Goal: Task Accomplishment & Management: Complete application form

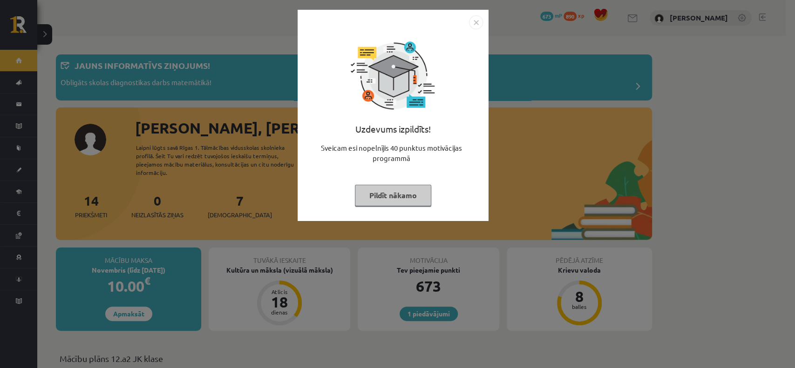
click at [411, 200] on button "Pildīt nākamo" at bounding box center [393, 195] width 76 height 21
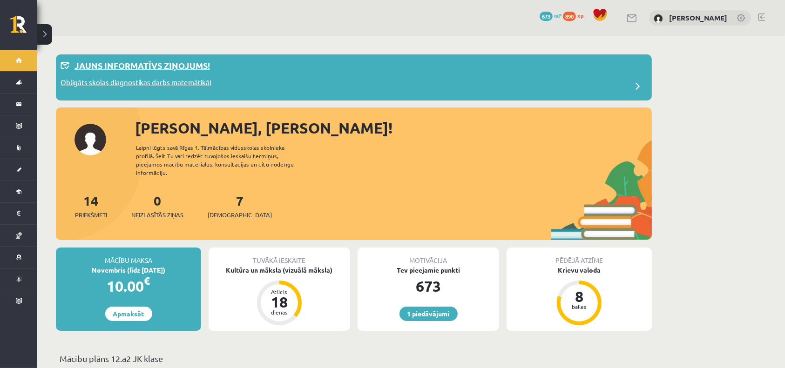
click at [291, 80] on div "Obligāts skolas diagnostikas darbs matemātikā!" at bounding box center [354, 86] width 587 height 19
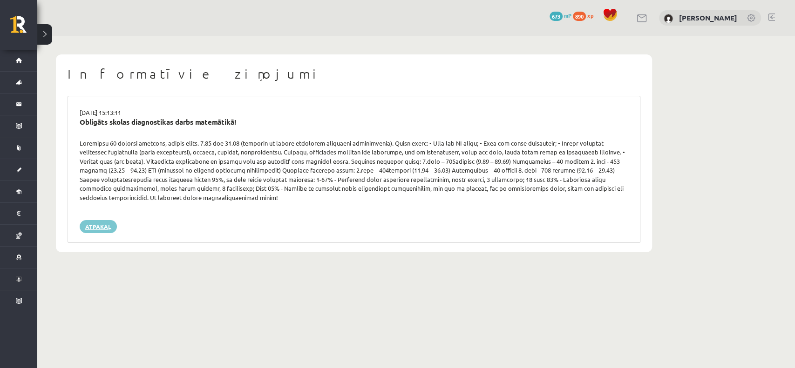
click at [105, 224] on link "Atpakaļ" at bounding box center [98, 226] width 37 height 13
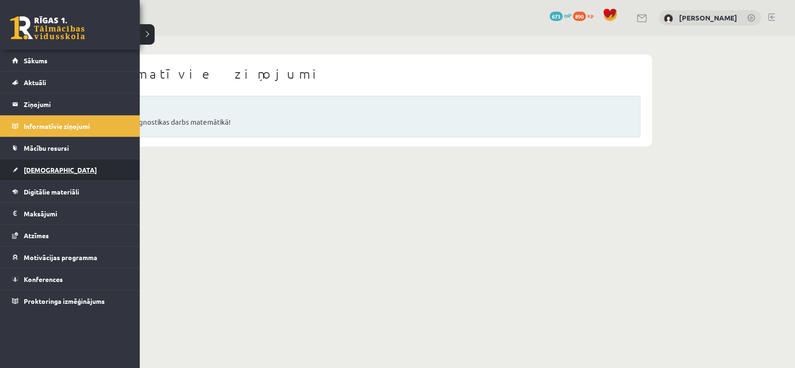
click at [40, 165] on link "[DEMOGRAPHIC_DATA]" at bounding box center [70, 169] width 116 height 21
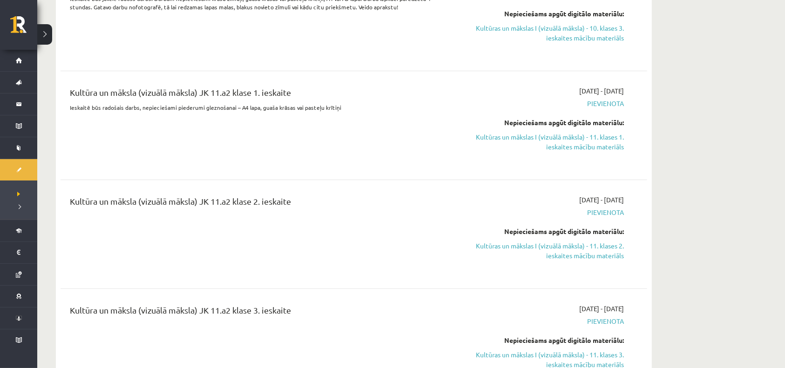
scroll to position [248, 0]
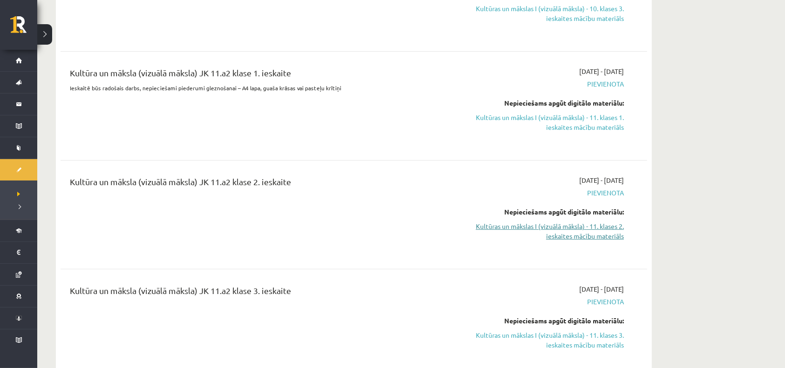
click at [565, 227] on link "Kultūras un mākslas I (vizuālā māksla) - 11. klases 2. ieskaites mācību materiā…" at bounding box center [537, 232] width 176 height 20
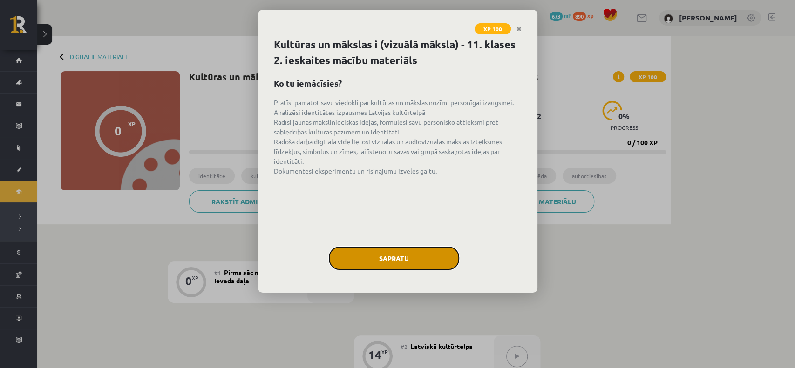
click at [423, 247] on button "Sapratu" at bounding box center [394, 258] width 130 height 23
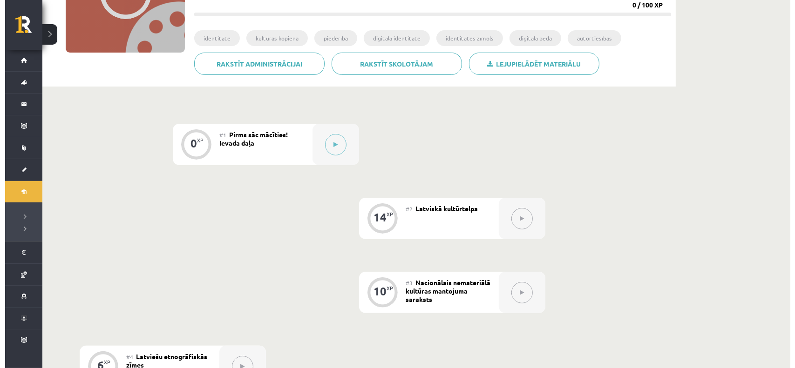
scroll to position [57, 0]
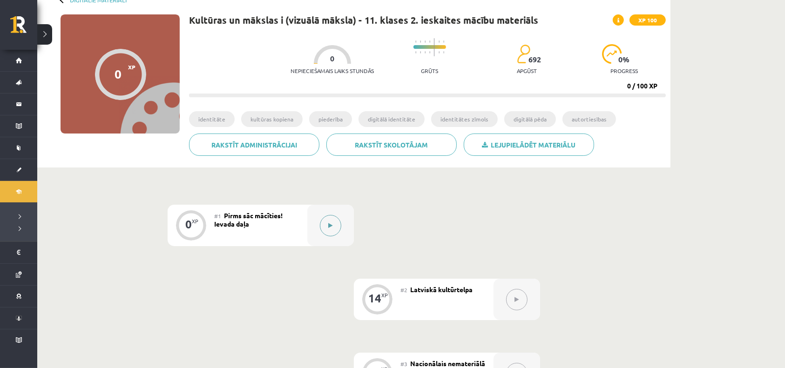
click at [337, 222] on button at bounding box center [330, 225] width 21 height 21
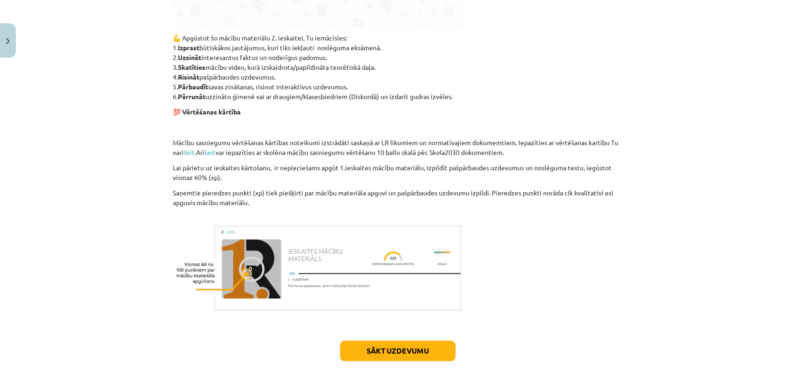
scroll to position [573, 0]
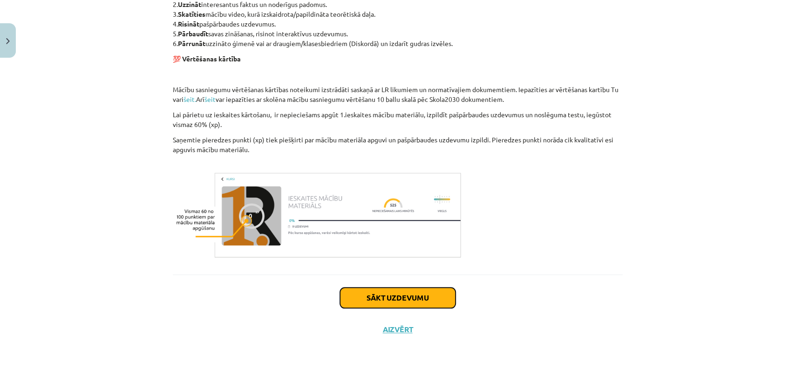
click at [380, 293] on button "Sākt uzdevumu" at bounding box center [398, 298] width 116 height 20
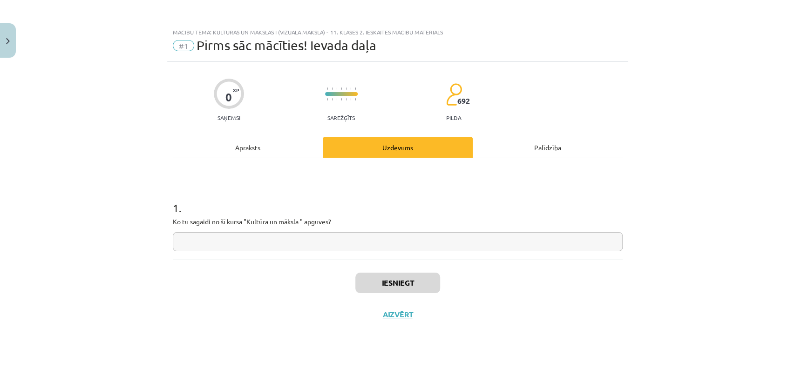
click at [292, 239] on input "text" at bounding box center [398, 241] width 450 height 19
type input "**********"
click at [420, 282] on button "Iesniegt" at bounding box center [397, 283] width 85 height 20
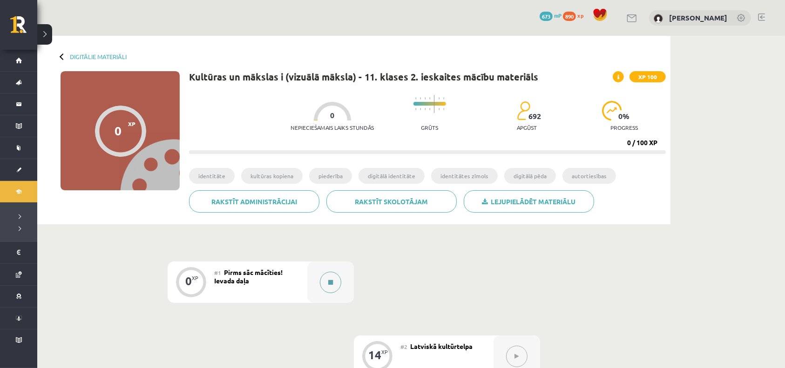
click at [337, 279] on button at bounding box center [330, 282] width 21 height 21
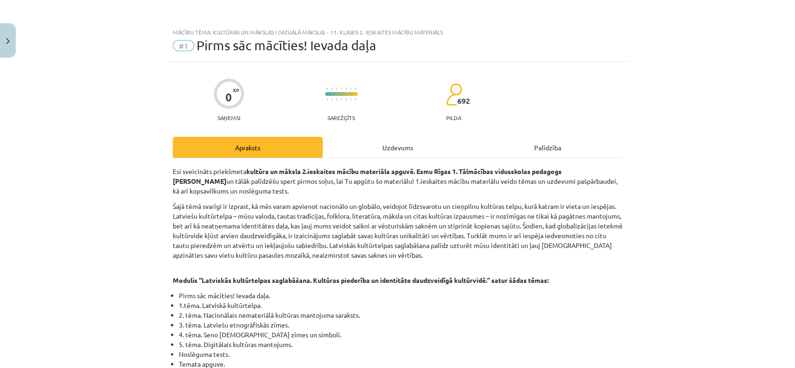
click at [400, 147] on div "Uzdevums" at bounding box center [398, 147] width 150 height 21
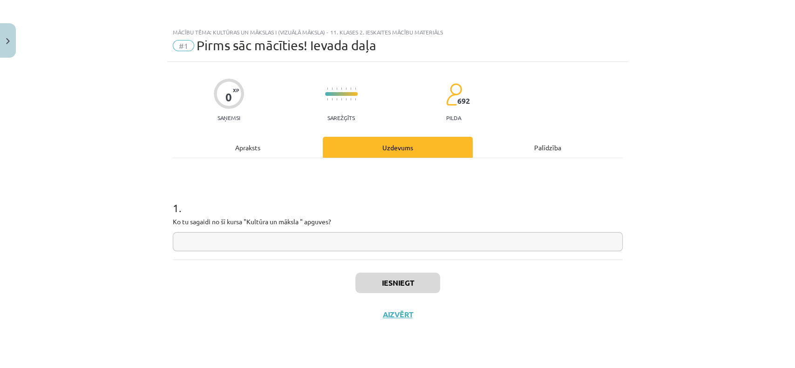
click at [407, 321] on div "Iesniegt Aizvērt" at bounding box center [398, 292] width 450 height 65
click at [404, 309] on div "Iesniegt Aizvērt" at bounding box center [398, 292] width 450 height 65
click at [404, 315] on button "Aizvērt" at bounding box center [397, 314] width 35 height 9
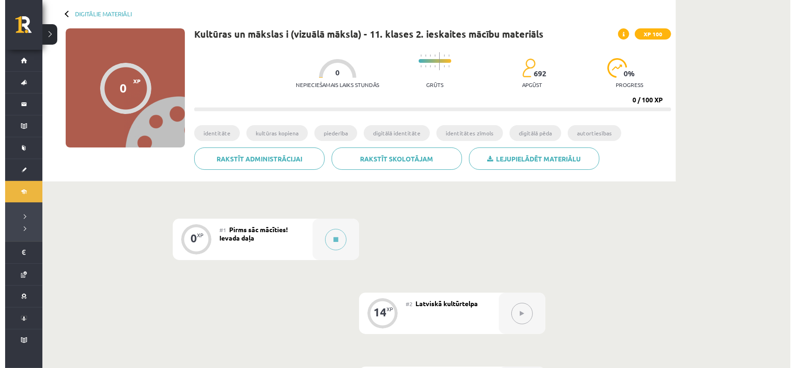
scroll to position [62, 0]
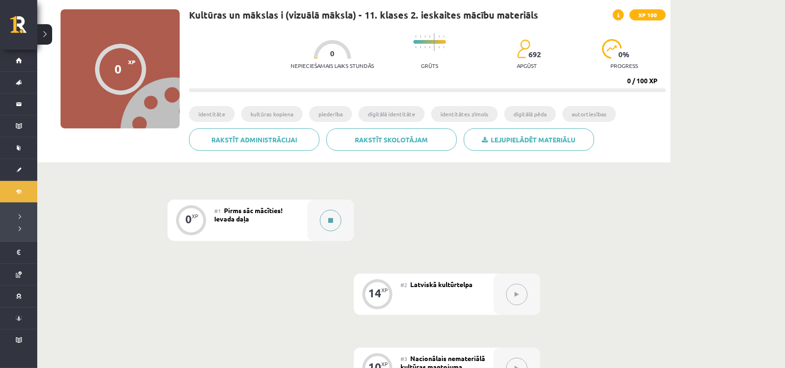
click at [335, 216] on button at bounding box center [330, 220] width 21 height 21
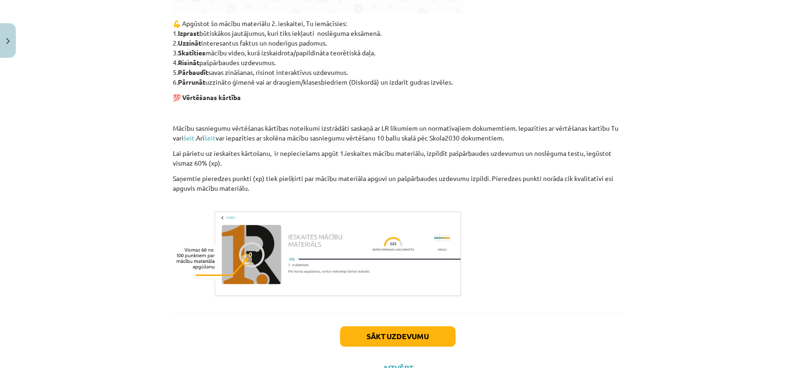
scroll to position [573, 0]
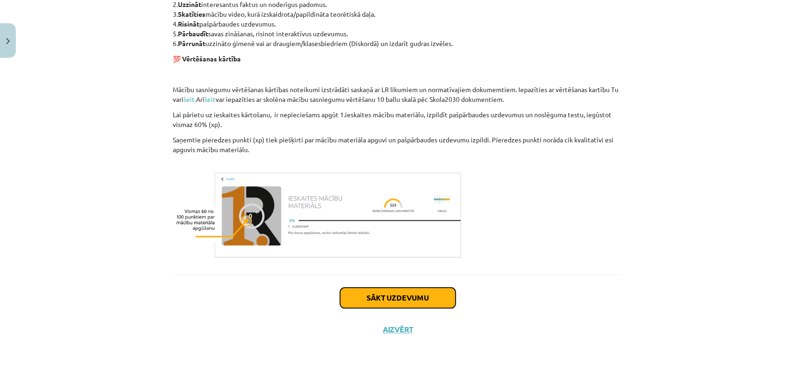
click at [375, 291] on button "Sākt uzdevumu" at bounding box center [398, 298] width 116 height 20
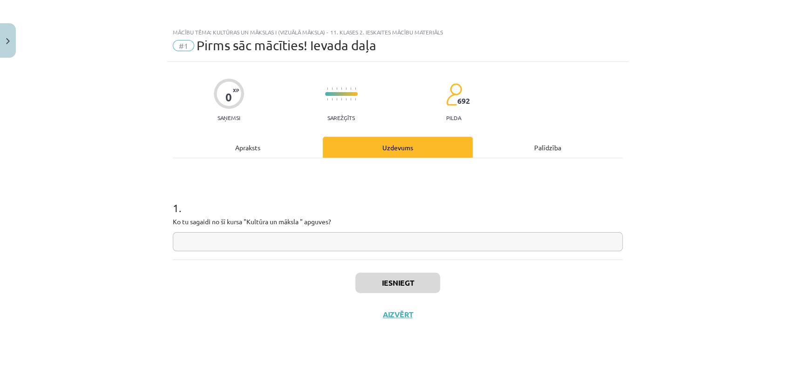
click at [315, 246] on input "text" at bounding box center [398, 241] width 450 height 19
type input "*********"
click at [399, 281] on button "Iesniegt" at bounding box center [397, 283] width 85 height 20
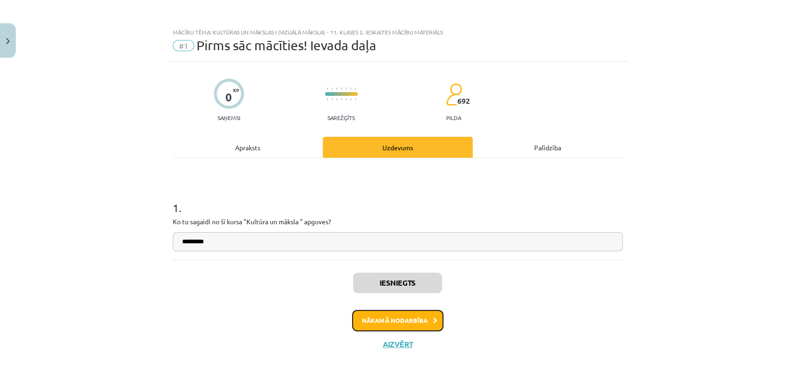
click at [421, 326] on button "Nākamā nodarbība" at bounding box center [397, 320] width 91 height 21
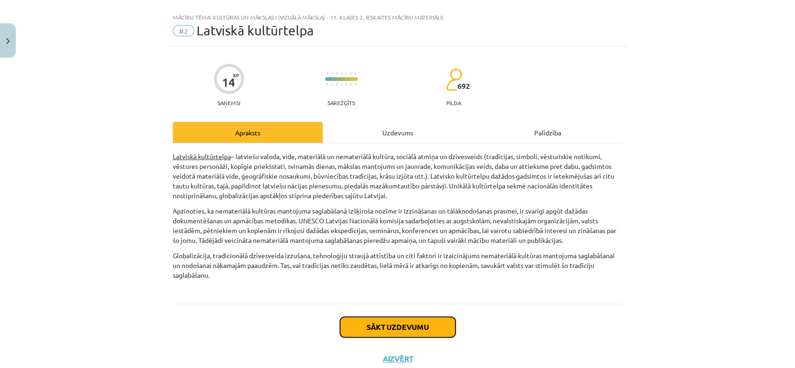
click at [420, 324] on button "Sākt uzdevumu" at bounding box center [398, 327] width 116 height 20
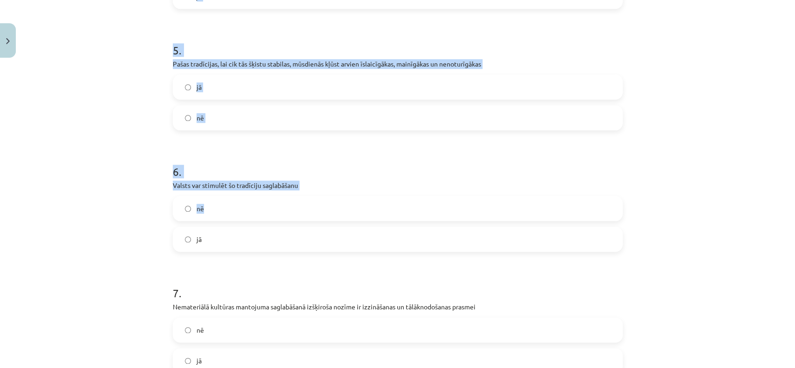
scroll to position [757, 0]
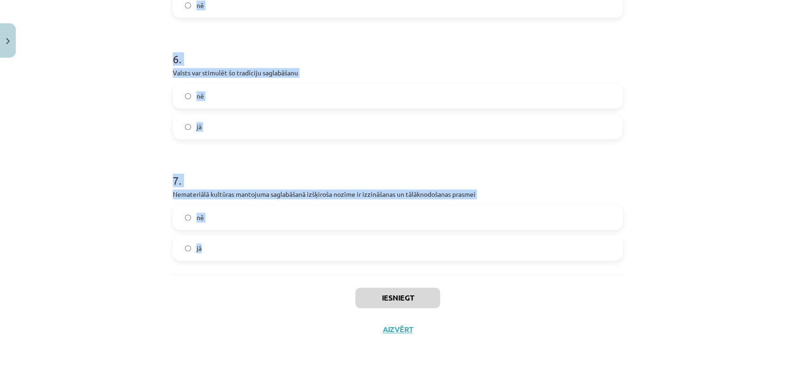
drag, startPoint x: 326, startPoint y: 170, endPoint x: 468, endPoint y: 241, distance: 158.5
click at [468, 241] on div "Mācību tēma: Kultūras un mākslas i (vizuālā māksla) - 11. klases 2. ieskaites m…" at bounding box center [397, 184] width 795 height 368
copy form "1 . Šodienas Latviešu kultūrtelpa ir tāda pati kā pagājušā gs. 20, 30 gados un …"
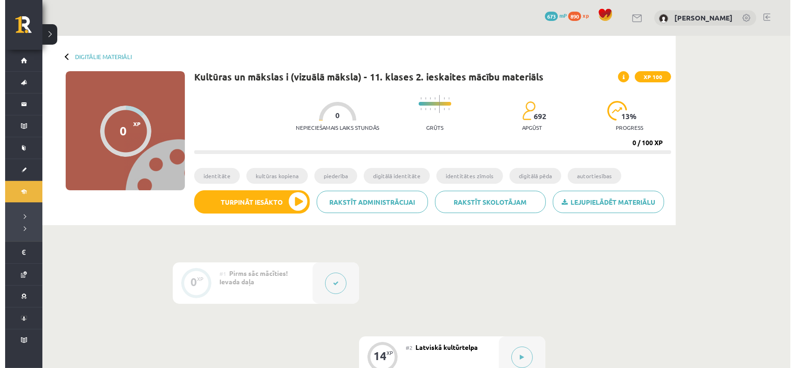
scroll to position [62, 0]
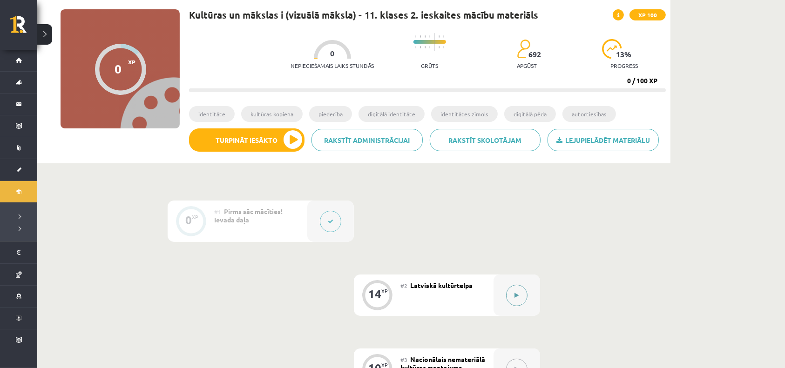
click at [509, 298] on button at bounding box center [516, 295] width 21 height 21
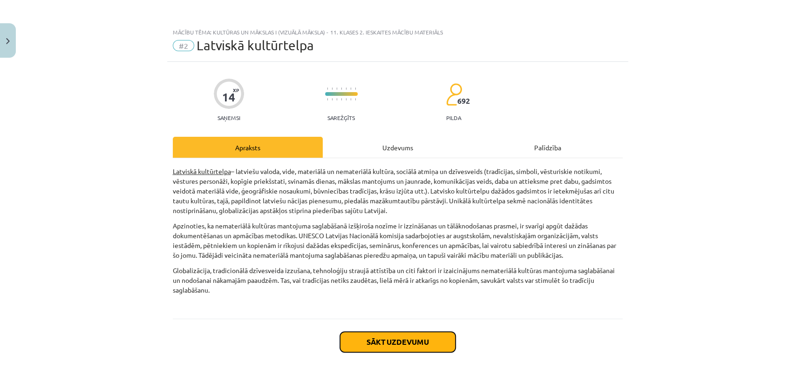
click at [415, 335] on button "Sākt uzdevumu" at bounding box center [398, 342] width 116 height 20
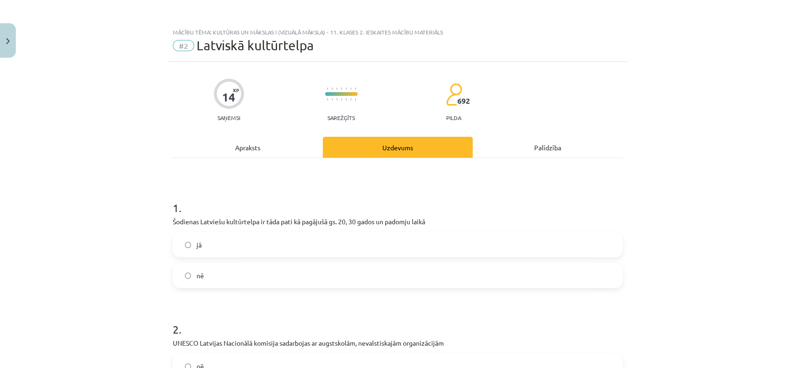
scroll to position [23, 0]
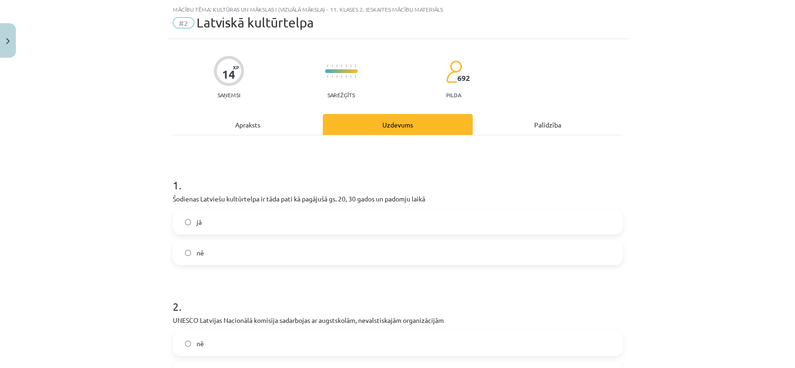
click at [209, 252] on label "nē" at bounding box center [398, 252] width 448 height 23
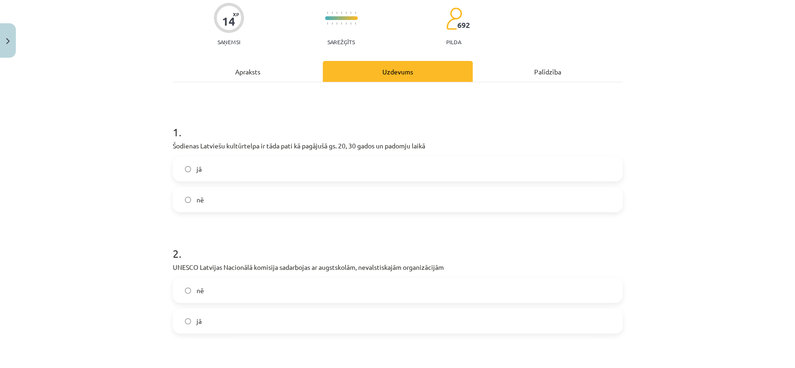
scroll to position [209, 0]
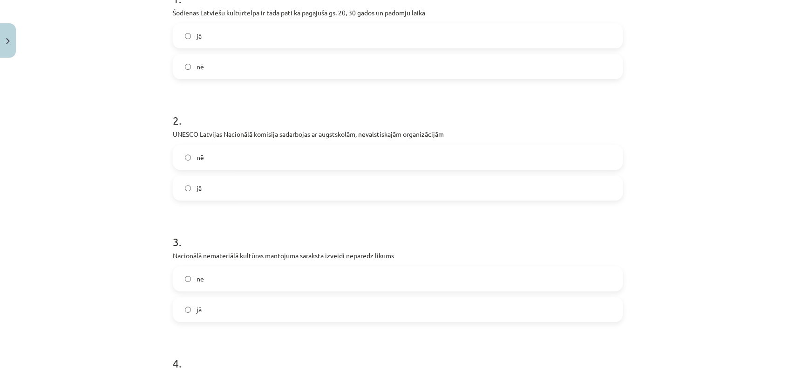
click at [211, 189] on label "jā" at bounding box center [398, 188] width 448 height 23
click at [233, 284] on label "nē" at bounding box center [398, 278] width 448 height 23
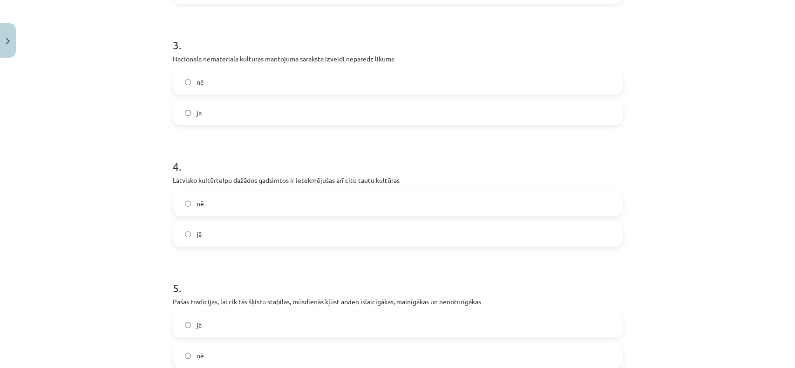
scroll to position [458, 0]
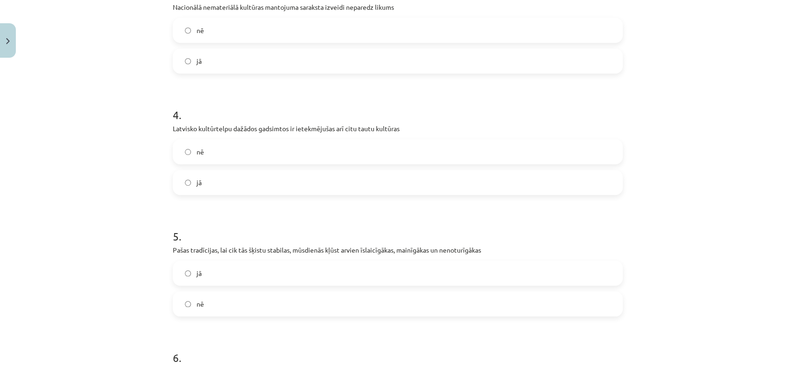
click at [202, 183] on label "jā" at bounding box center [398, 182] width 448 height 23
click at [229, 285] on div "jā" at bounding box center [398, 273] width 450 height 25
click at [225, 275] on label "jā" at bounding box center [398, 273] width 448 height 23
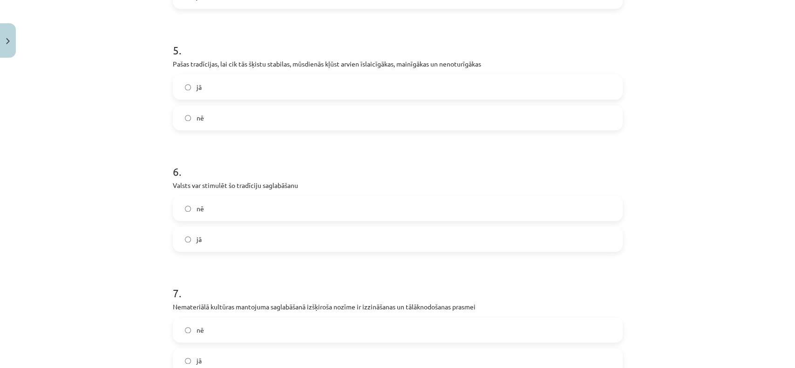
click at [219, 250] on label "jā" at bounding box center [398, 239] width 448 height 23
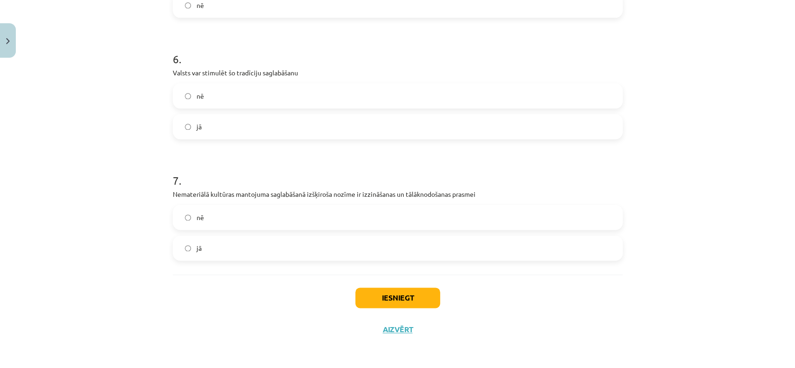
click at [217, 248] on label "jā" at bounding box center [398, 248] width 448 height 23
click at [372, 300] on button "Iesniegt" at bounding box center [397, 298] width 85 height 20
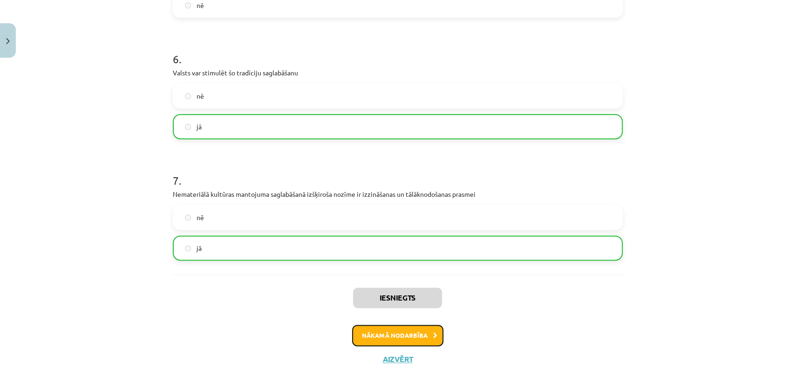
click at [406, 330] on button "Nākamā nodarbība" at bounding box center [397, 335] width 91 height 21
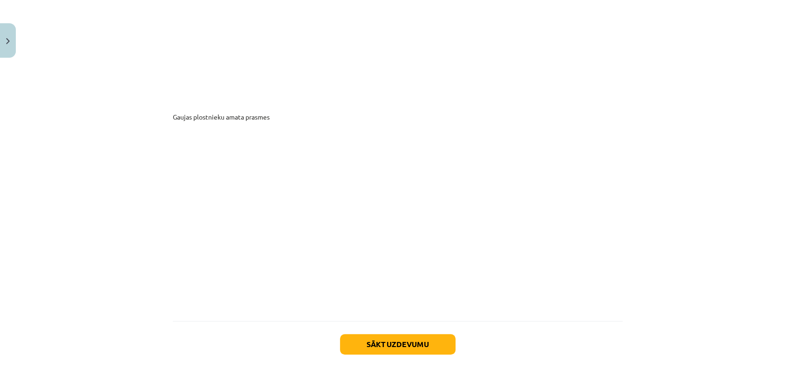
scroll to position [5083, 0]
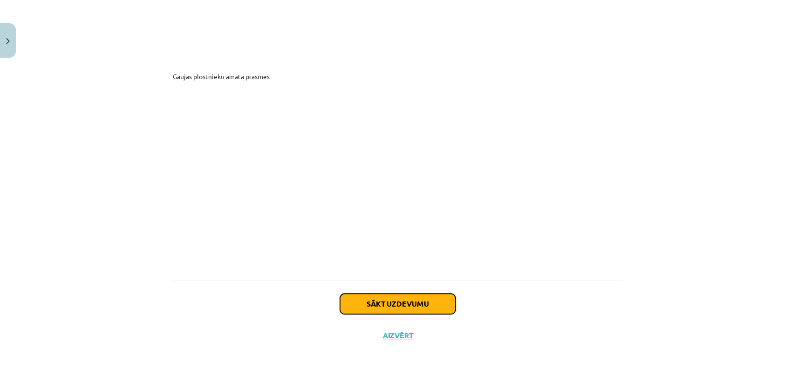
click at [436, 304] on button "Sākt uzdevumu" at bounding box center [398, 304] width 116 height 20
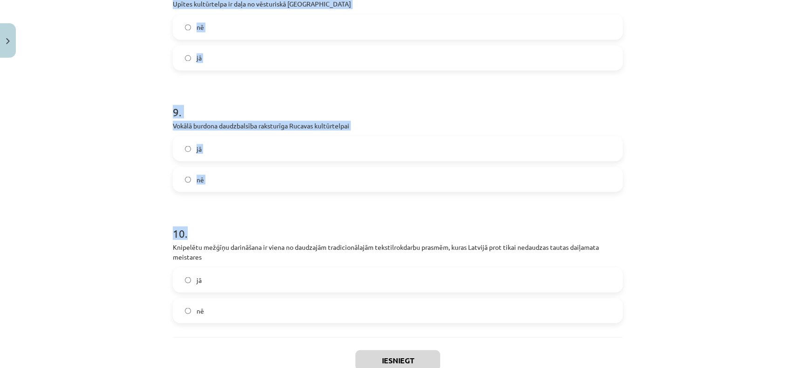
scroll to position [1141, 0]
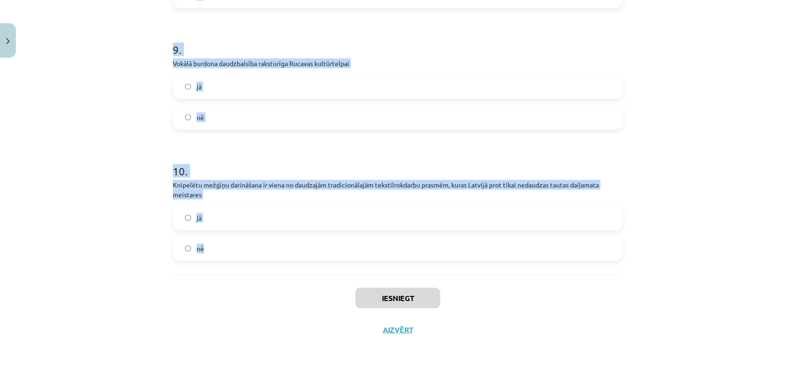
drag, startPoint x: 147, startPoint y: 188, endPoint x: 566, endPoint y: 240, distance: 422.0
click at [566, 240] on div "Mācību tēma: Kultūras un mākslas i (vizuālā māksla) - 11. klases 2. ieskaites m…" at bounding box center [397, 184] width 795 height 368
copy form "1 . Nacionālā nemateriālā kultūras mantojuma sarakstā iekļautas amatu prasmes, …"
click at [221, 114] on label "nē" at bounding box center [398, 116] width 448 height 23
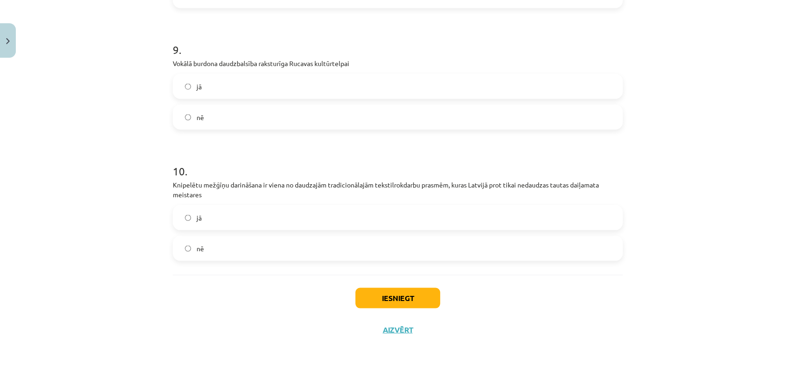
click at [205, 215] on label "jā" at bounding box center [398, 217] width 448 height 23
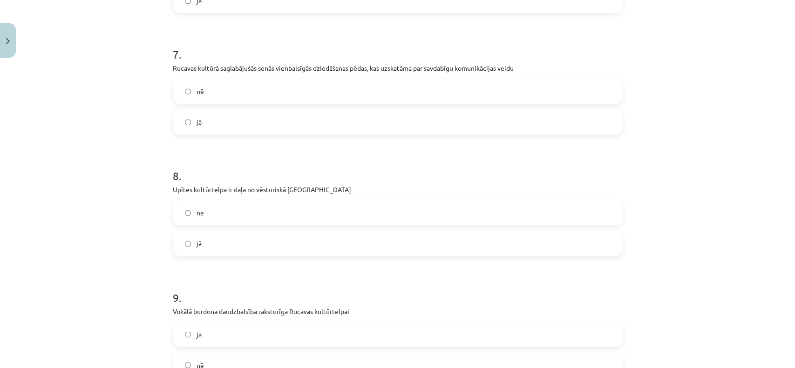
click at [211, 233] on label "jā" at bounding box center [398, 243] width 448 height 23
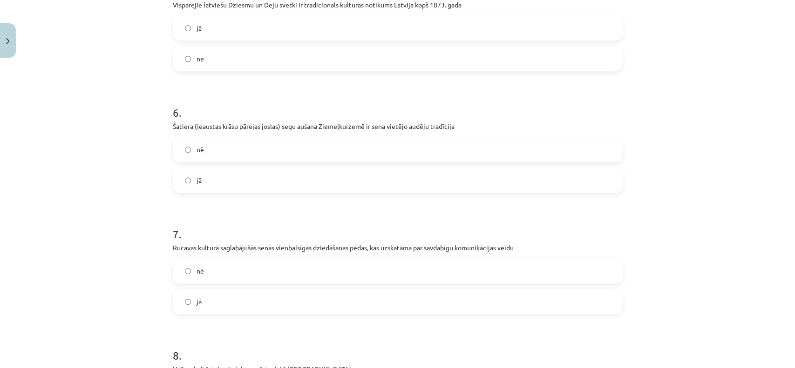
scroll to position [707, 0]
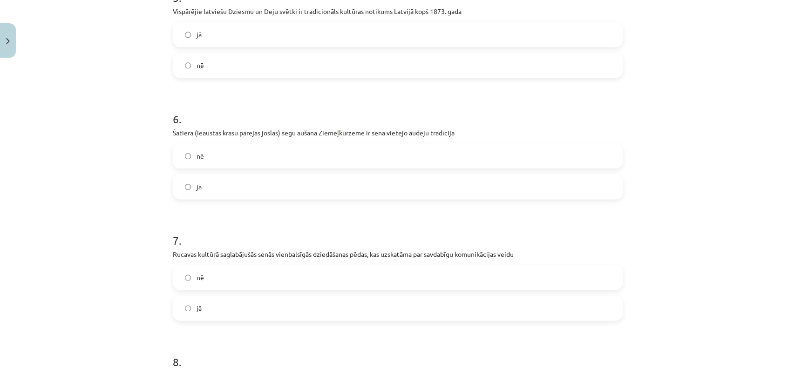
click at [216, 316] on label "jā" at bounding box center [398, 308] width 448 height 23
click at [231, 187] on label "jā" at bounding box center [398, 186] width 448 height 23
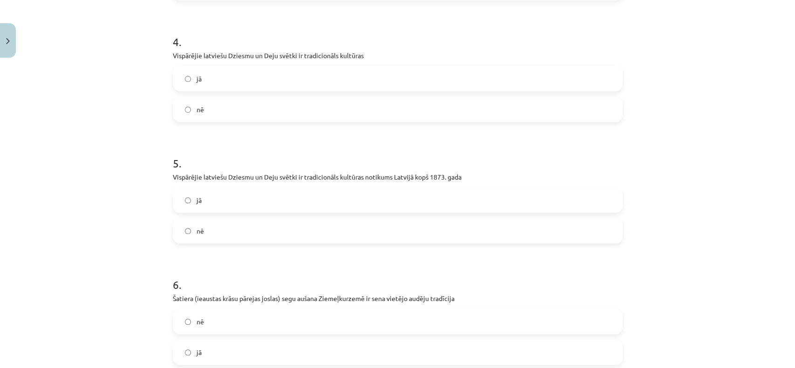
scroll to position [520, 0]
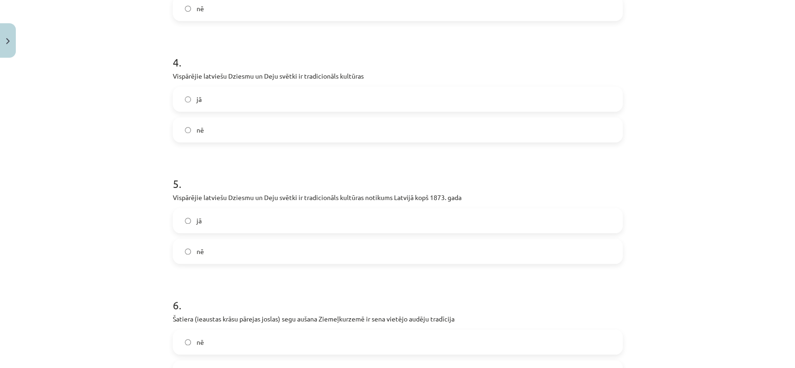
drag, startPoint x: 226, startPoint y: 218, endPoint x: 230, endPoint y: 159, distance: 59.3
click at [225, 218] on label "jā" at bounding box center [398, 220] width 448 height 23
click at [226, 102] on label "jā" at bounding box center [398, 99] width 448 height 23
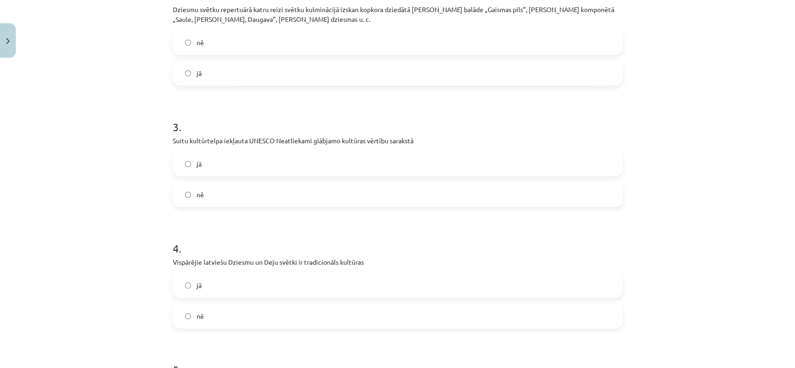
click at [199, 164] on label "jā" at bounding box center [398, 163] width 448 height 23
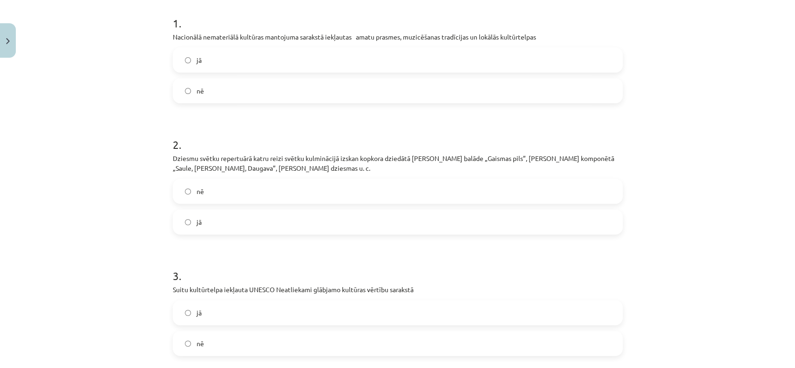
scroll to position [148, 0]
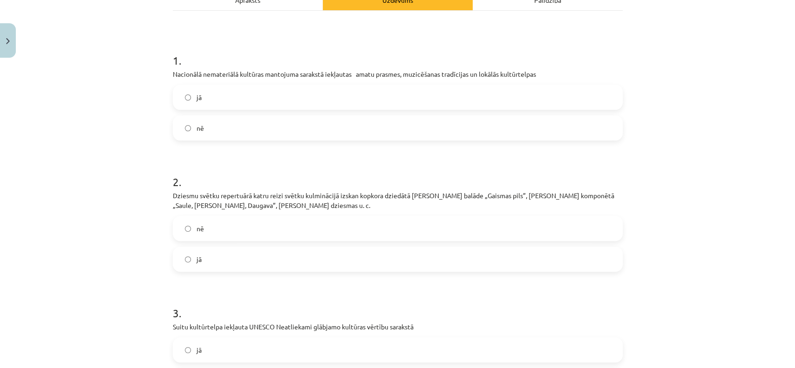
click at [211, 262] on label "jā" at bounding box center [398, 259] width 448 height 23
click at [217, 102] on label "jā" at bounding box center [398, 97] width 448 height 23
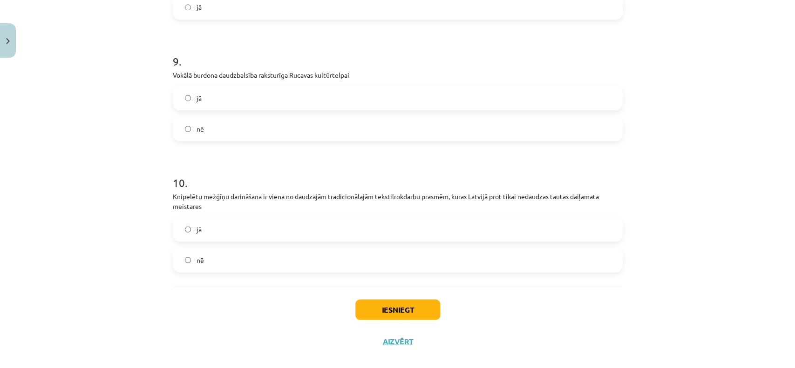
scroll to position [1141, 0]
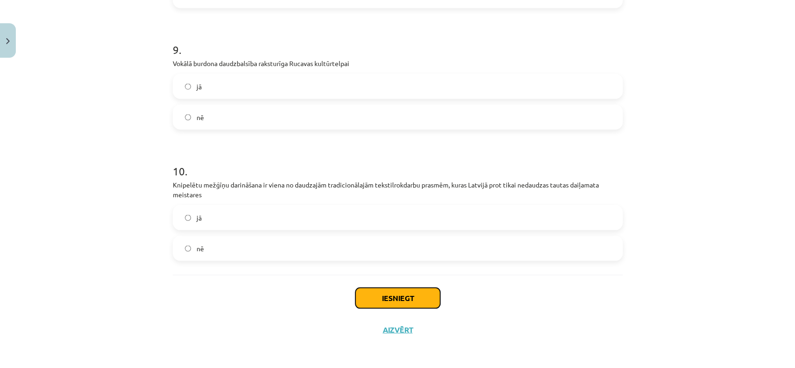
click at [384, 298] on button "Iesniegt" at bounding box center [397, 298] width 85 height 20
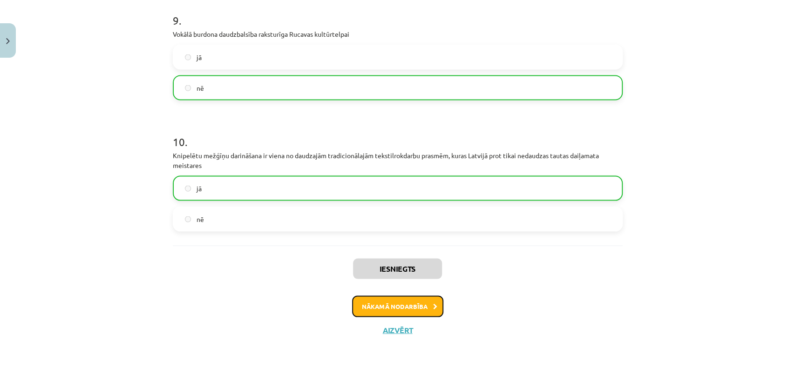
click at [410, 306] on button "Nākamā nodarbība" at bounding box center [397, 306] width 91 height 21
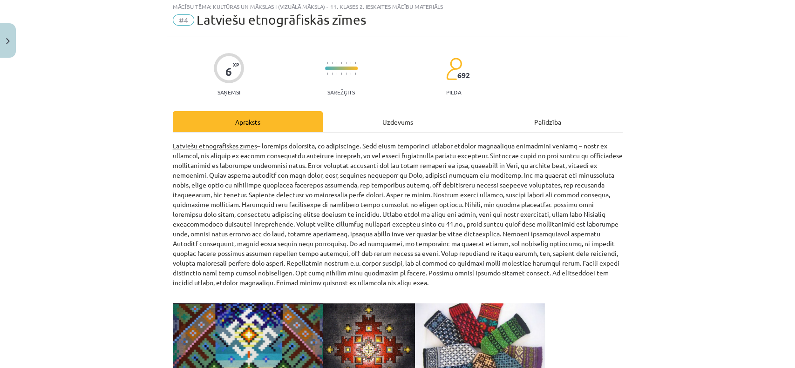
scroll to position [23, 0]
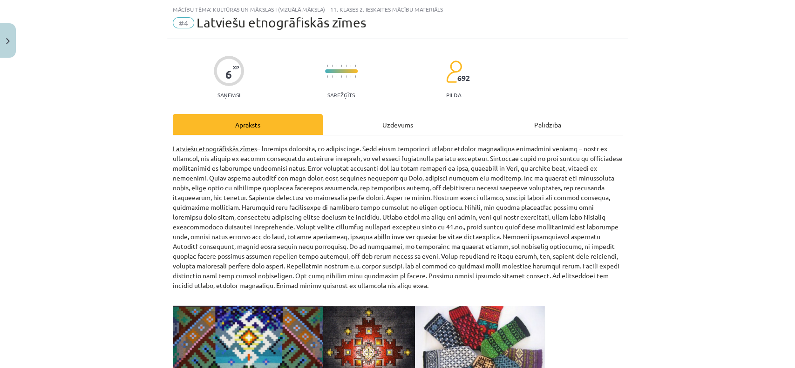
click at [374, 121] on div "Uzdevums" at bounding box center [398, 124] width 150 height 21
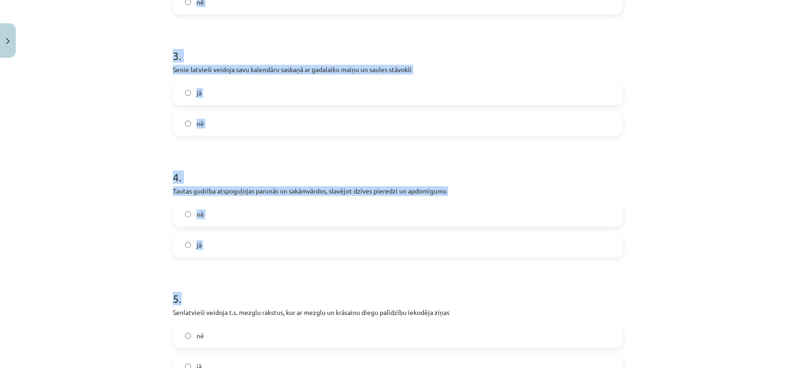
scroll to position [514, 0]
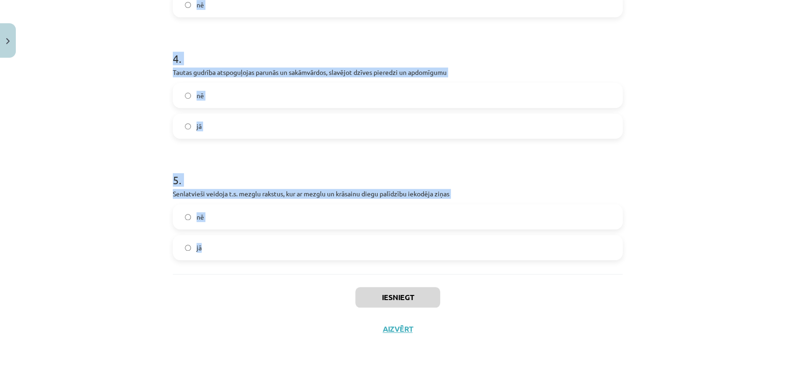
drag, startPoint x: 164, startPoint y: 165, endPoint x: 436, endPoint y: 240, distance: 282.7
copy form "1 . Grafiskās zīmes ir pati senākā un lakoniskākā informācijas un enerģijas izt…"
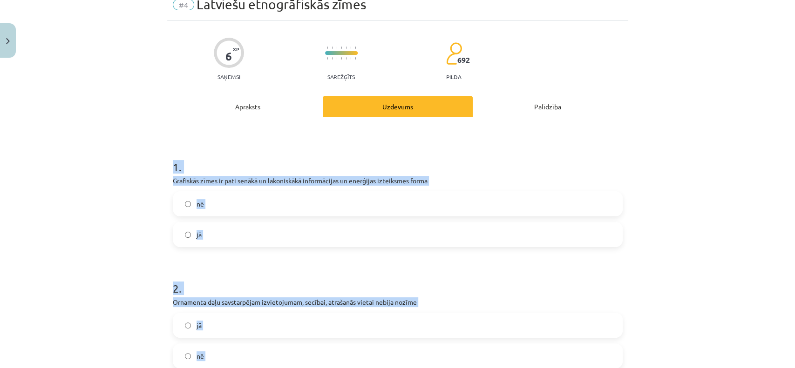
scroll to position [0, 0]
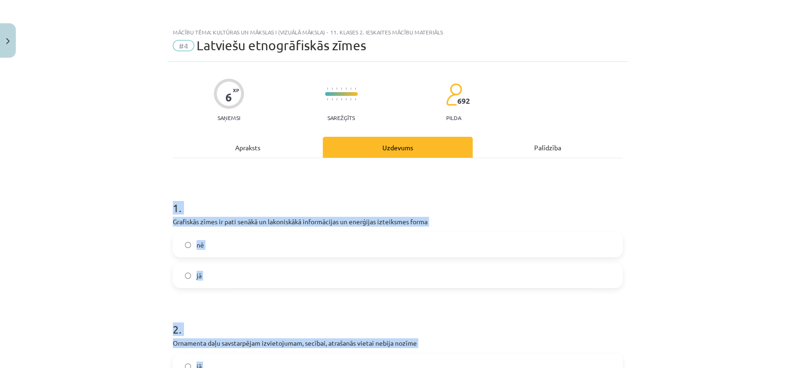
click at [129, 164] on div "Mācību tēma: Kultūras un mākslas i (vizuālā māksla) - 11. klases 2. ieskaites m…" at bounding box center [397, 184] width 795 height 368
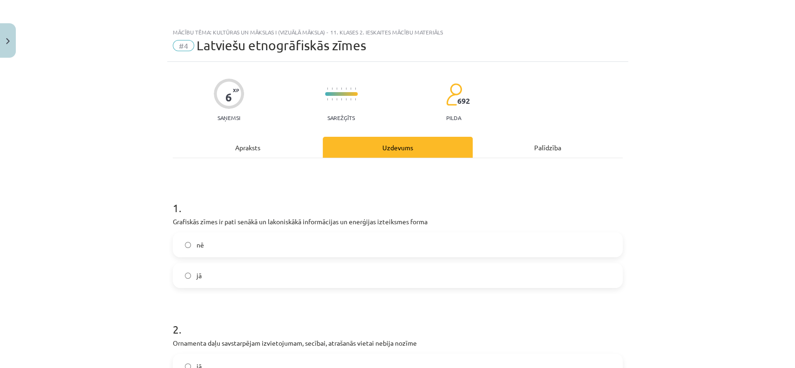
click at [281, 267] on label "jā" at bounding box center [398, 275] width 448 height 23
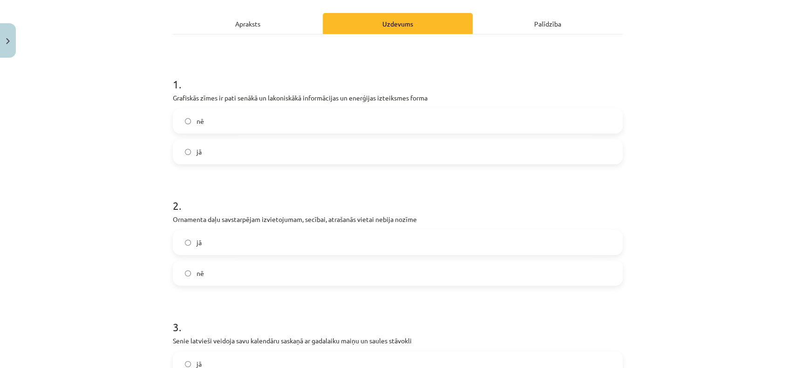
click at [269, 273] on label "nē" at bounding box center [398, 273] width 448 height 23
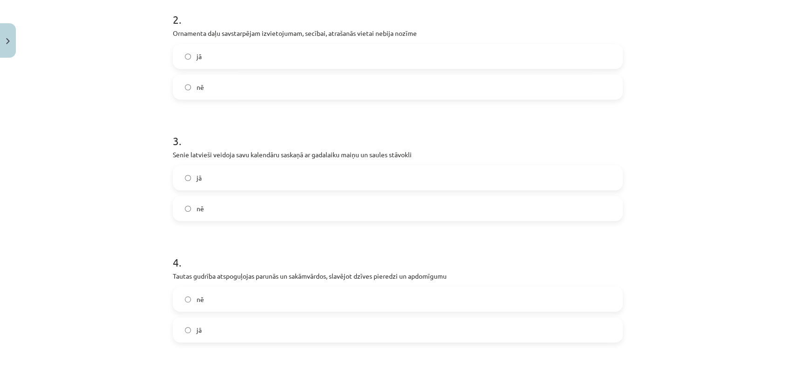
click at [242, 181] on label "jā" at bounding box center [398, 177] width 448 height 23
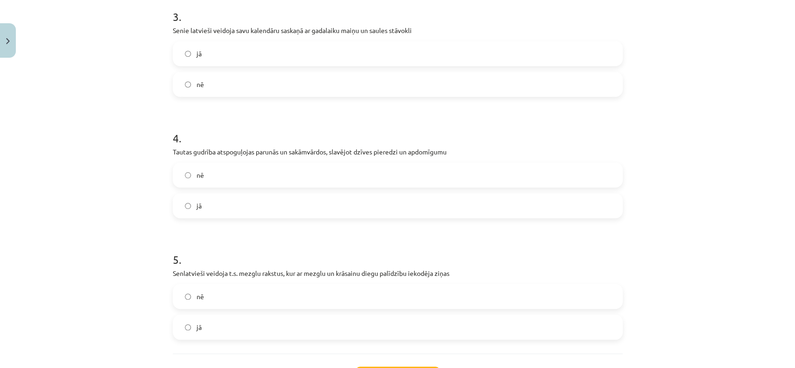
drag, startPoint x: 239, startPoint y: 192, endPoint x: 242, endPoint y: 207, distance: 15.4
click at [239, 194] on div "nē jā" at bounding box center [398, 191] width 450 height 56
click at [243, 208] on label "jā" at bounding box center [398, 205] width 448 height 23
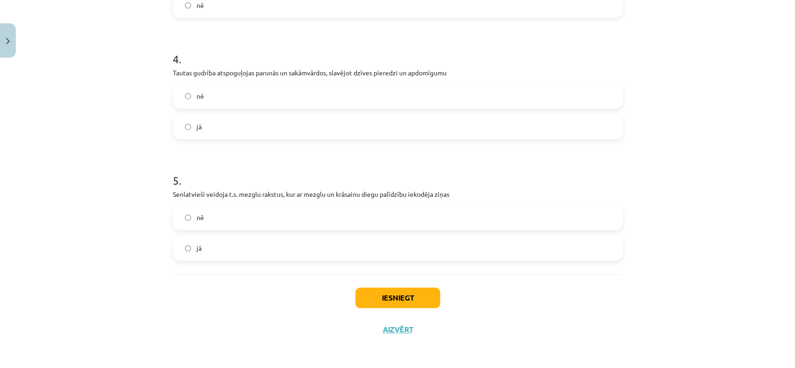
scroll to position [514, 0]
click at [253, 253] on label "jā" at bounding box center [398, 247] width 448 height 23
click at [392, 281] on div "Iesniegt Aizvērt" at bounding box center [398, 306] width 450 height 65
click at [398, 293] on button "Iesniegt" at bounding box center [397, 297] width 85 height 20
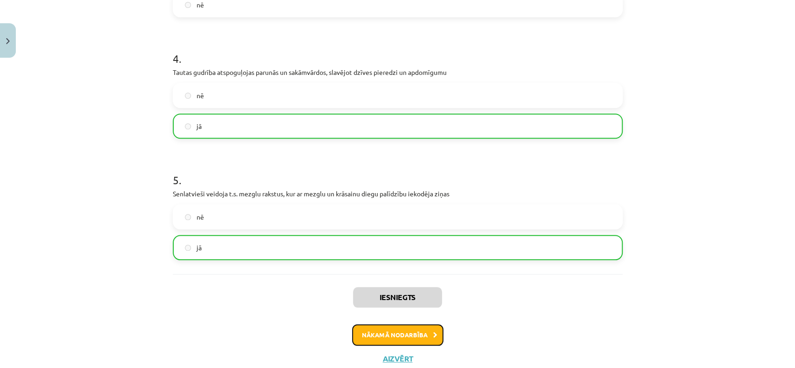
click at [384, 337] on button "Nākamā nodarbība" at bounding box center [397, 335] width 91 height 21
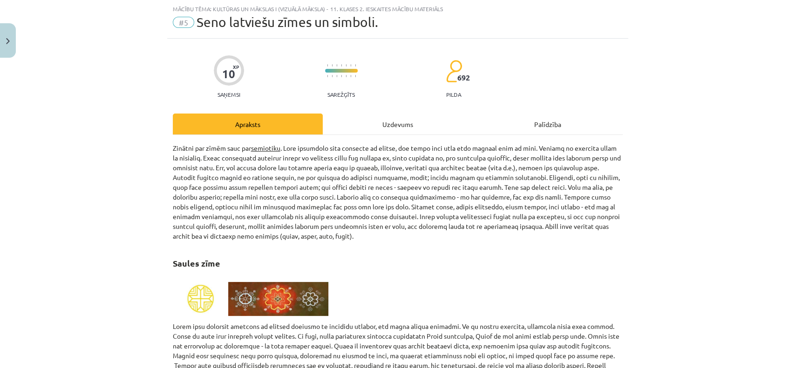
scroll to position [23, 0]
click at [401, 118] on div "Uzdevums" at bounding box center [398, 124] width 150 height 21
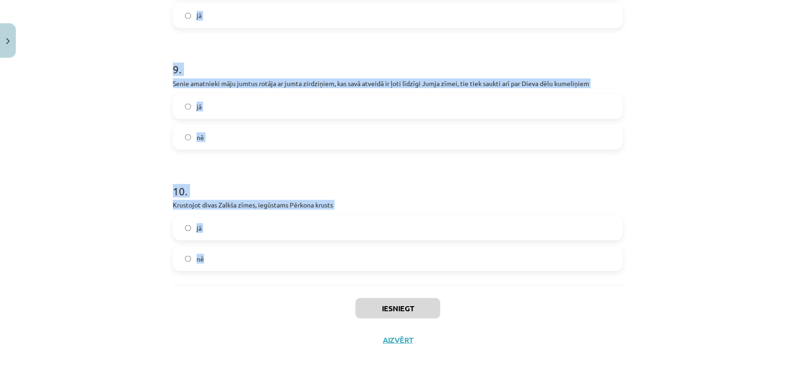
scroll to position [1122, 0]
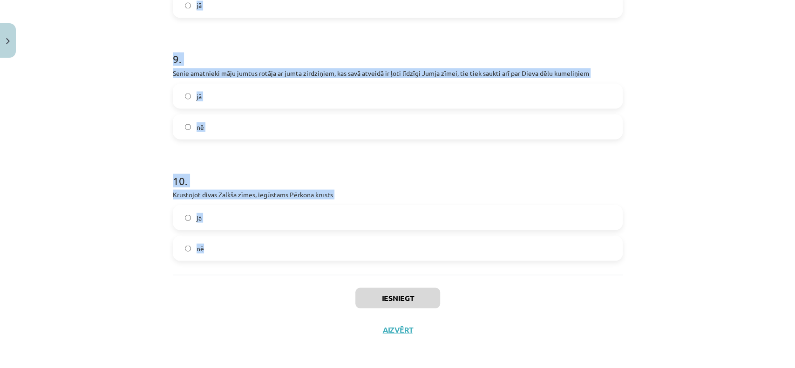
drag, startPoint x: 155, startPoint y: 184, endPoint x: 502, endPoint y: 251, distance: 353.4
click at [502, 251] on div "Mācību tēma: Kultūras un mākslas i (vizuālā māksla) - 11. klases 2. ieskaites m…" at bounding box center [397, 184] width 795 height 368
copy form "1 . Saules zīme dažādos darinājumos ierakstīta arī kā kvadrāts, novietots uz vi…"
drag, startPoint x: 204, startPoint y: 257, endPoint x: 205, endPoint y: 246, distance: 10.8
click at [204, 257] on label "nē" at bounding box center [398, 248] width 448 height 23
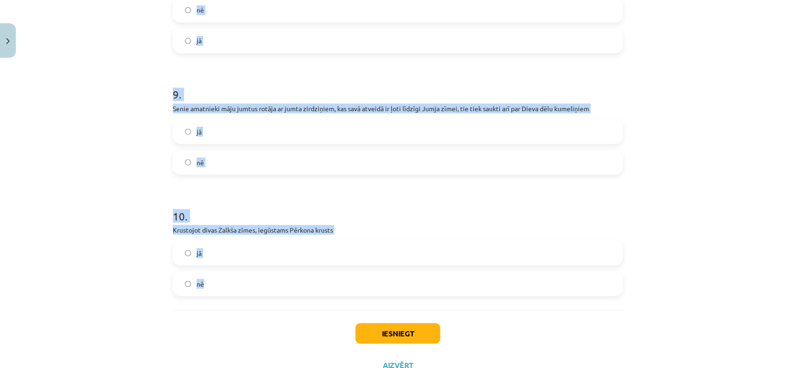
scroll to position [1060, 0]
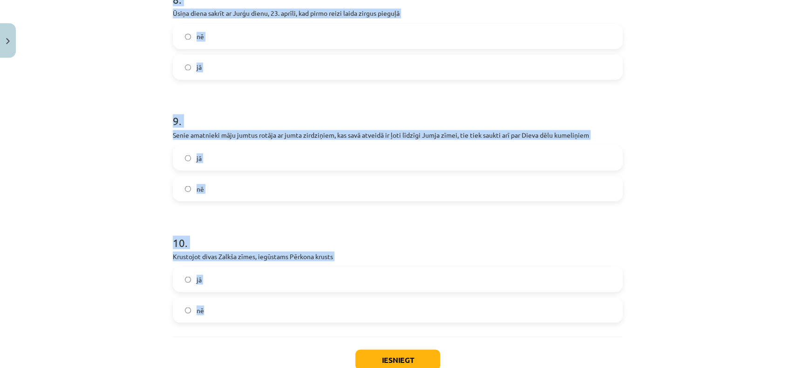
click at [216, 169] on label "jā" at bounding box center [398, 157] width 448 height 23
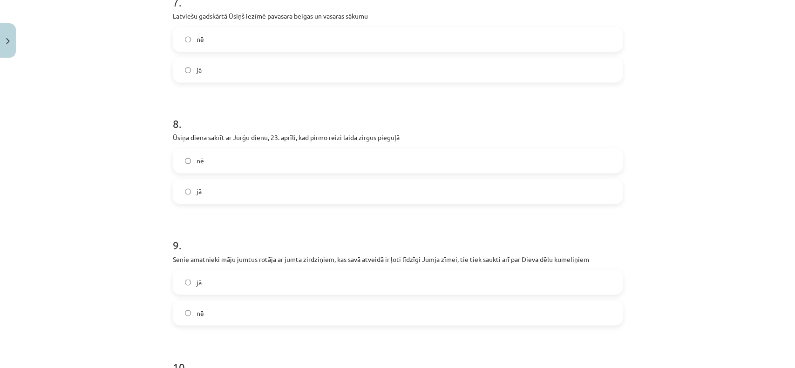
click at [197, 190] on label "jā" at bounding box center [398, 191] width 448 height 23
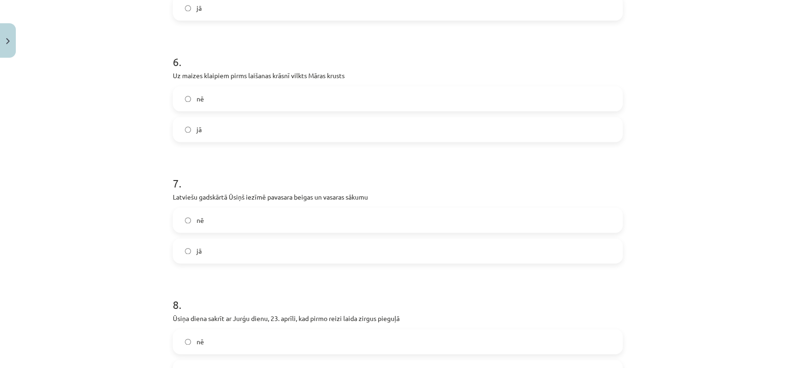
scroll to position [749, 0]
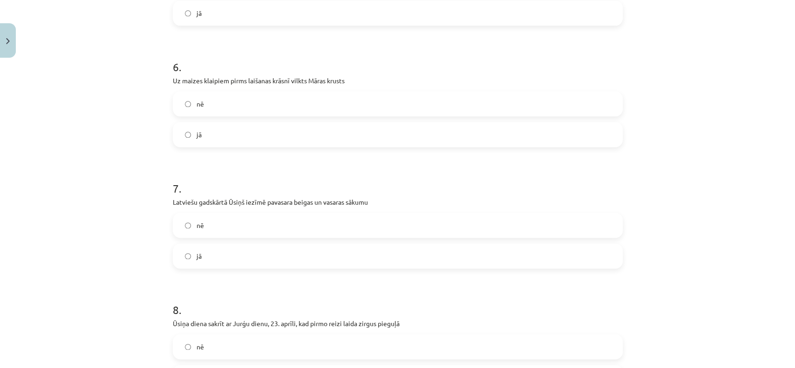
click at [213, 245] on label "jā" at bounding box center [398, 256] width 448 height 23
click at [209, 140] on label "jā" at bounding box center [398, 134] width 448 height 23
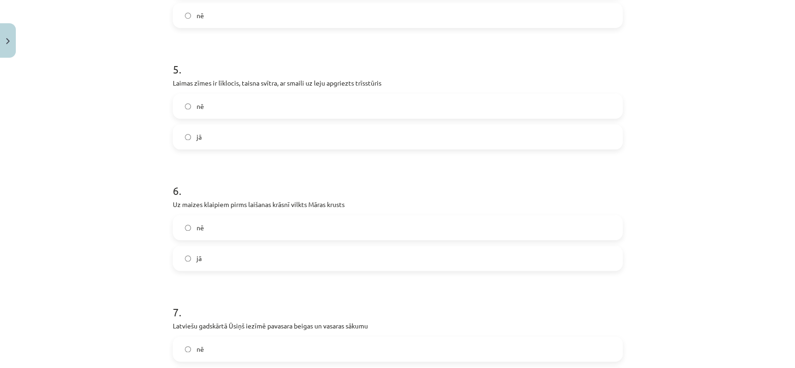
click at [210, 143] on label "jā" at bounding box center [398, 136] width 448 height 23
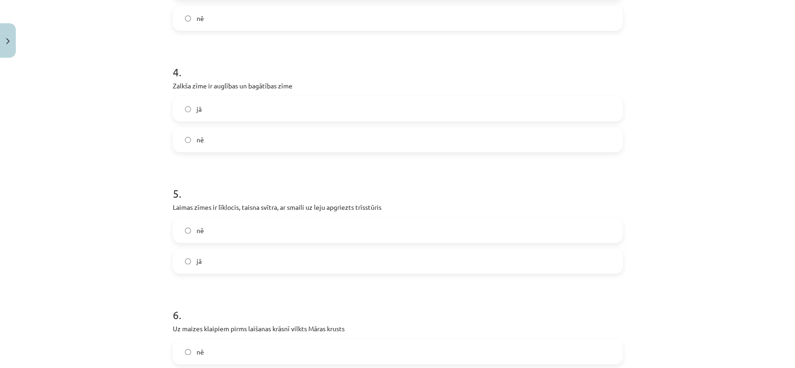
click at [207, 110] on label "jā" at bounding box center [398, 108] width 448 height 23
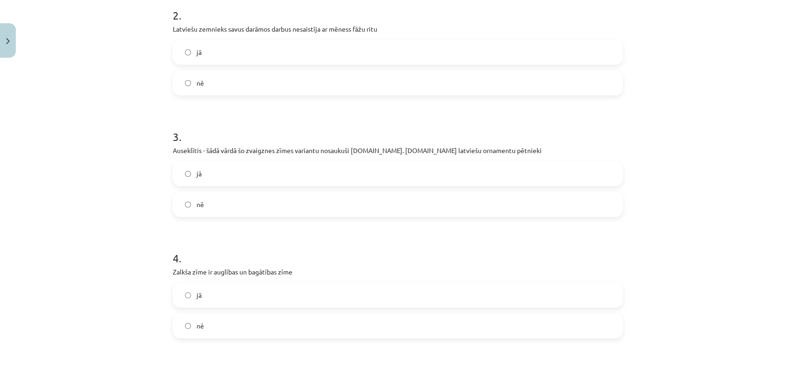
click at [213, 174] on label "jā" at bounding box center [398, 173] width 448 height 23
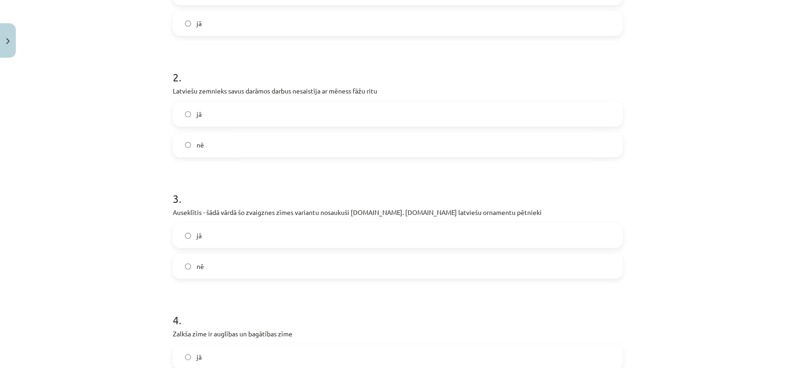
click at [211, 149] on label "nē" at bounding box center [398, 144] width 448 height 23
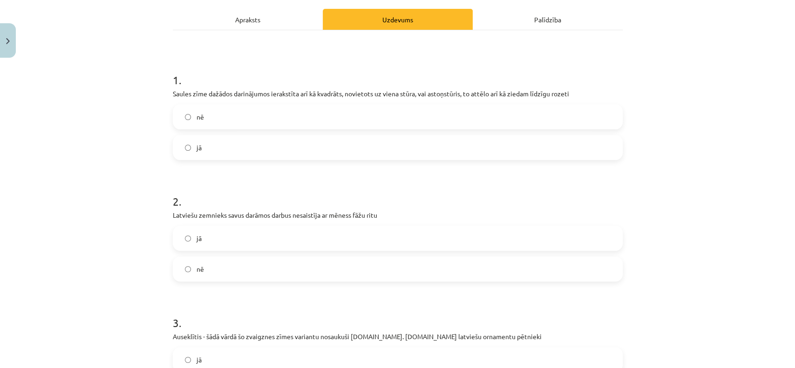
click at [211, 146] on label "jā" at bounding box center [398, 147] width 448 height 23
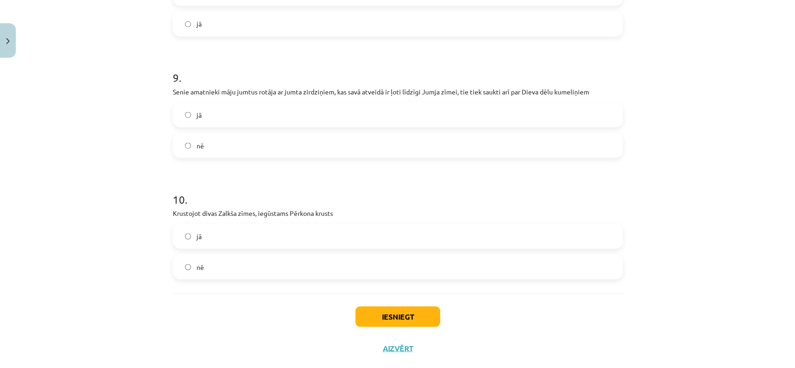
scroll to position [1122, 0]
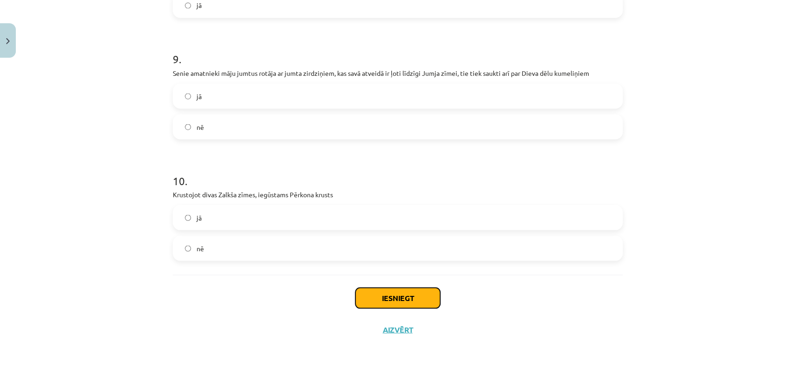
click at [383, 297] on button "Iesniegt" at bounding box center [397, 298] width 85 height 20
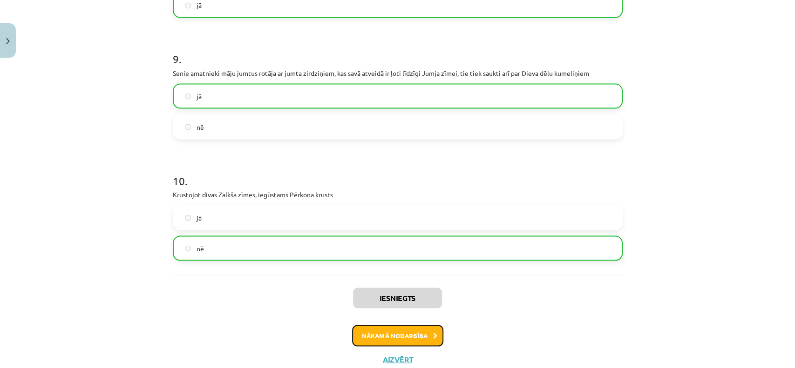
click at [390, 340] on button "Nākamā nodarbība" at bounding box center [397, 335] width 91 height 21
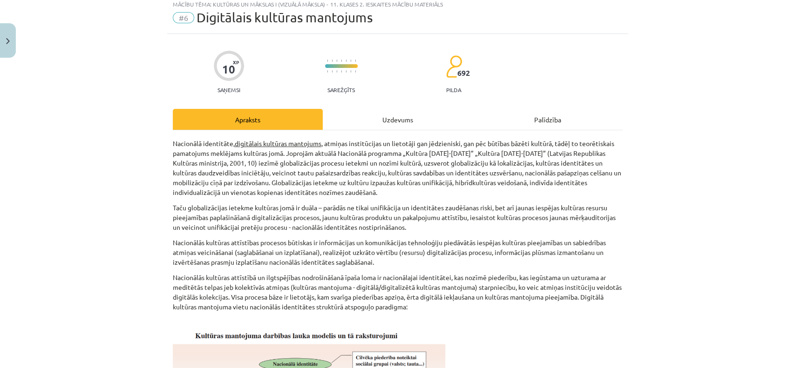
scroll to position [23, 0]
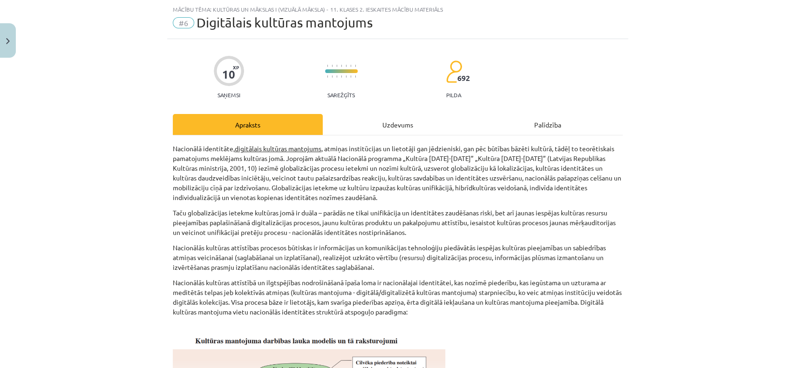
click at [403, 125] on div "Uzdevums" at bounding box center [398, 124] width 150 height 21
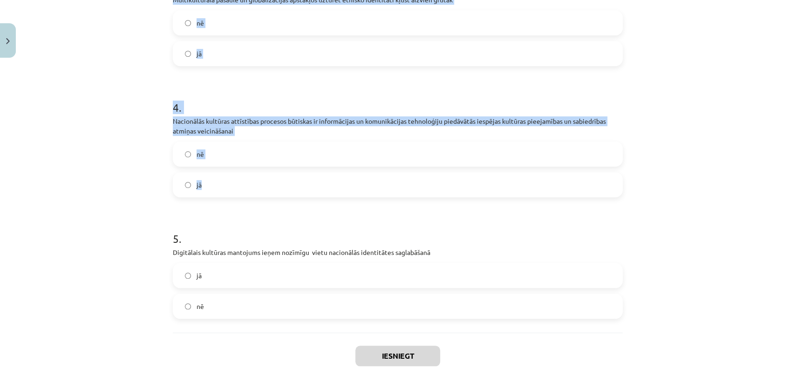
scroll to position [533, 0]
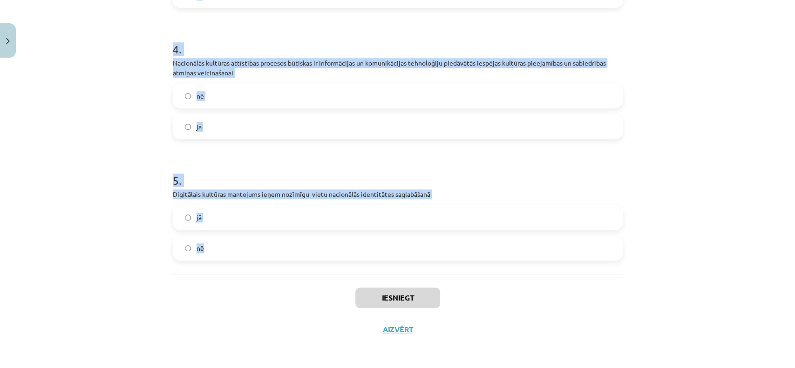
drag, startPoint x: 148, startPoint y: 180, endPoint x: 432, endPoint y: 239, distance: 290.2
click at [432, 239] on div "Mācību tēma: Kultūras un mākslas i (vizuālā māksla) - 11. klases 2. ieskaites m…" at bounding box center [397, 184] width 795 height 368
copy form "1 . Digitālais kultūras mantojums ir visu veidu informācija internetā jā nē 2 .…"
click at [234, 225] on label "jā" at bounding box center [398, 217] width 448 height 23
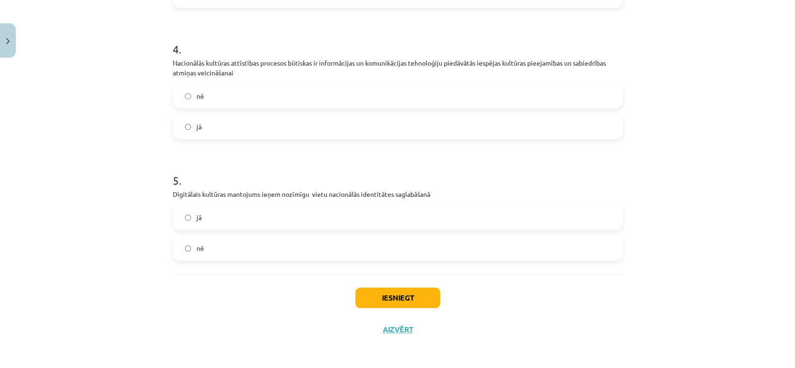
click at [222, 132] on label "jā" at bounding box center [398, 126] width 448 height 23
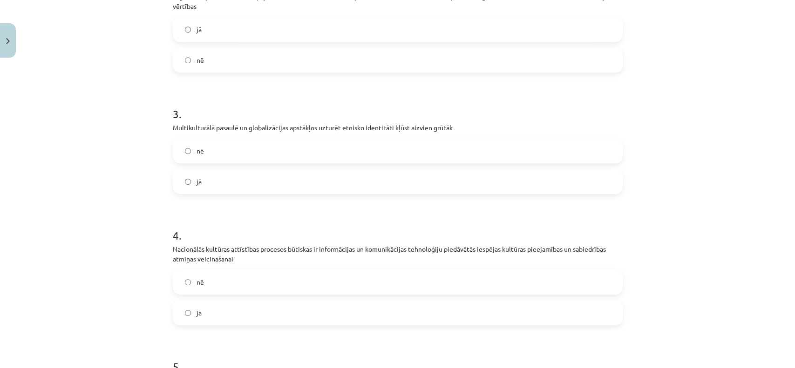
click at [231, 185] on label "jā" at bounding box center [398, 181] width 448 height 23
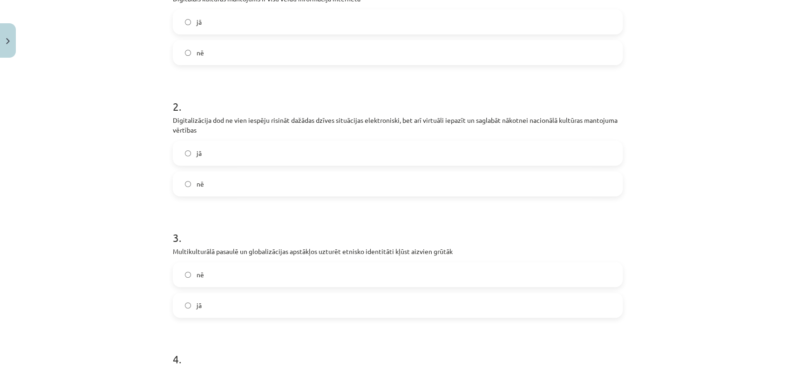
click at [218, 150] on label "jā" at bounding box center [398, 153] width 448 height 23
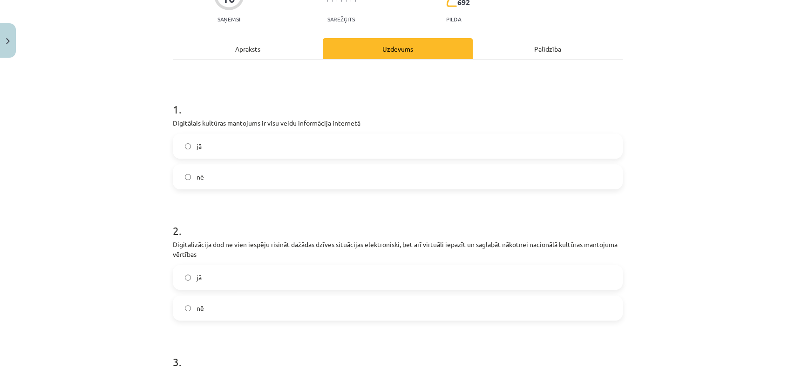
click at [225, 171] on label "nē" at bounding box center [398, 176] width 448 height 23
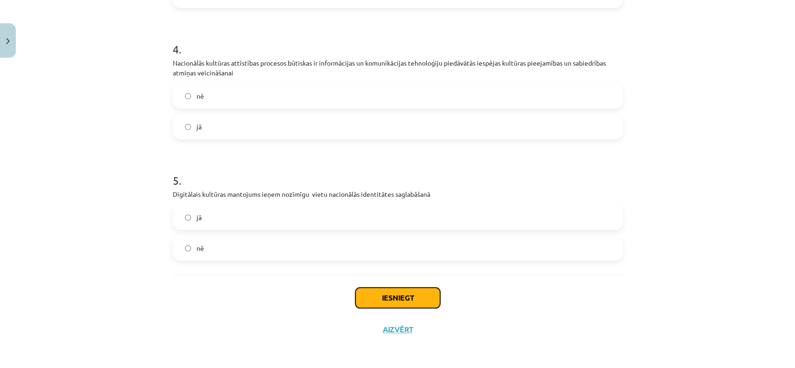
click at [391, 298] on button "Iesniegt" at bounding box center [397, 298] width 85 height 20
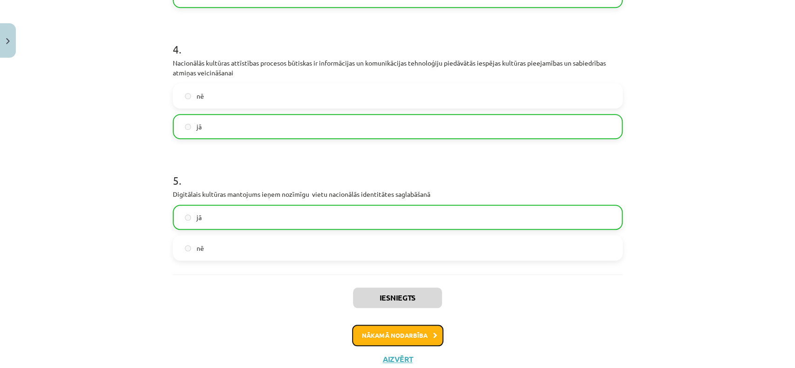
click at [398, 342] on button "Nākamā nodarbība" at bounding box center [397, 335] width 91 height 21
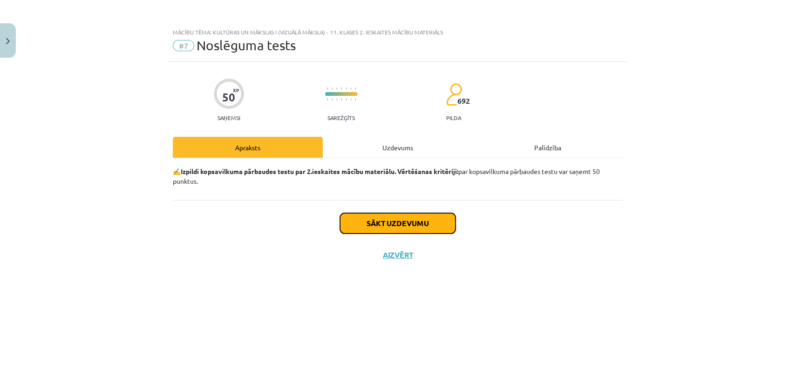
click at [397, 223] on button "Sākt uzdevumu" at bounding box center [398, 223] width 116 height 20
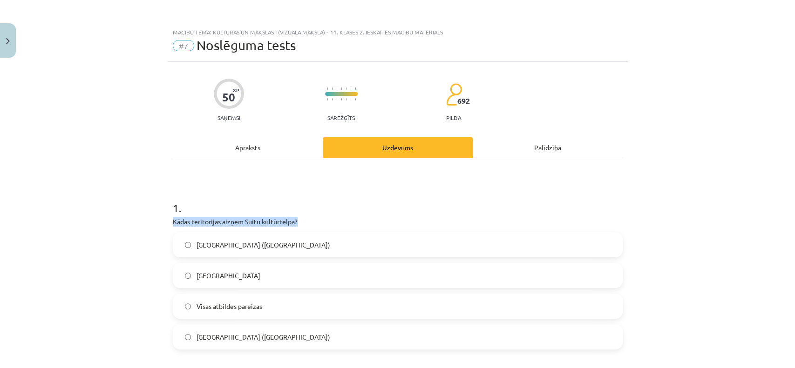
drag, startPoint x: 182, startPoint y: 198, endPoint x: 265, endPoint y: 214, distance: 84.4
click at [314, 214] on h1 "1 ." at bounding box center [398, 199] width 450 height 29
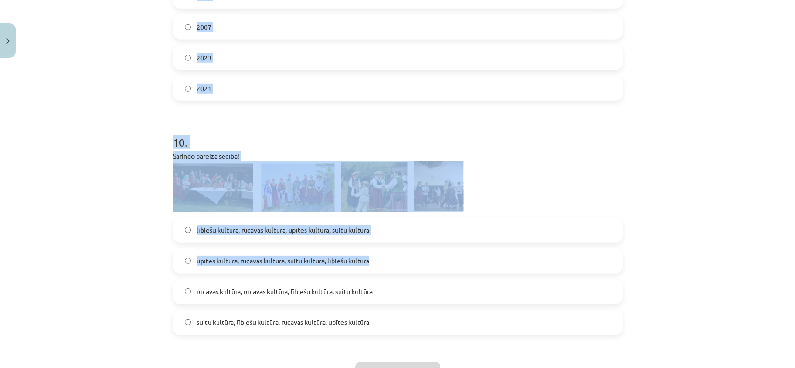
scroll to position [1868, 0]
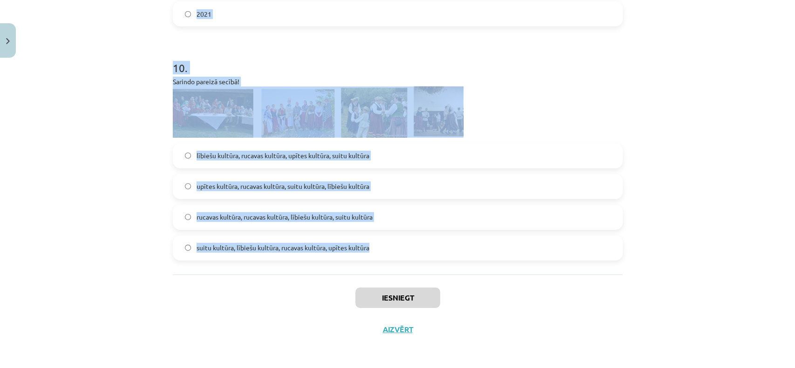
drag, startPoint x: 166, startPoint y: 206, endPoint x: 497, endPoint y: 241, distance: 333.1
click at [426, 231] on div "lībiešu kultūra, rucavas kultūra, upītes kultūra, suitu kultūra upītes kultūra,…" at bounding box center [398, 201] width 450 height 117
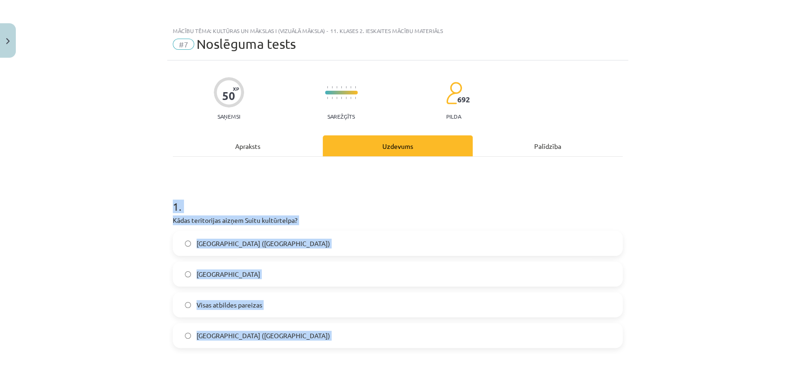
scroll to position [0, 0]
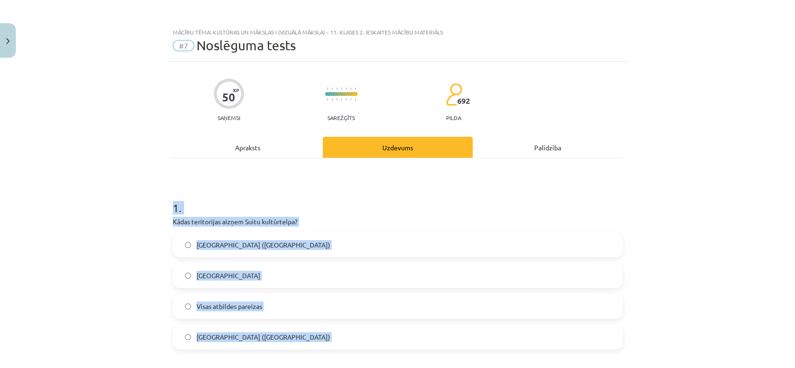
drag, startPoint x: 392, startPoint y: 246, endPoint x: 156, endPoint y: 211, distance: 238.8
click at [154, 209] on div "Mācību tēma: Kultūras un mākslas i (vizuālā māksla) - 11. klases 2. ieskaites m…" at bounding box center [397, 184] width 795 height 368
copy form "1 . Kādas teritorijas aizņem Suitu kultūrtelpa? Gudenieku pagasts (Kuldīgas nov…"
click at [323, 229] on div "1 . Kādas teritorijas aizņem Suitu kultūrtelpa? Gudenieku pagasts (Kuldīgas nov…" at bounding box center [398, 267] width 450 height 164
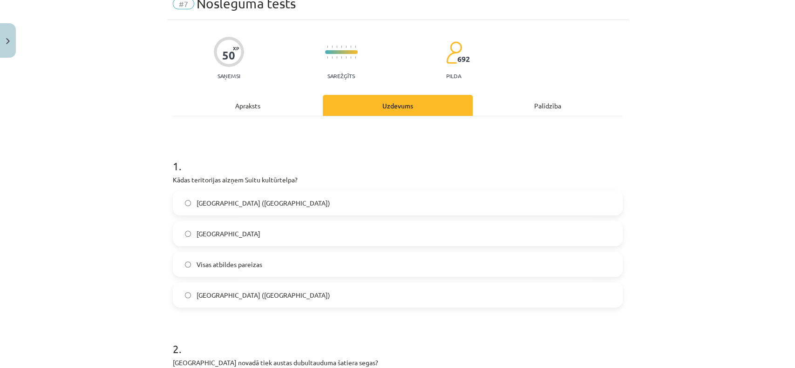
scroll to position [62, 0]
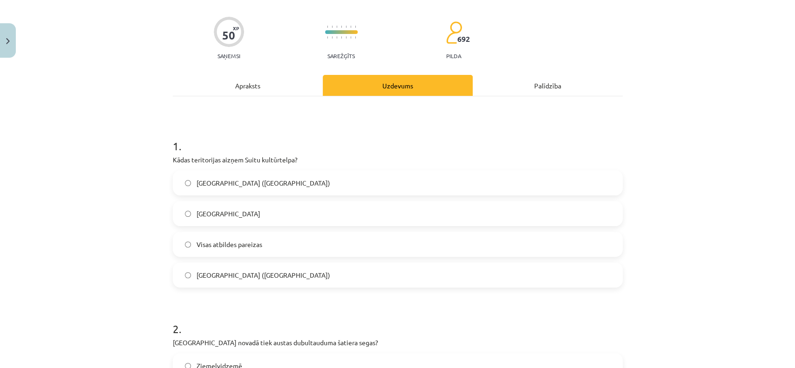
click at [267, 235] on label "Visas atbildes pareizas" at bounding box center [398, 244] width 448 height 23
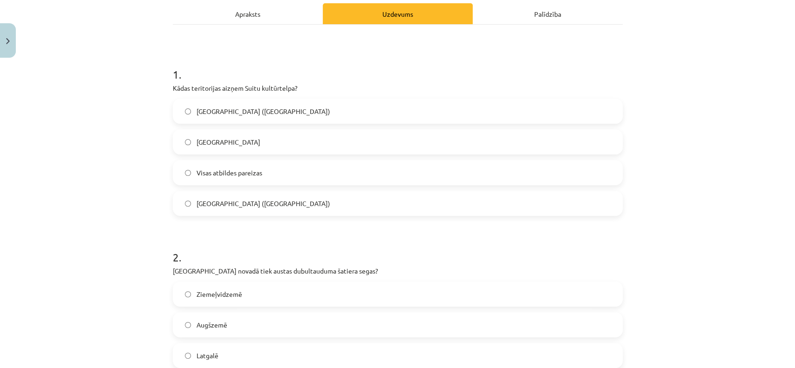
scroll to position [310, 0]
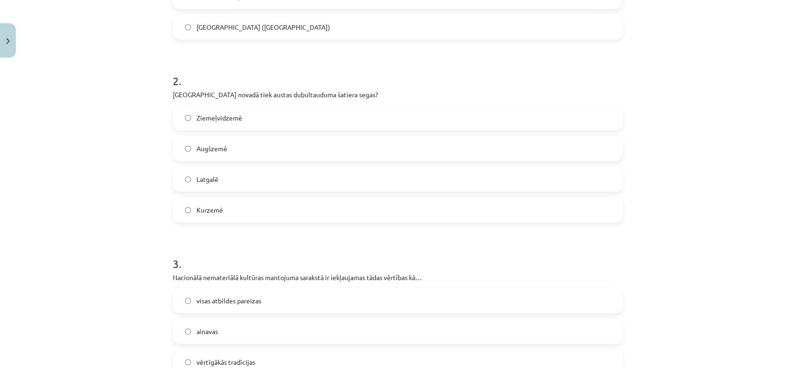
drag, startPoint x: 224, startPoint y: 221, endPoint x: 224, endPoint y: 209, distance: 12.1
click at [224, 219] on label "Kurzemē" at bounding box center [398, 209] width 448 height 23
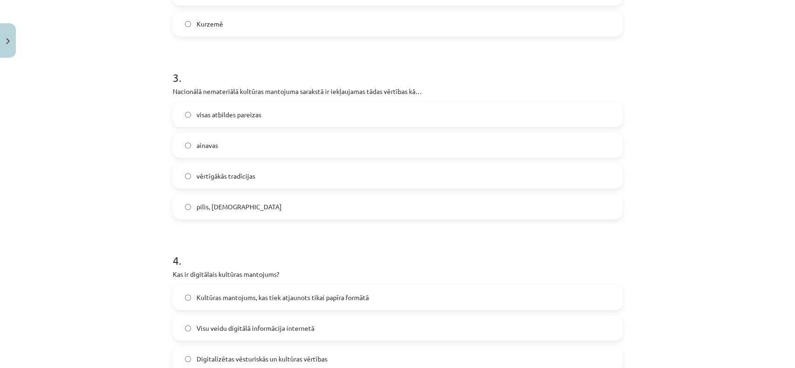
click at [244, 176] on span "vērtīgākās tradīcijas" at bounding box center [226, 176] width 59 height 10
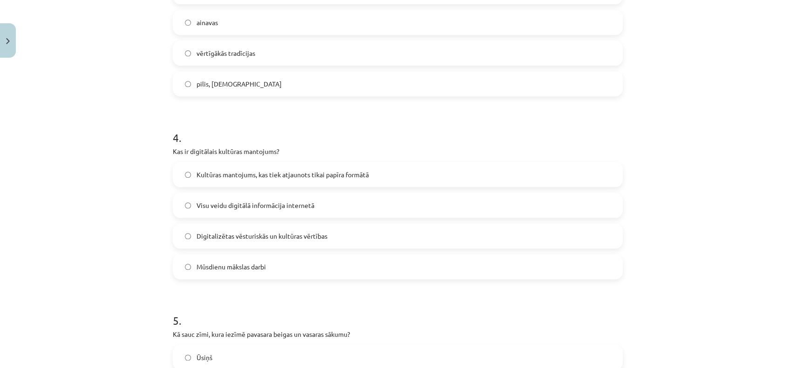
scroll to position [621, 0]
drag, startPoint x: 265, startPoint y: 234, endPoint x: 241, endPoint y: 98, distance: 138.0
click at [263, 230] on span "Digitalizētas vēsturiskās un kultūras vērtības" at bounding box center [262, 235] width 131 height 10
click at [244, 232] on span "Digitalizētas vēsturiskās un kultūras vērtības" at bounding box center [262, 235] width 131 height 10
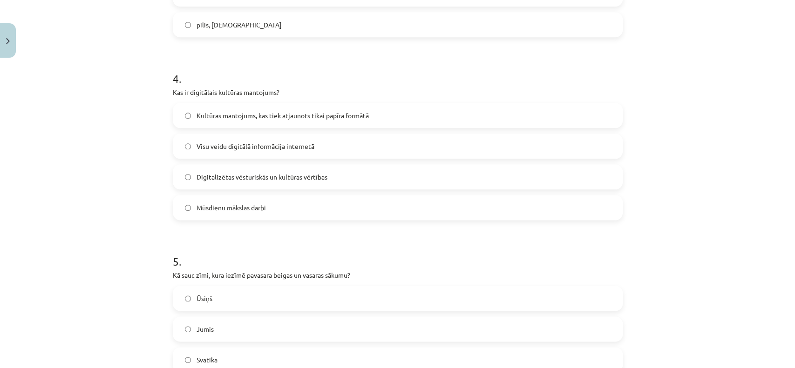
scroll to position [745, 0]
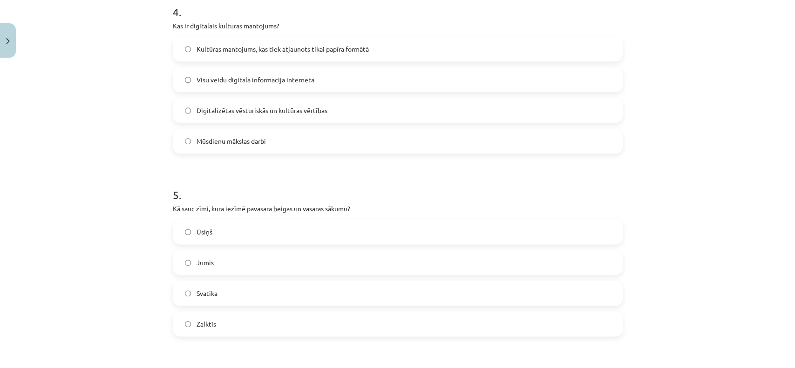
click at [267, 236] on label "Ūsiņš" at bounding box center [398, 231] width 448 height 23
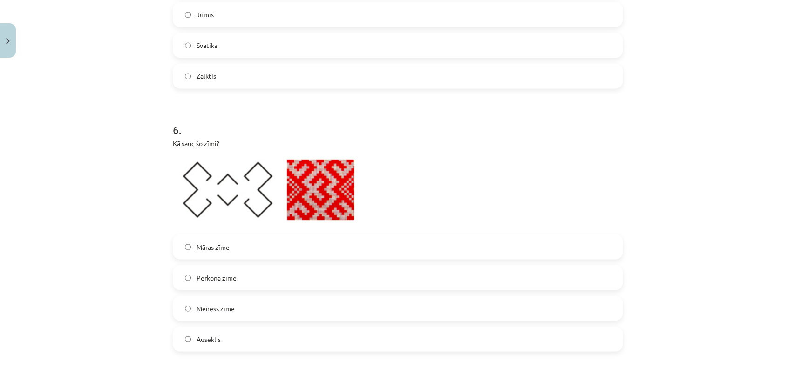
scroll to position [1056, 0]
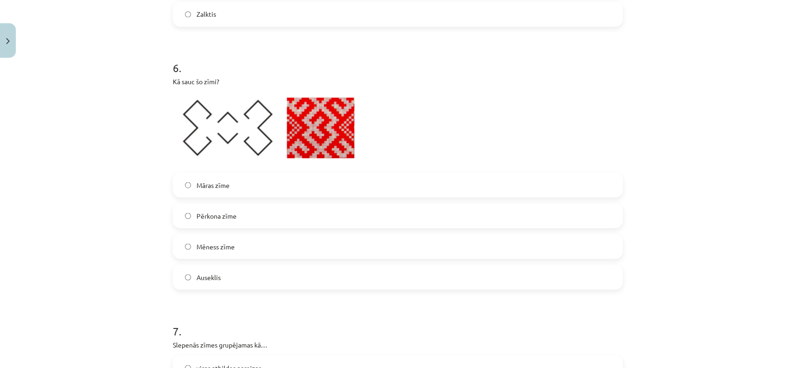
click at [218, 280] on label "Auseklis" at bounding box center [398, 277] width 448 height 23
click at [245, 240] on label "Mēness zīme" at bounding box center [398, 246] width 448 height 23
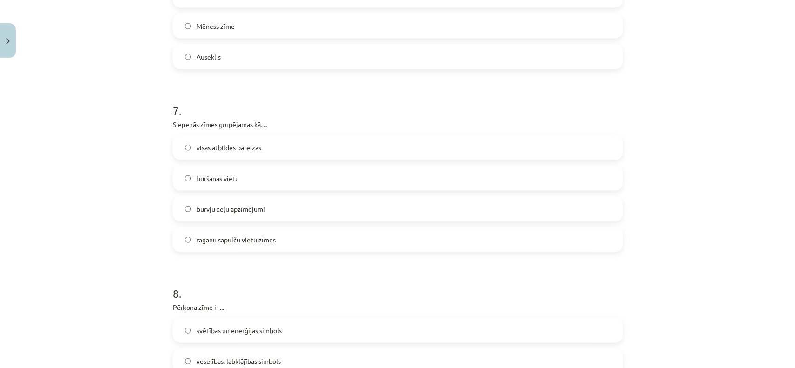
scroll to position [1304, 0]
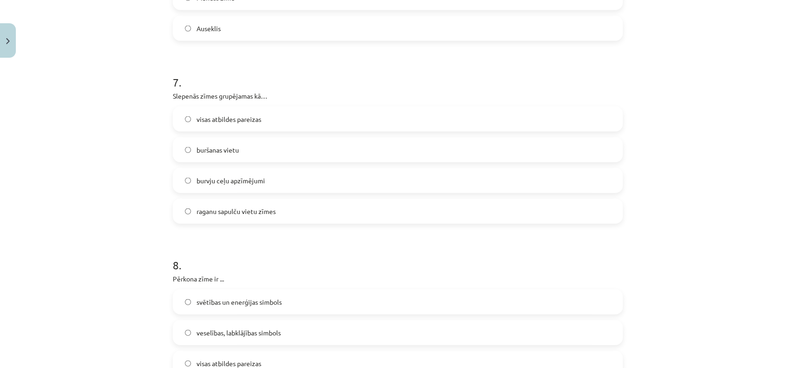
click at [231, 120] on span "visas atbildes pareizas" at bounding box center [229, 120] width 65 height 10
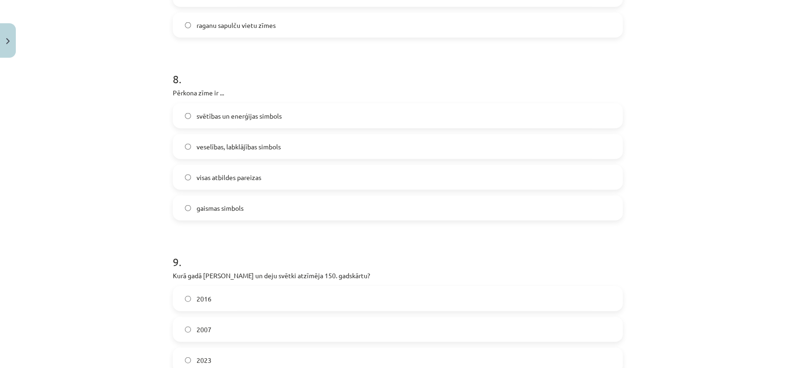
drag, startPoint x: 247, startPoint y: 125, endPoint x: 248, endPoint y: 119, distance: 6.5
click at [247, 121] on label "svētības un enerģijas simbols" at bounding box center [398, 115] width 448 height 23
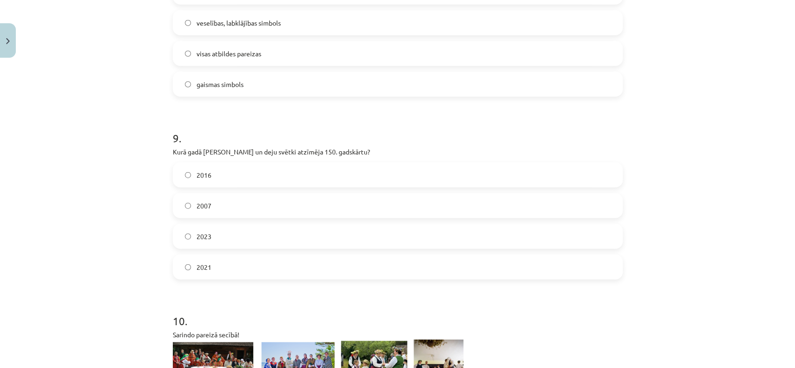
click at [239, 234] on label "2023" at bounding box center [398, 236] width 448 height 23
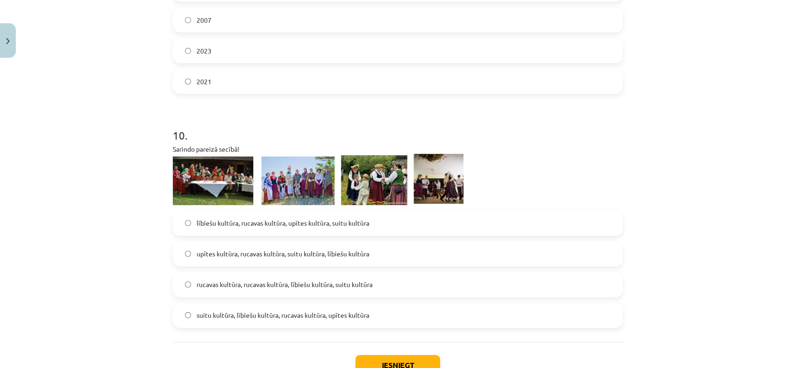
scroll to position [1801, 0]
drag, startPoint x: 228, startPoint y: 318, endPoint x: 235, endPoint y: 321, distance: 7.9
click at [229, 318] on span "suitu kultūra, lībiešu kultūra, rucavas kultūra, upītes kultūra" at bounding box center [283, 315] width 173 height 10
click at [399, 367] on button "Iesniegt" at bounding box center [397, 365] width 85 height 20
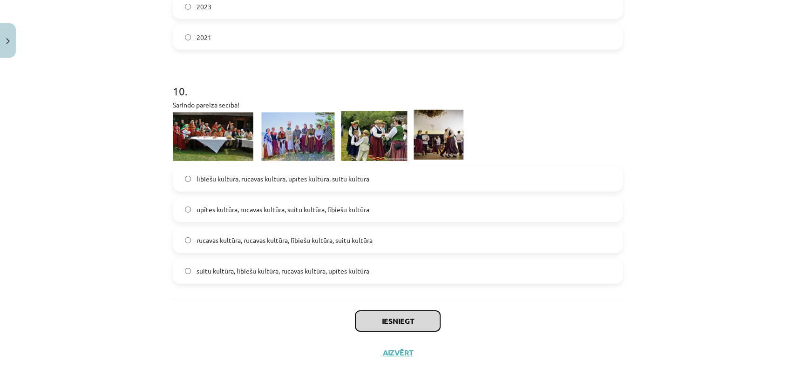
scroll to position [1863, 0]
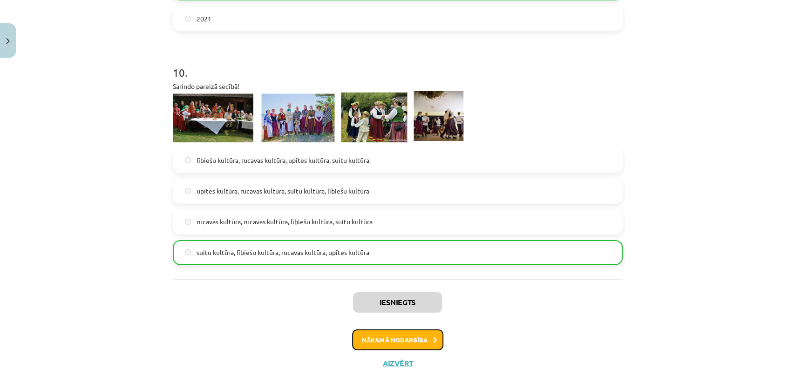
click at [378, 338] on button "Nākamā nodarbība" at bounding box center [397, 340] width 91 height 21
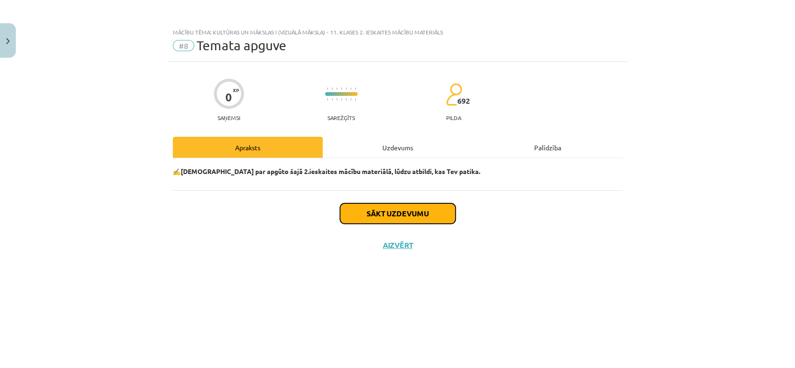
click at [388, 220] on button "Sākt uzdevumu" at bounding box center [398, 214] width 116 height 20
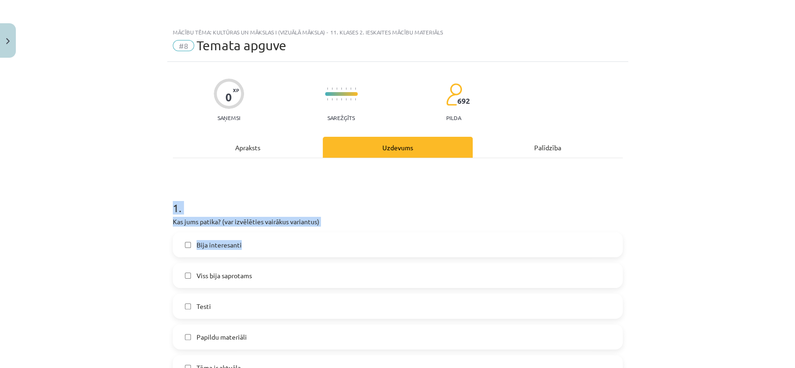
drag, startPoint x: 164, startPoint y: 199, endPoint x: 292, endPoint y: 228, distance: 131.0
click at [392, 200] on h1 "1 ." at bounding box center [398, 199] width 450 height 29
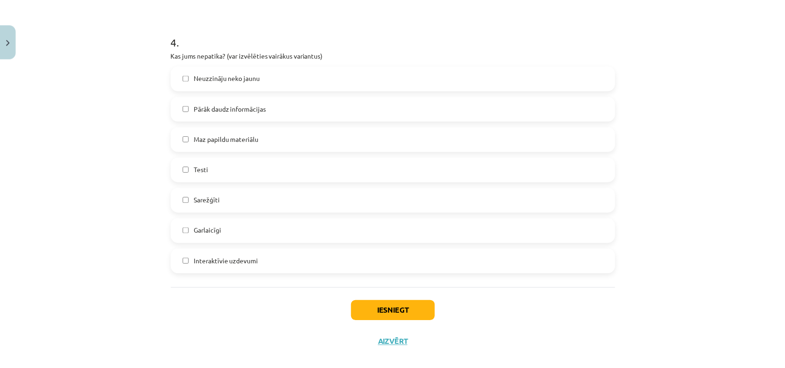
scroll to position [803, 0]
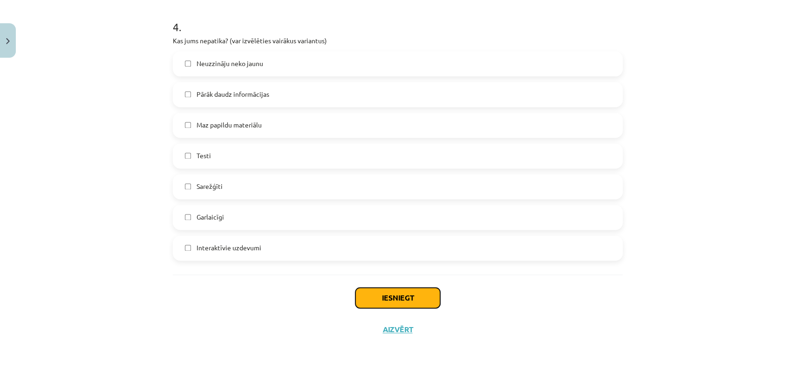
click at [398, 304] on button "Iesniegt" at bounding box center [397, 298] width 85 height 20
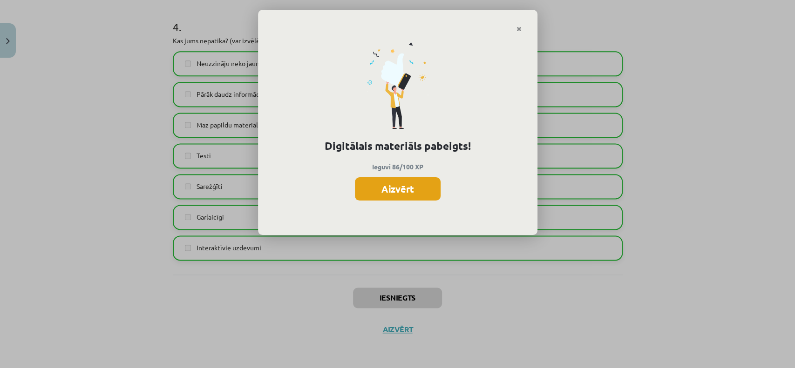
click at [387, 190] on button "Aizvērt" at bounding box center [398, 188] width 86 height 23
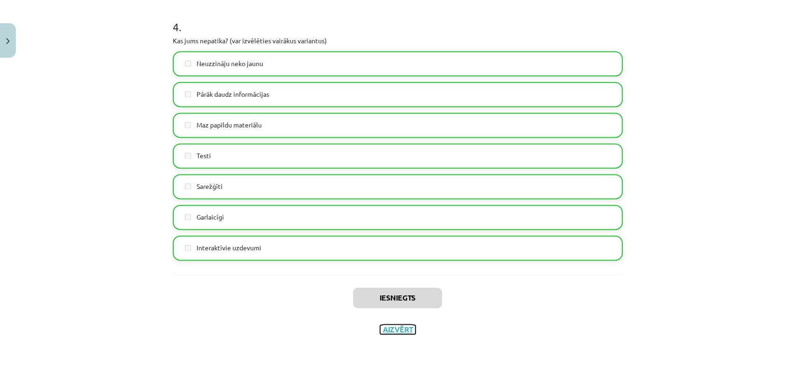
click at [399, 326] on button "Aizvērt" at bounding box center [397, 329] width 35 height 9
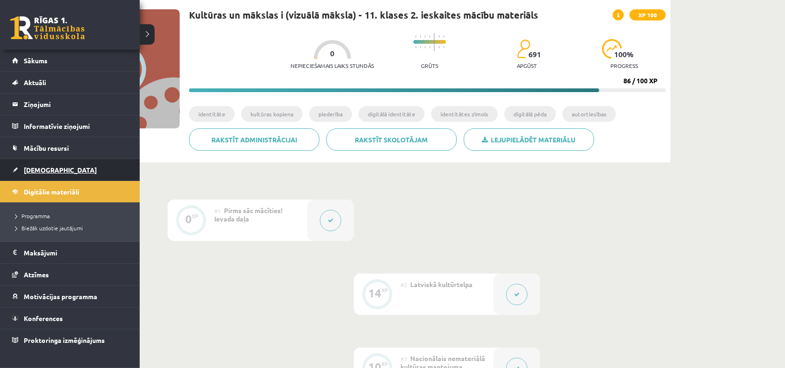
click at [34, 170] on span "[DEMOGRAPHIC_DATA]" at bounding box center [60, 170] width 73 height 8
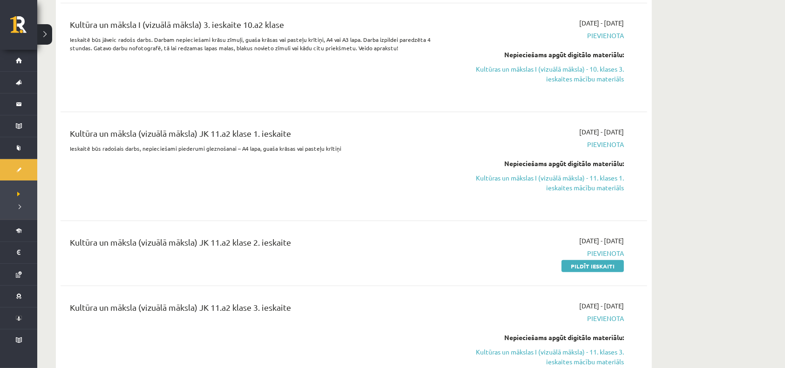
scroll to position [186, 0]
click at [593, 268] on link "Pildīt ieskaiti" at bounding box center [593, 268] width 62 height 12
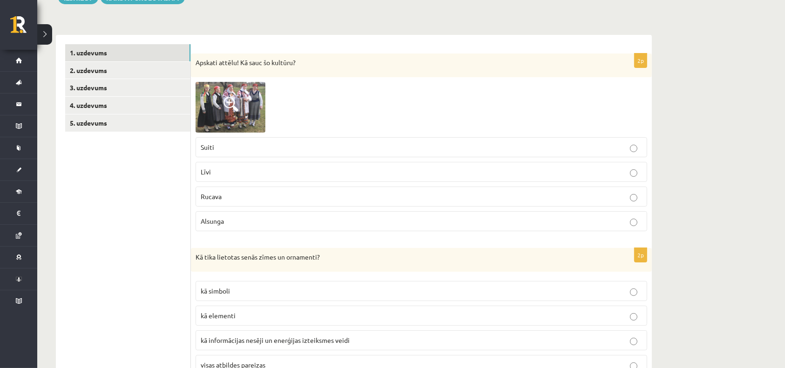
scroll to position [124, 0]
click at [238, 101] on span at bounding box center [231, 103] width 15 height 15
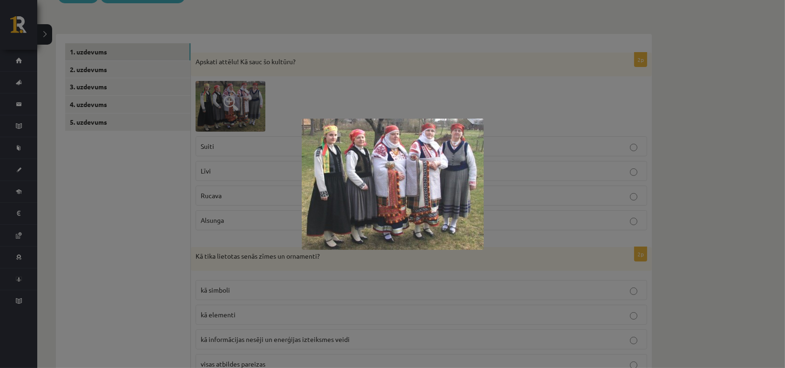
click at [227, 63] on div at bounding box center [392, 184] width 785 height 368
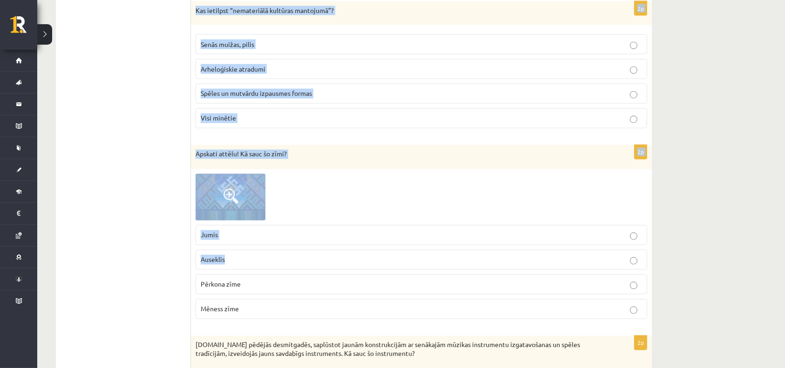
scroll to position [2099, 0]
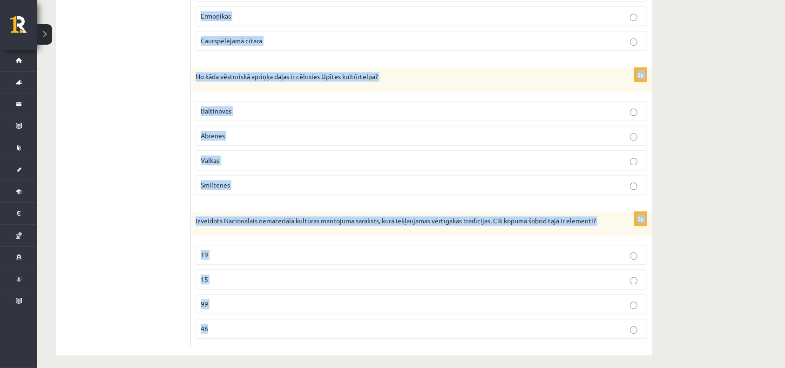
drag, startPoint x: 196, startPoint y: 60, endPoint x: 485, endPoint y: 316, distance: 386.8
copy form "Apskati attēlu! Kā sauc šo kultūru? Suiti Līvi Rucava Alsunga 2p Kā tika lietot…"
click at [297, 106] on p "Baltinovas" at bounding box center [422, 111] width 442 height 10
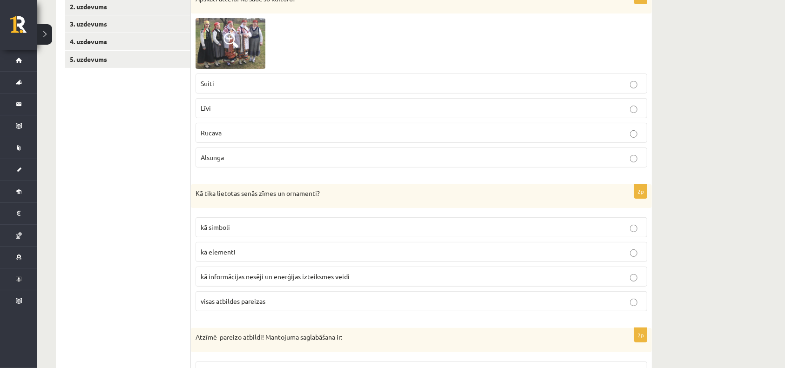
scroll to position [49, 0]
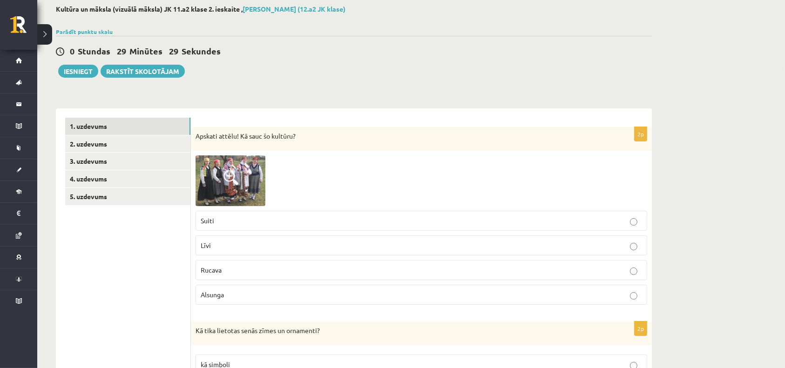
click at [223, 227] on label "Suiti" at bounding box center [422, 221] width 452 height 20
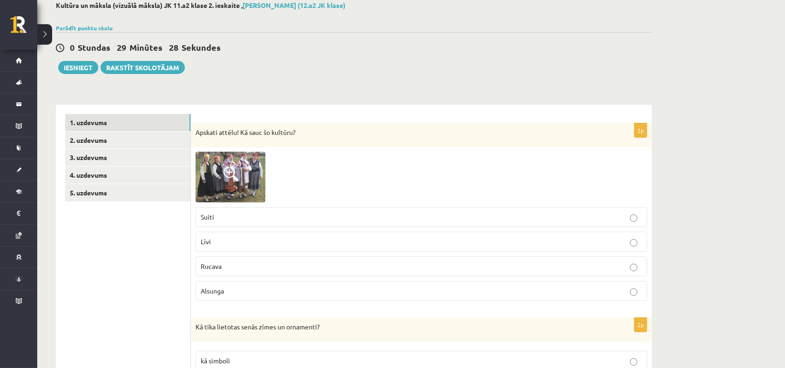
scroll to position [174, 0]
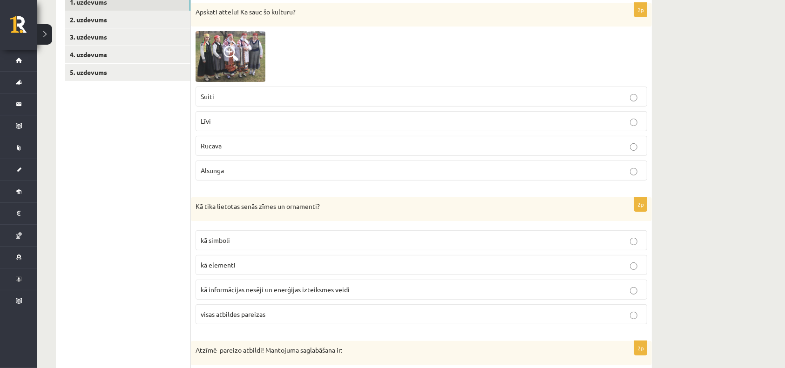
click at [264, 314] on span "visas atbildes pareizas" at bounding box center [233, 314] width 65 height 8
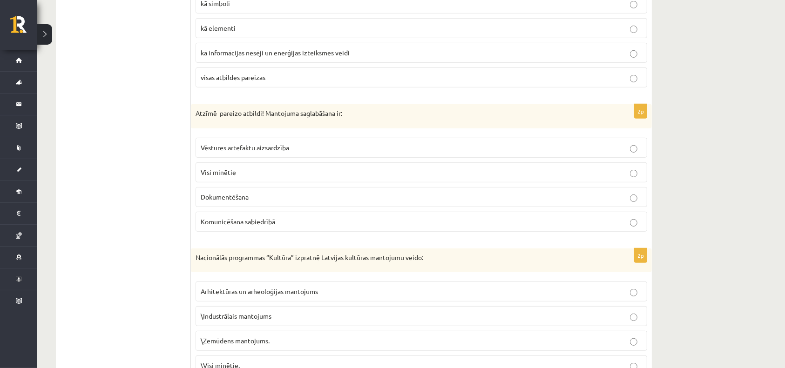
scroll to position [422, 0]
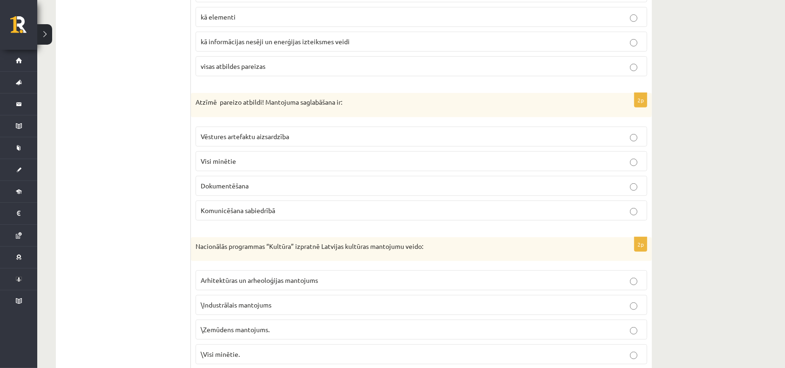
click at [259, 164] on p "Visi minētie" at bounding box center [422, 162] width 442 height 10
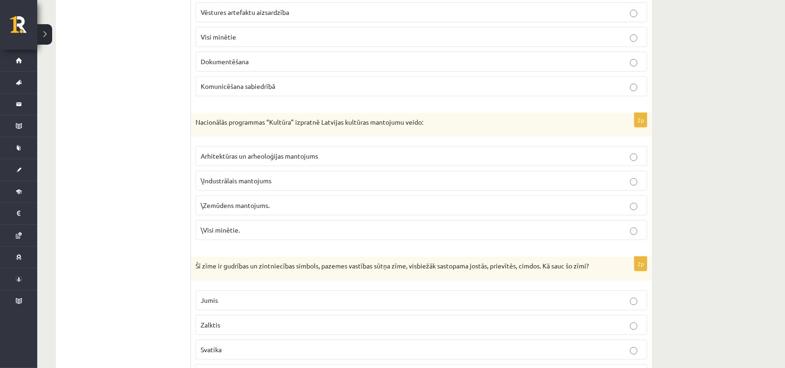
click at [246, 225] on p "\Visi minētie." at bounding box center [422, 230] width 442 height 10
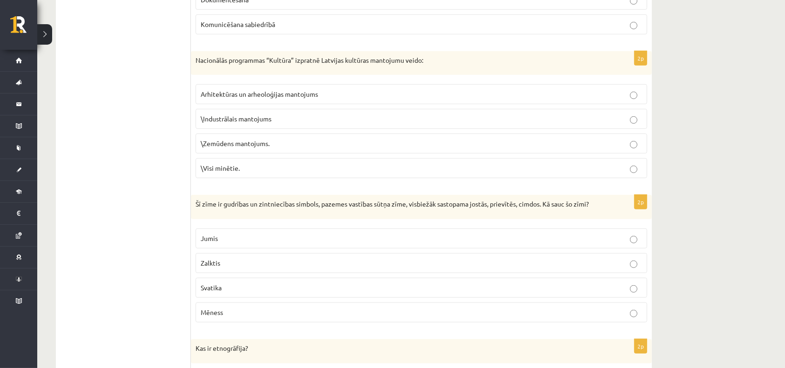
click at [260, 268] on label "Zalktis" at bounding box center [422, 263] width 452 height 20
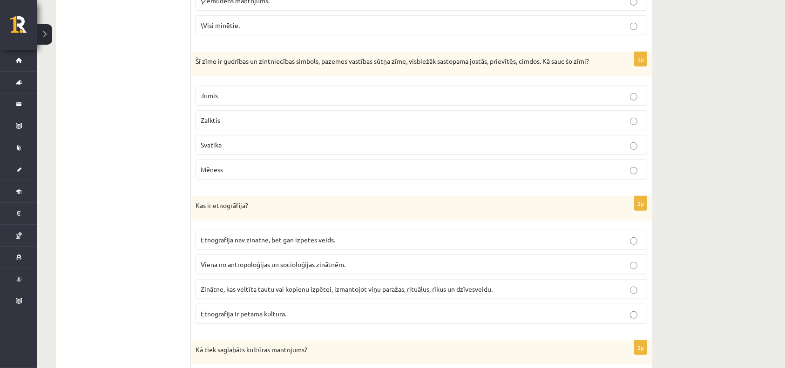
scroll to position [795, 0]
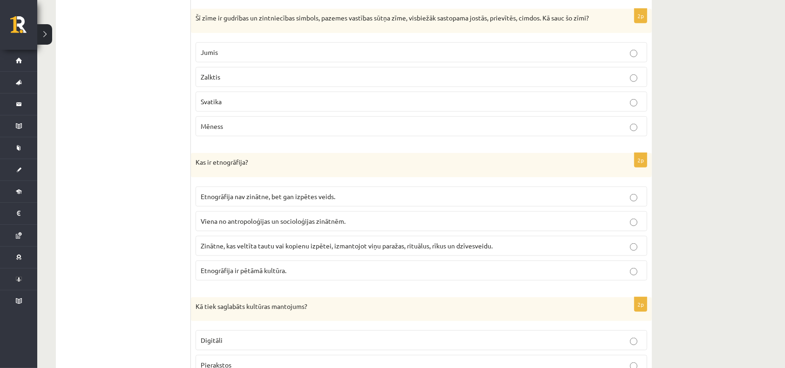
click at [344, 242] on span "Zinātne, kas veltīta tautu vai kopienu izpētei, izmantojot viņu paražas, rituāl…" at bounding box center [347, 246] width 292 height 8
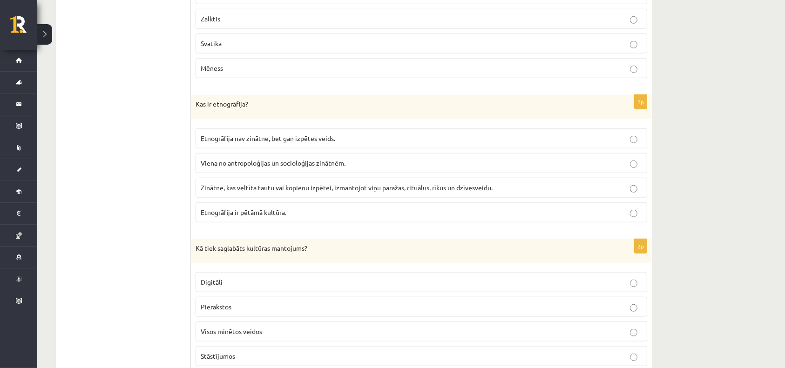
scroll to position [919, 0]
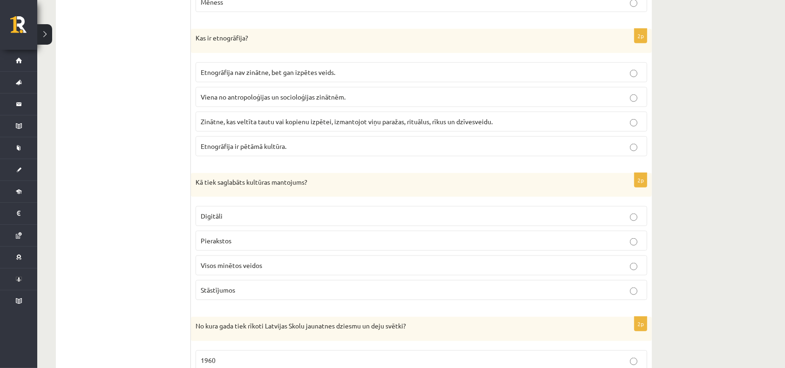
click at [313, 261] on p "Visos minētos veidos" at bounding box center [422, 266] width 442 height 10
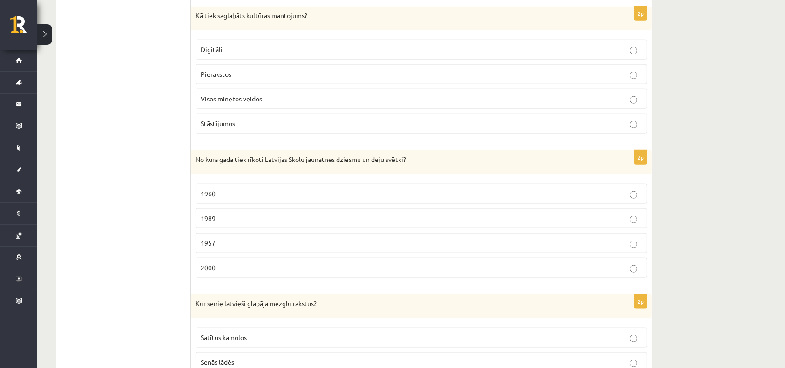
click at [298, 236] on fieldset "1960 1989 1957 2000" at bounding box center [422, 230] width 452 height 102
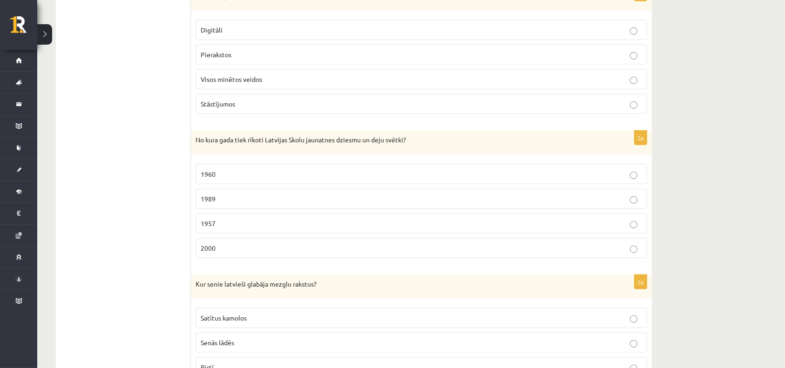
click at [272, 178] on label "1960" at bounding box center [422, 174] width 452 height 20
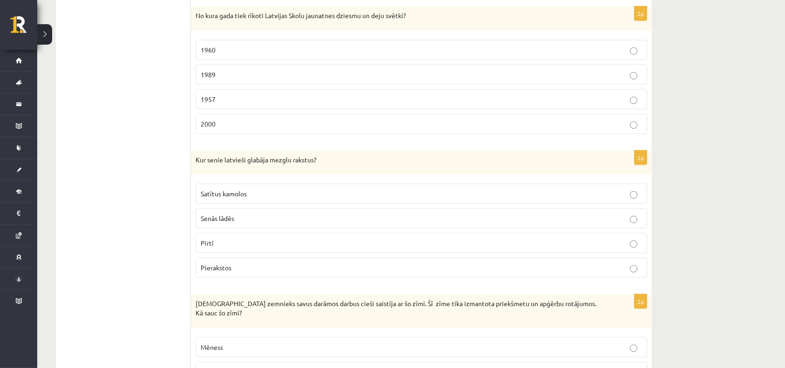
click at [258, 194] on p "Satītus kamolos" at bounding box center [422, 194] width 442 height 10
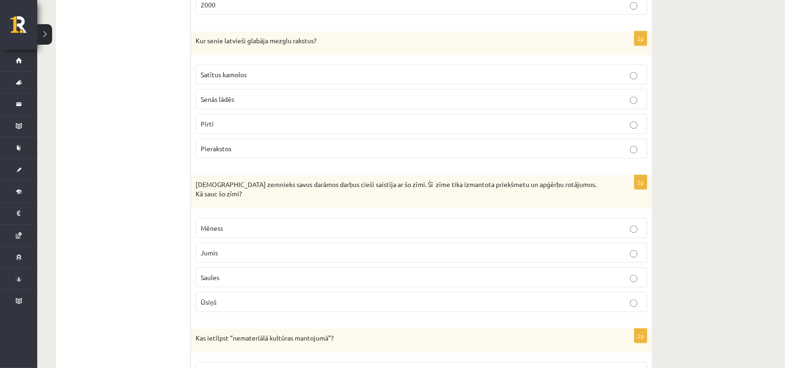
scroll to position [1354, 0]
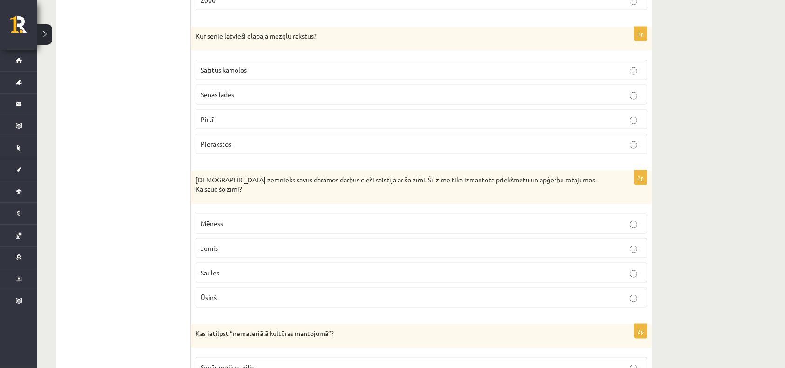
click at [280, 263] on label "Saules" at bounding box center [422, 273] width 452 height 20
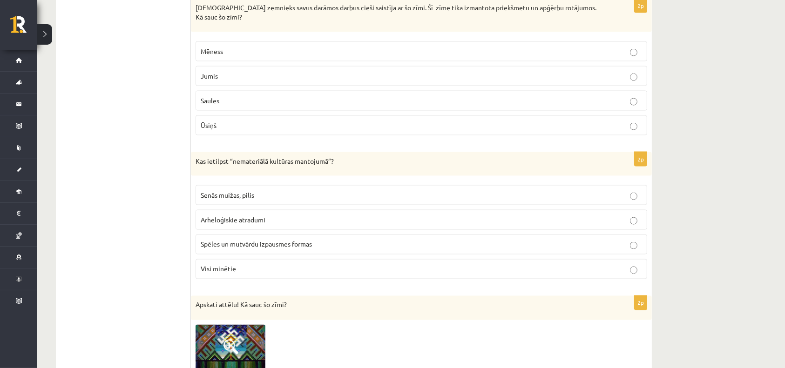
scroll to position [1540, 0]
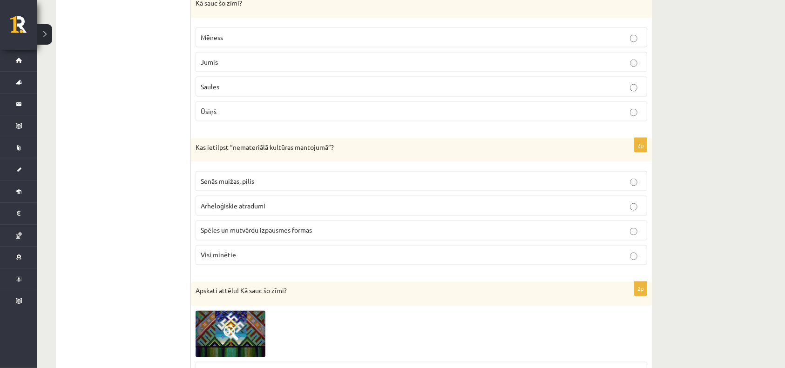
click at [296, 230] on p "Spēles un mutvārdu izpausmes formas" at bounding box center [422, 231] width 442 height 10
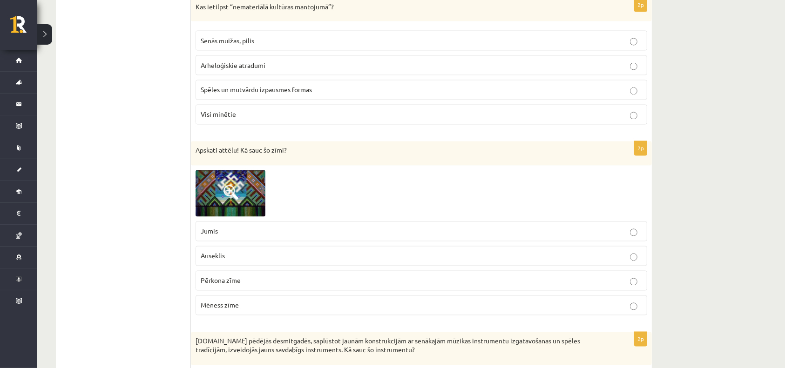
scroll to position [1726, 0]
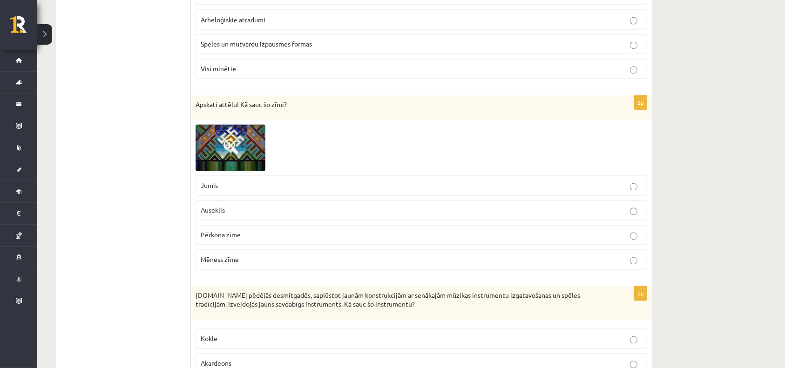
click at [310, 184] on p "Jumis" at bounding box center [422, 186] width 442 height 10
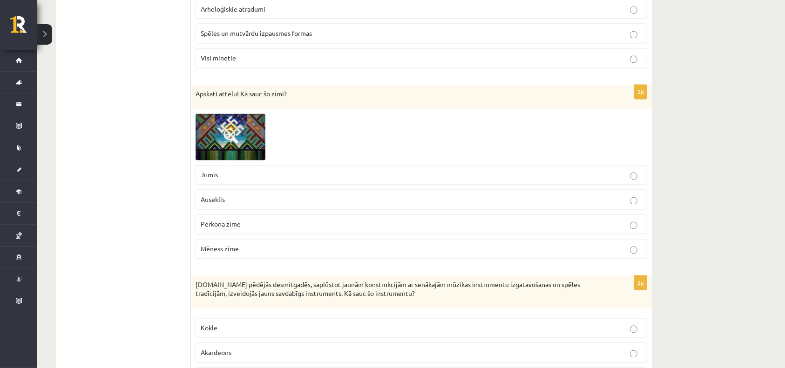
scroll to position [1851, 0]
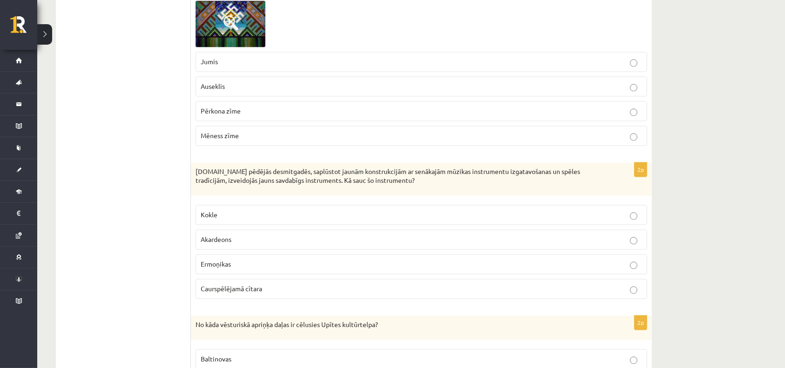
click at [268, 289] on label "Caurspēlējamā cītara" at bounding box center [422, 289] width 452 height 20
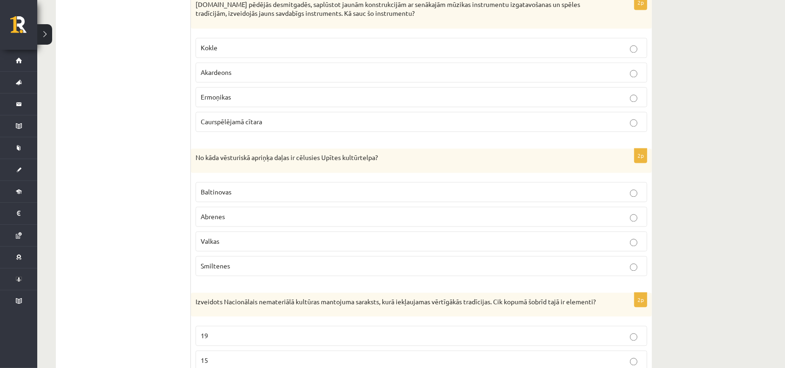
scroll to position [2037, 0]
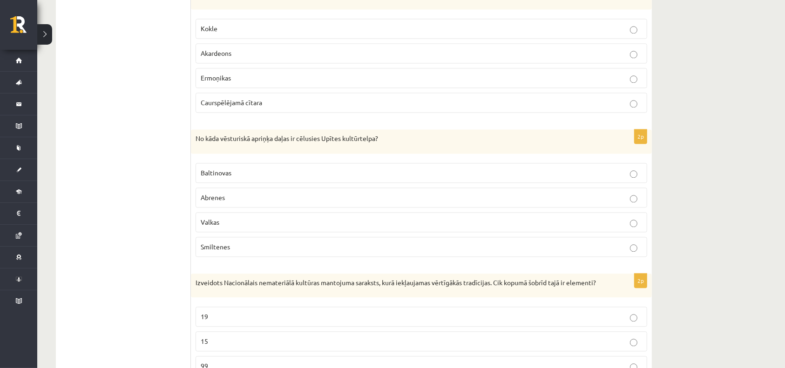
click at [273, 196] on p "Abrenes" at bounding box center [422, 198] width 442 height 10
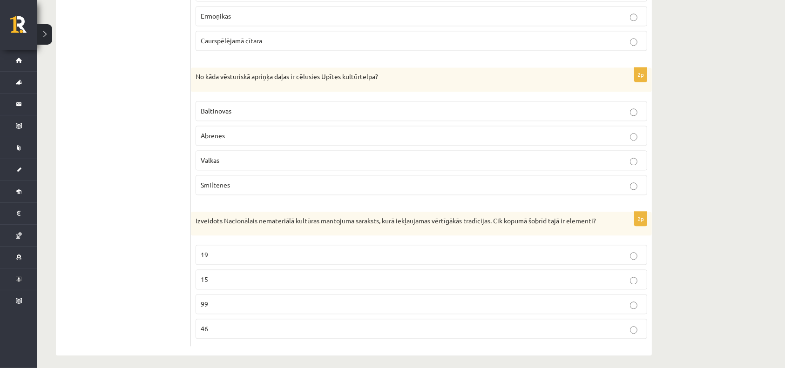
click at [274, 302] on p "99" at bounding box center [422, 305] width 442 height 10
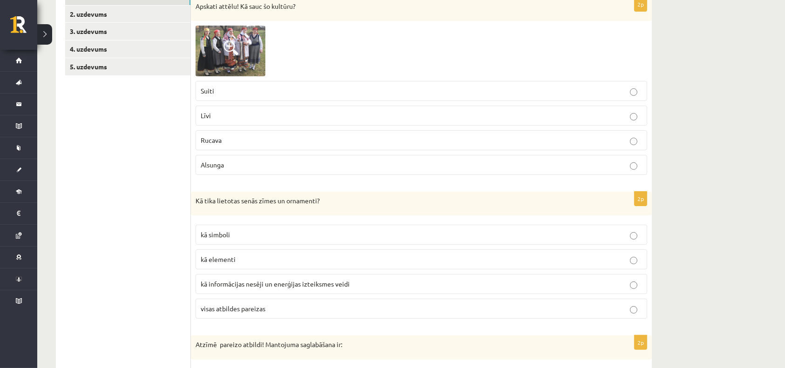
scroll to position [0, 0]
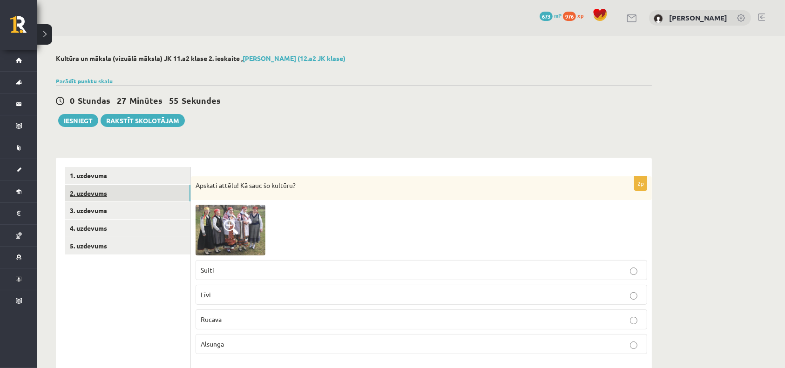
click at [97, 191] on link "2. uzdevums" at bounding box center [127, 193] width 125 height 17
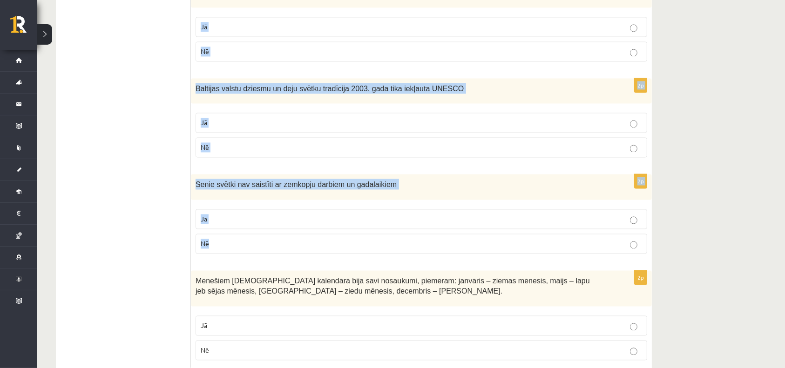
scroll to position [1829, 0]
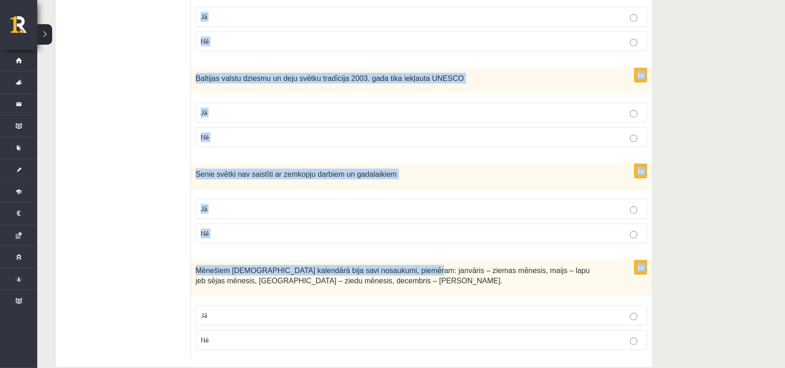
drag, startPoint x: 194, startPoint y: 186, endPoint x: 402, endPoint y: 236, distance: 213.8
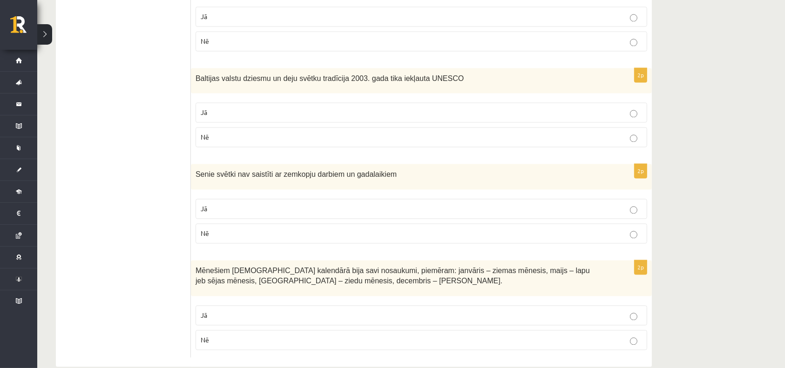
drag, startPoint x: 289, startPoint y: 320, endPoint x: 246, endPoint y: 313, distance: 43.4
click at [246, 330] on label "Nē" at bounding box center [422, 340] width 452 height 20
drag, startPoint x: 244, startPoint y: 338, endPoint x: 224, endPoint y: 310, distance: 34.1
click at [224, 310] on div "2p Mēnešiem latviešu kalendārā bija savi nosaukumi, piemēram: janvāris – ziemas…" at bounding box center [421, 308] width 461 height 97
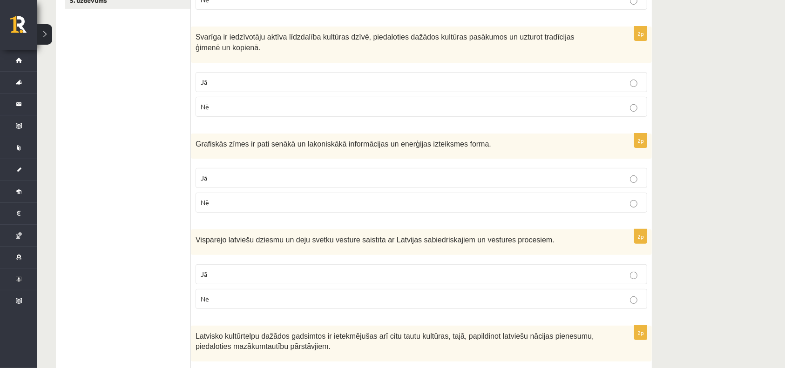
scroll to position [27, 0]
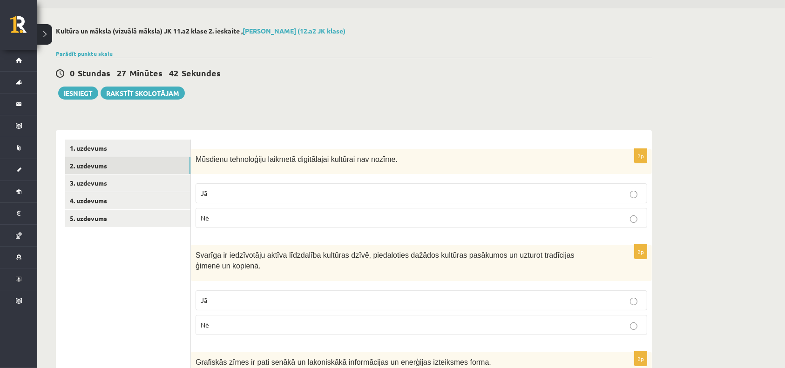
drag, startPoint x: 215, startPoint y: 326, endPoint x: 188, endPoint y: 279, distance: 54.3
copy div "2p Mūsdienu tehnoloģiju laikmetā digitālajai kultūrai nav nozīme. Jā Nē 2p Svar…"
click at [258, 214] on p "Nē" at bounding box center [422, 218] width 442 height 10
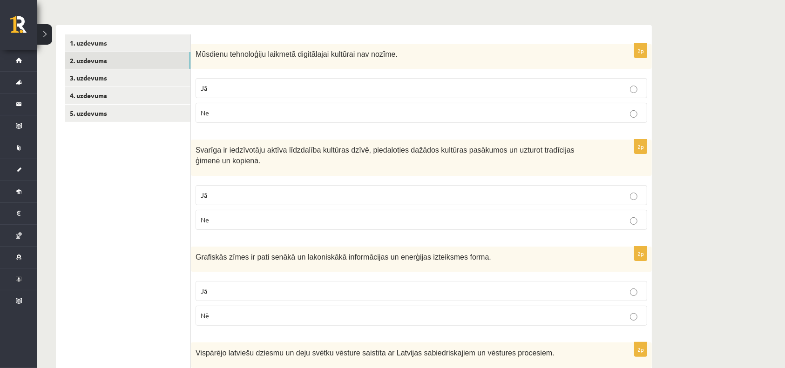
scroll to position [152, 0]
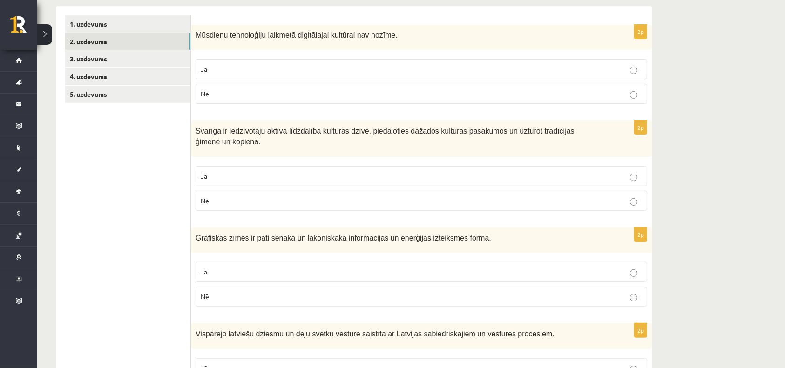
click at [255, 171] on p "Jā" at bounding box center [422, 176] width 442 height 10
click at [258, 267] on p "Jā" at bounding box center [422, 272] width 442 height 10
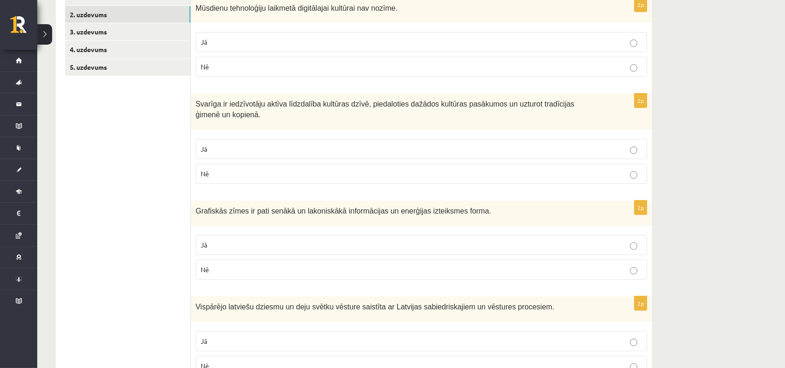
scroll to position [214, 0]
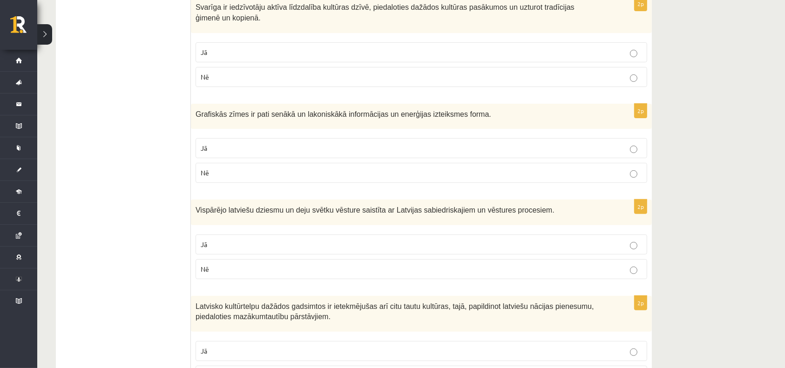
click at [249, 240] on p "Jā" at bounding box center [422, 245] width 442 height 10
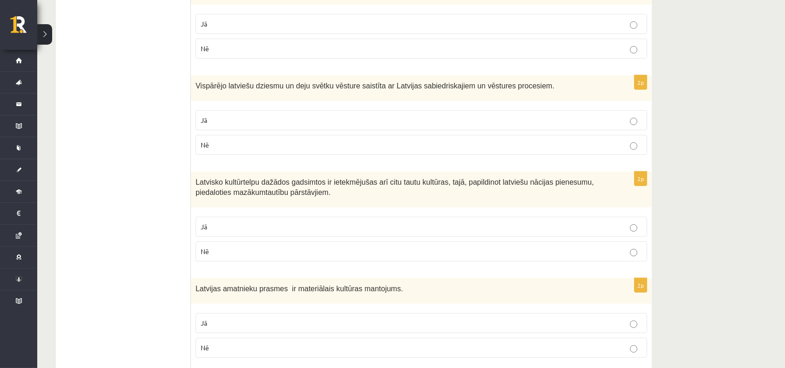
click at [247, 222] on p "Jā" at bounding box center [422, 227] width 442 height 10
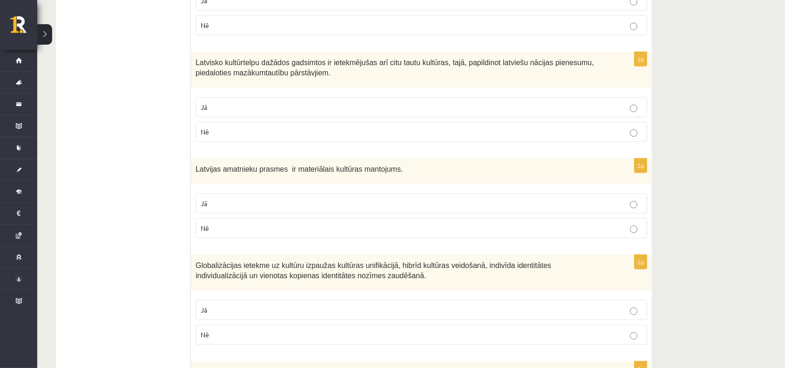
scroll to position [525, 0]
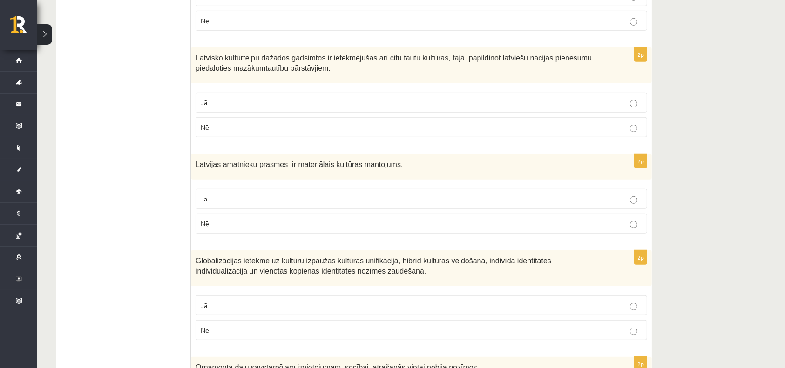
click at [247, 219] on p "Nē" at bounding box center [422, 224] width 442 height 10
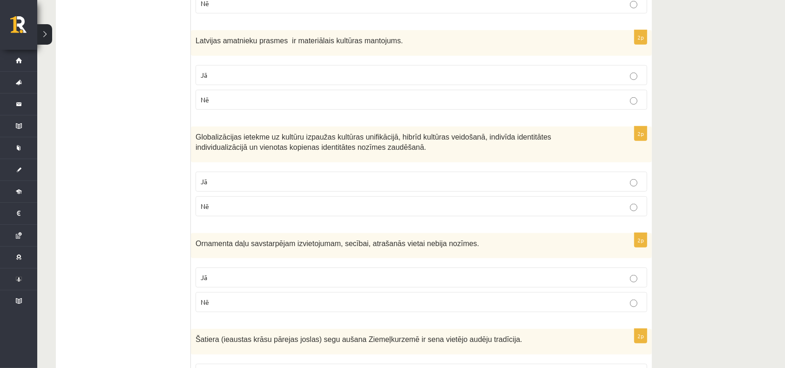
click at [264, 177] on p "Jā" at bounding box center [422, 182] width 442 height 10
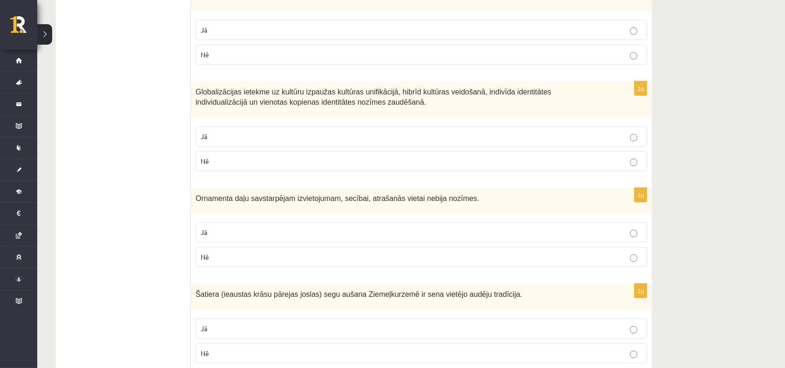
scroll to position [711, 0]
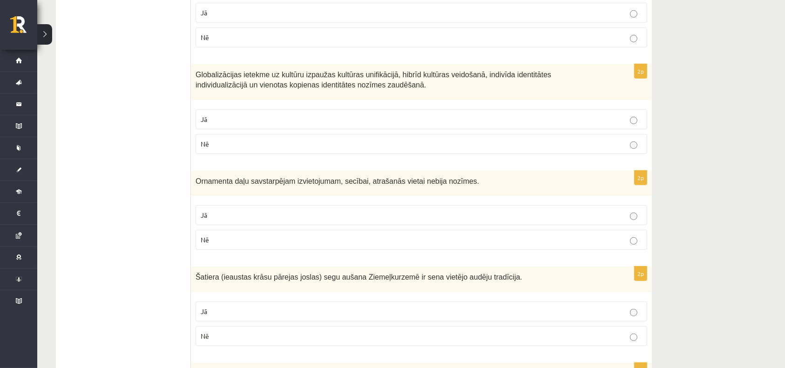
click at [259, 235] on p "Nē" at bounding box center [422, 240] width 442 height 10
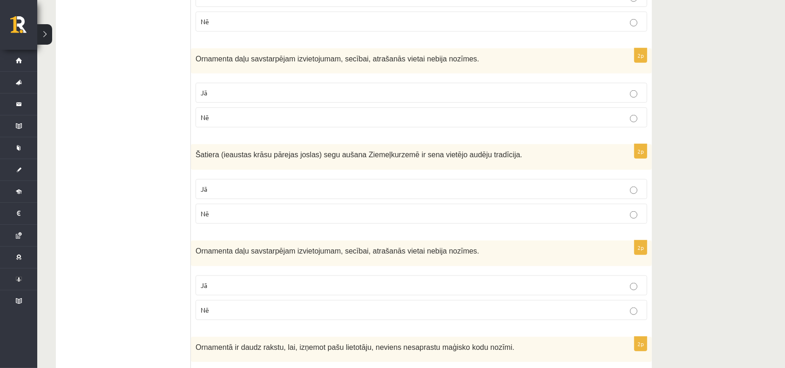
scroll to position [835, 0]
click at [252, 183] on p "Jā" at bounding box center [422, 188] width 442 height 10
click at [252, 304] on p "Nē" at bounding box center [422, 309] width 442 height 10
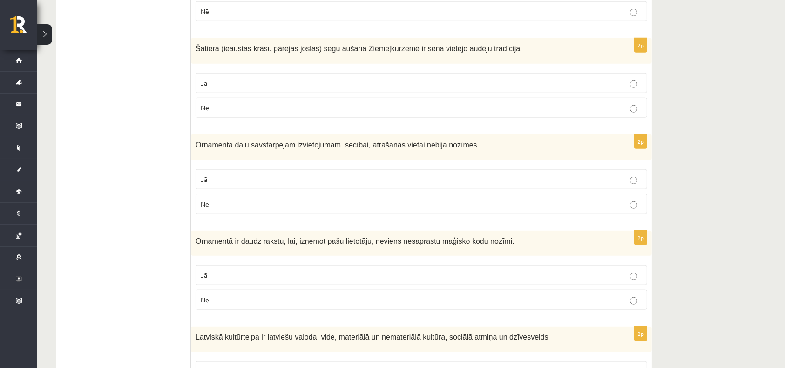
scroll to position [959, 0]
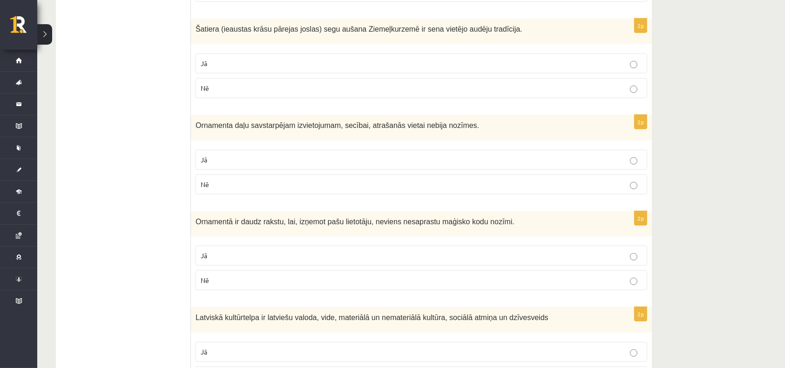
click at [273, 246] on label "Jā" at bounding box center [422, 256] width 452 height 20
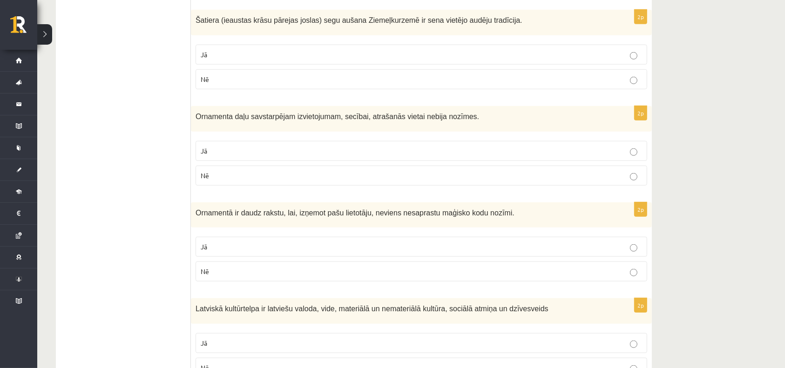
scroll to position [1021, 0]
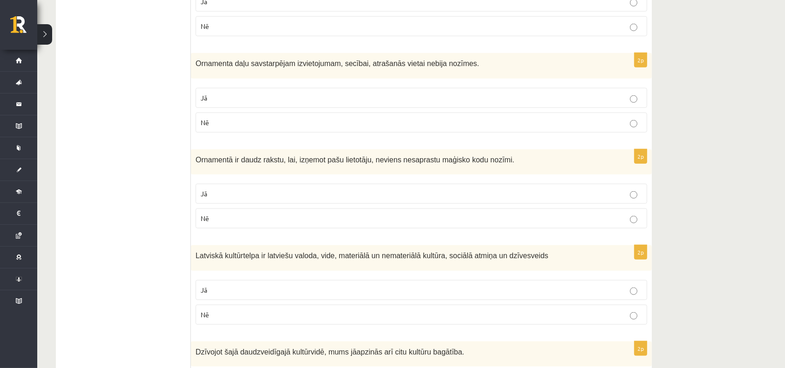
click at [280, 286] on p "Jā" at bounding box center [422, 291] width 442 height 10
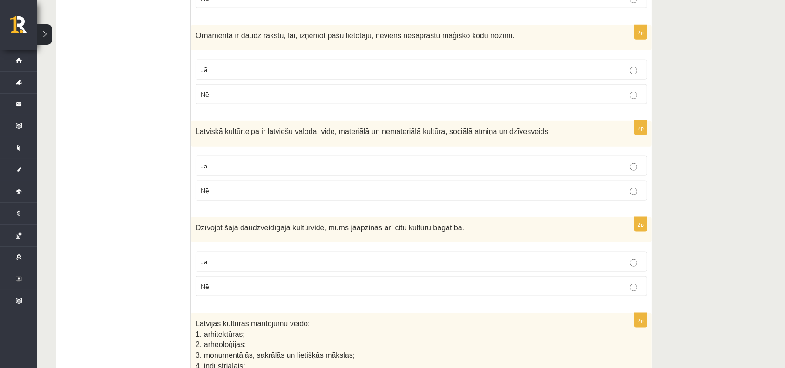
click at [276, 254] on label "Jā" at bounding box center [422, 262] width 452 height 20
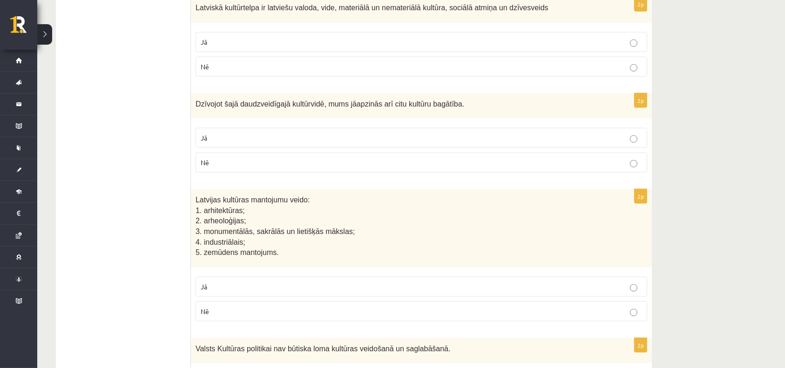
scroll to position [1270, 0]
click at [283, 282] on p "Jā" at bounding box center [422, 287] width 442 height 10
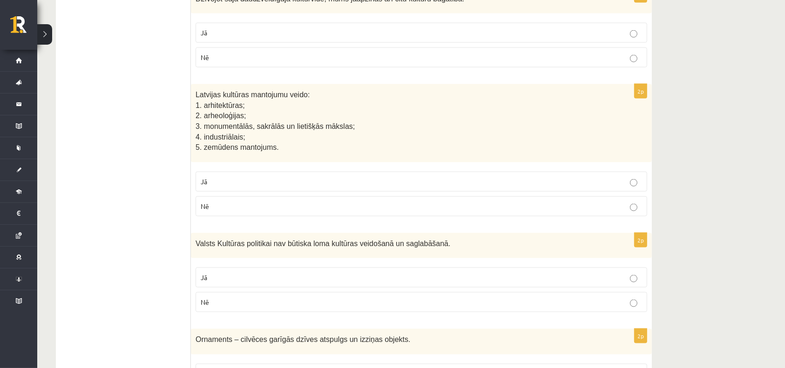
scroll to position [1394, 0]
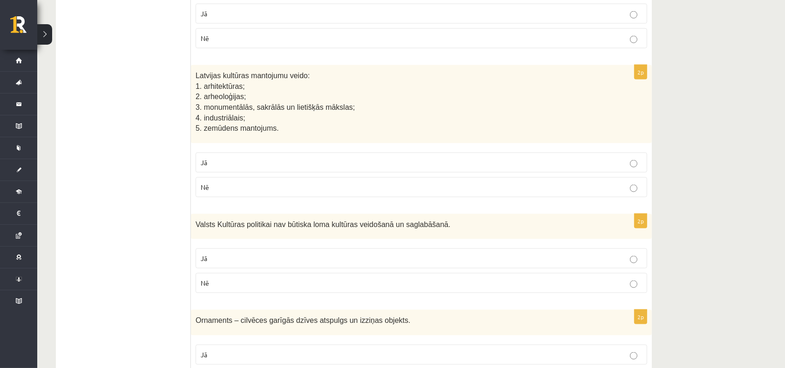
click at [283, 275] on label "Nē" at bounding box center [422, 283] width 452 height 20
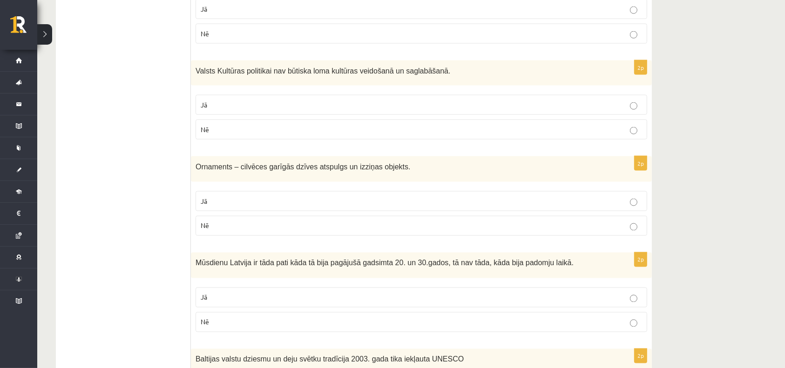
scroll to position [1580, 0]
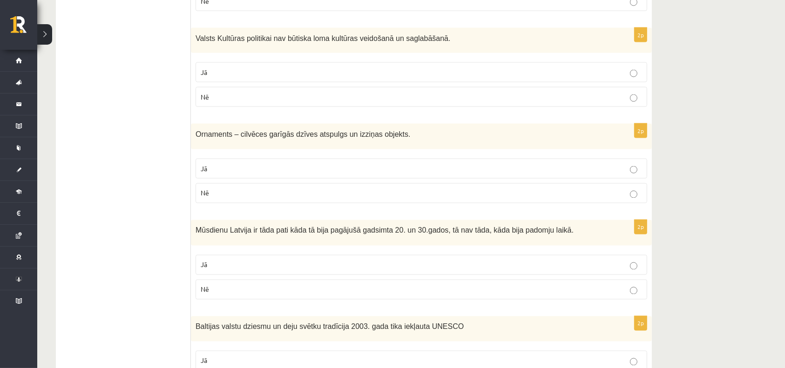
click at [259, 164] on p "Jā" at bounding box center [422, 169] width 442 height 10
click at [259, 285] on p "Nē" at bounding box center [422, 290] width 442 height 10
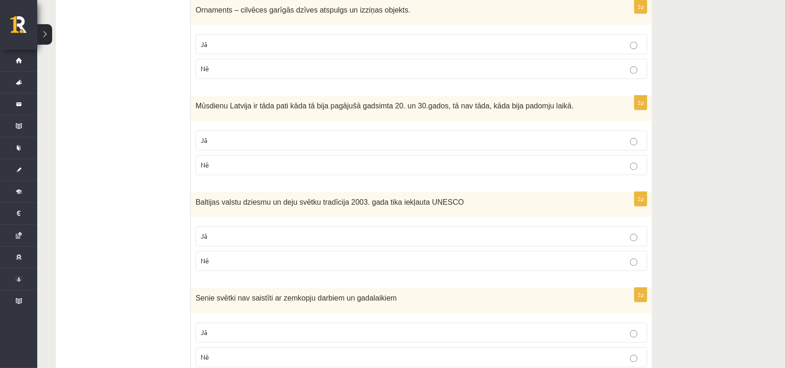
click at [254, 232] on p "Jā" at bounding box center [422, 237] width 442 height 10
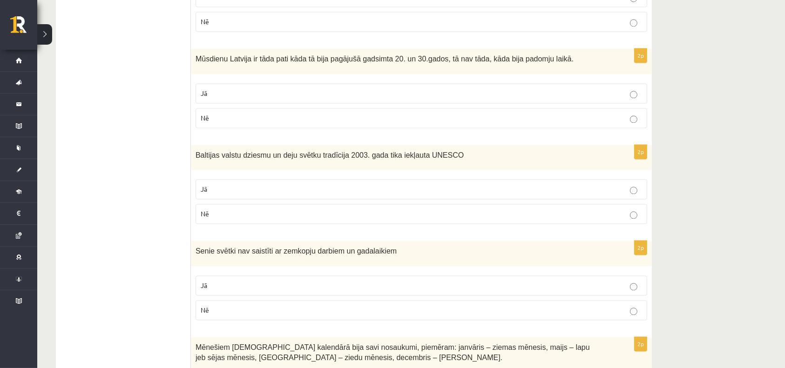
scroll to position [1829, 0]
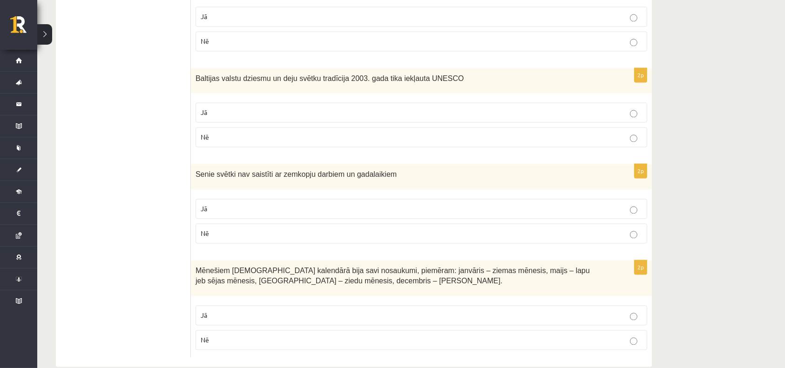
click at [255, 229] on p "Nē" at bounding box center [422, 234] width 442 height 10
click at [257, 306] on label "Jā" at bounding box center [422, 316] width 452 height 20
click at [241, 229] on p "Nē" at bounding box center [422, 234] width 442 height 10
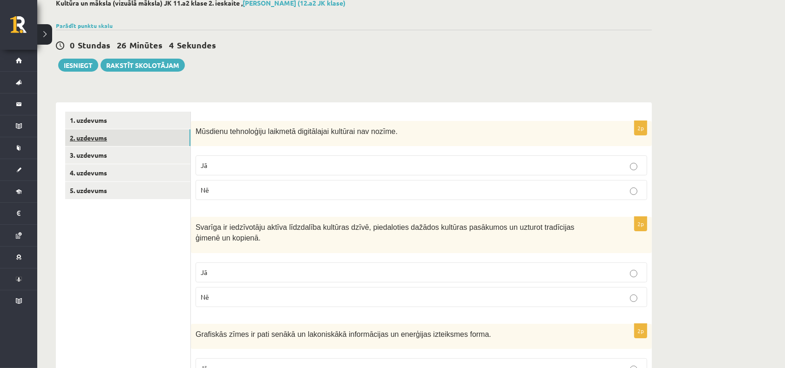
scroll to position [0, 0]
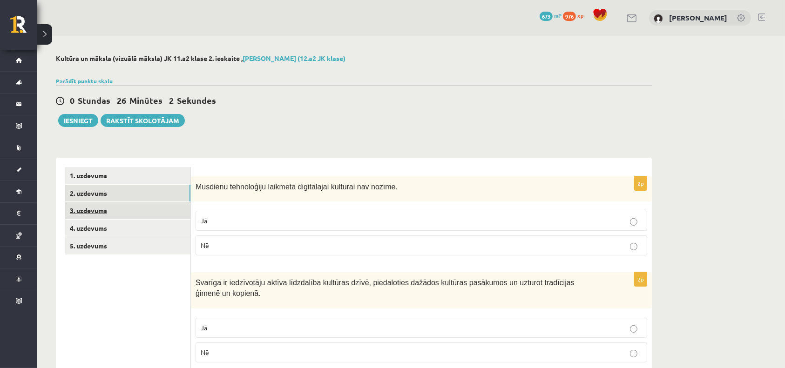
click at [109, 210] on link "3. uzdevums" at bounding box center [127, 210] width 125 height 17
click at [88, 210] on link "3. uzdevums" at bounding box center [127, 210] width 125 height 17
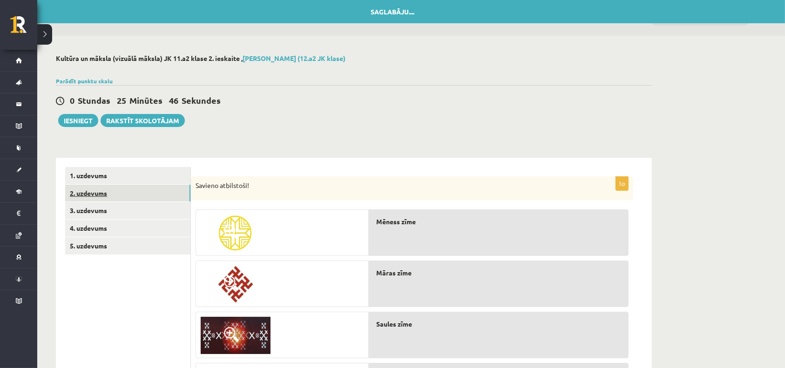
click at [86, 191] on link "2. uzdevums" at bounding box center [127, 193] width 125 height 17
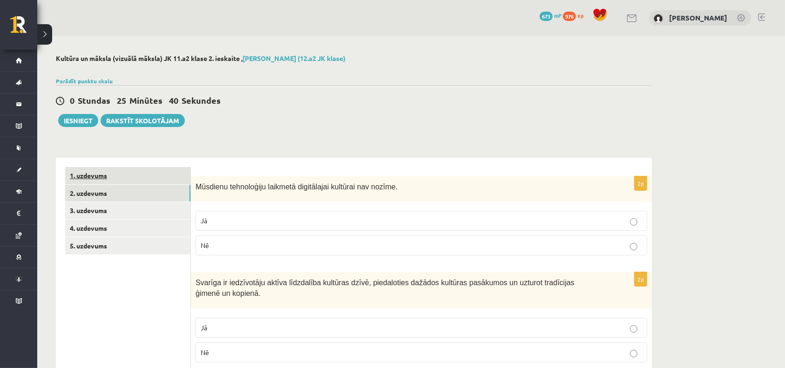
click at [107, 176] on link "1. uzdevums" at bounding box center [127, 175] width 125 height 17
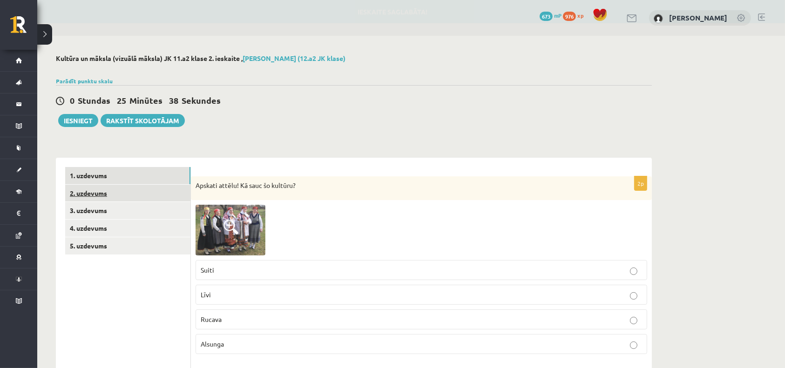
click at [102, 191] on link "2. uzdevums" at bounding box center [127, 193] width 125 height 17
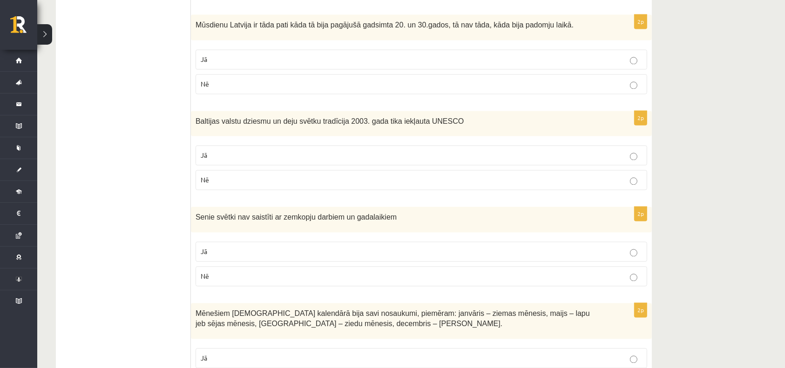
scroll to position [1829, 0]
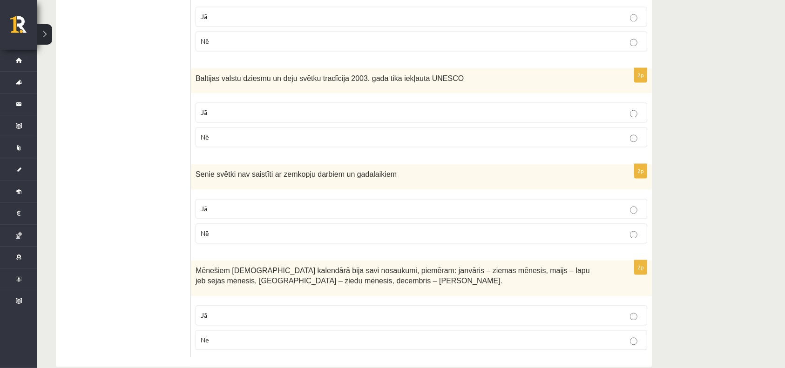
click at [607, 306] on label "Jā" at bounding box center [422, 316] width 452 height 20
click at [553, 225] on label "Nē" at bounding box center [422, 234] width 452 height 20
click at [413, 98] on fieldset "Jā Nē" at bounding box center [422, 124] width 452 height 52
click at [415, 102] on label "Jā" at bounding box center [422, 112] width 452 height 20
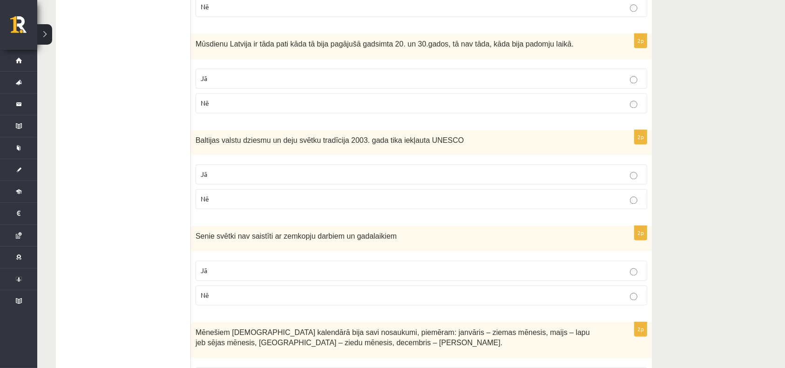
click at [362, 94] on label "Nē" at bounding box center [422, 104] width 452 height 20
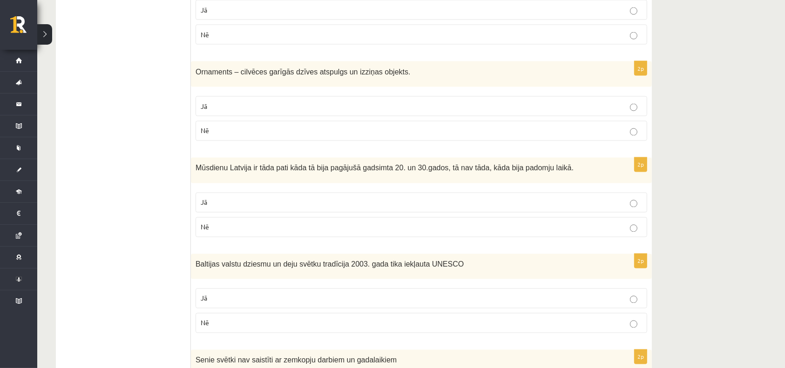
scroll to position [1580, 0]
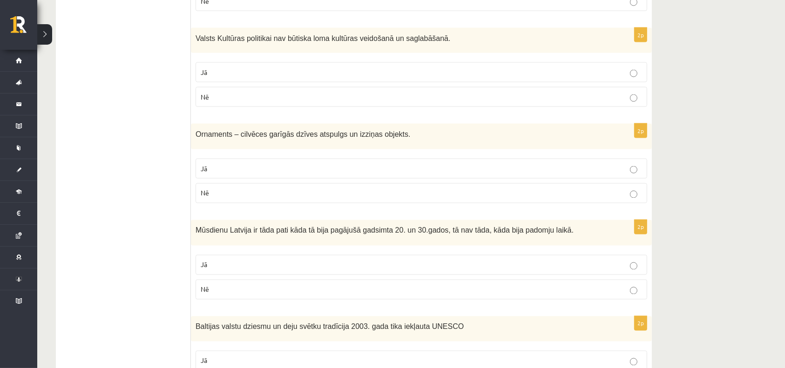
click at [358, 164] on p "Jā" at bounding box center [422, 169] width 442 height 10
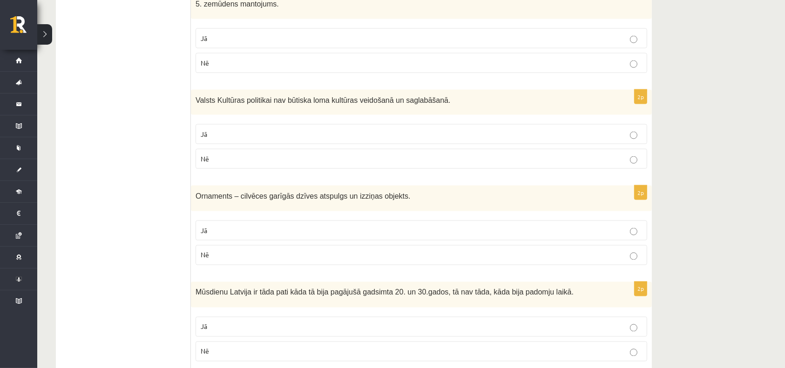
click at [358, 154] on p "Nē" at bounding box center [422, 159] width 442 height 10
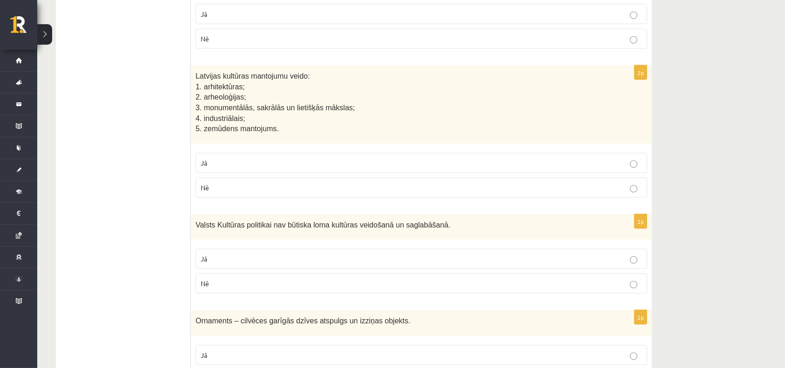
scroll to position [1332, 0]
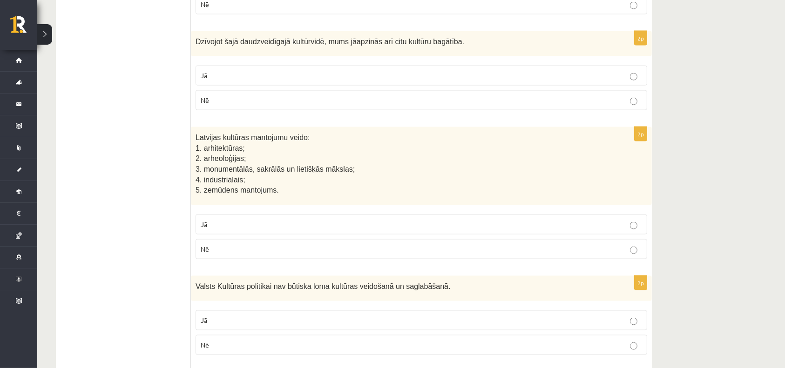
click at [296, 210] on fieldset "Jā Nē" at bounding box center [422, 236] width 452 height 52
click at [301, 220] on p "Jā" at bounding box center [422, 225] width 442 height 10
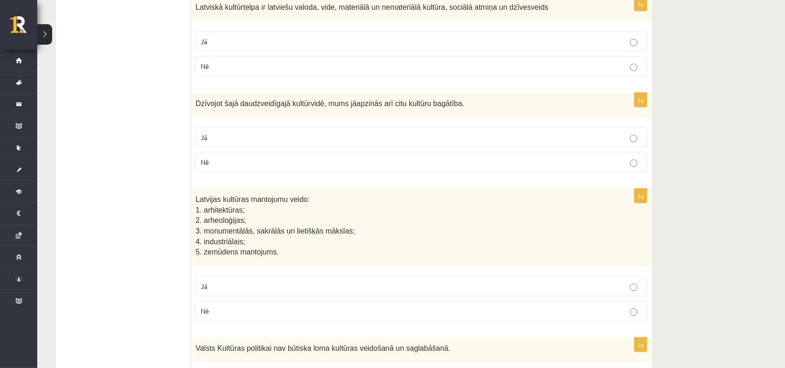
click at [273, 129] on label "Jā" at bounding box center [422, 138] width 452 height 20
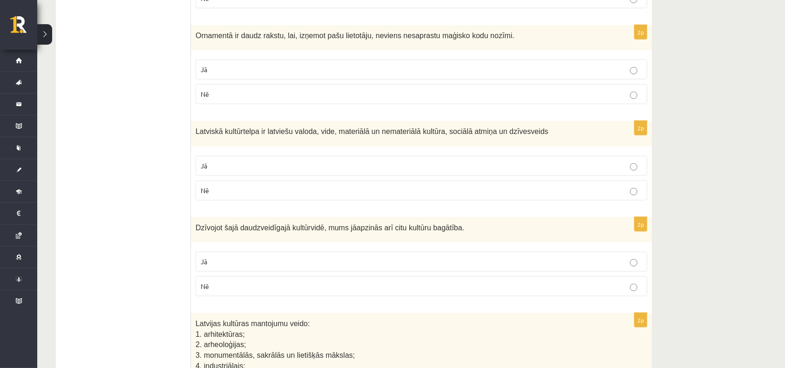
click at [270, 161] on p "Jā" at bounding box center [422, 166] width 442 height 10
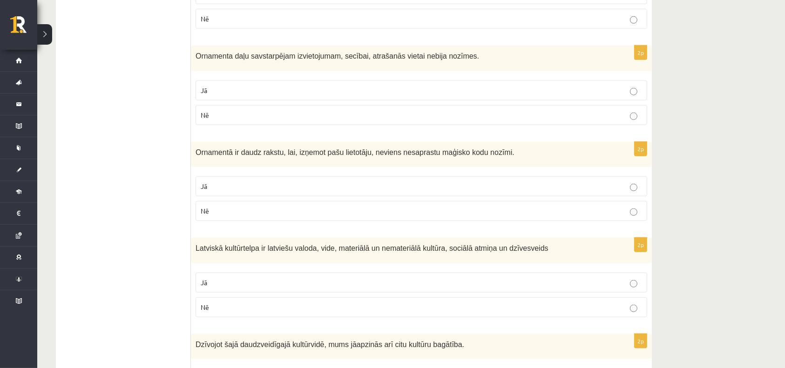
scroll to position [1021, 0]
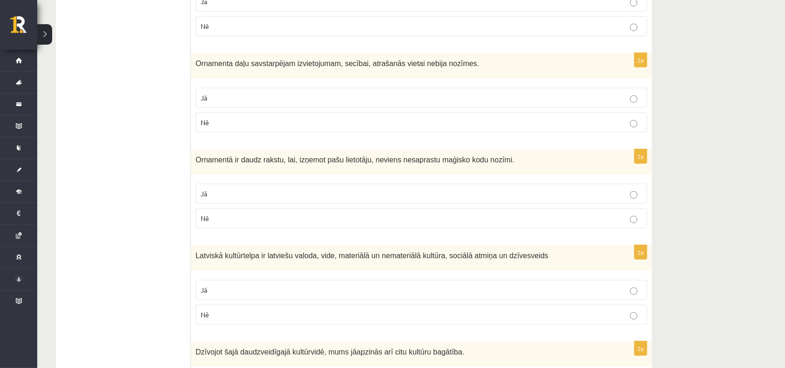
click at [270, 189] on p "Jā" at bounding box center [422, 194] width 442 height 10
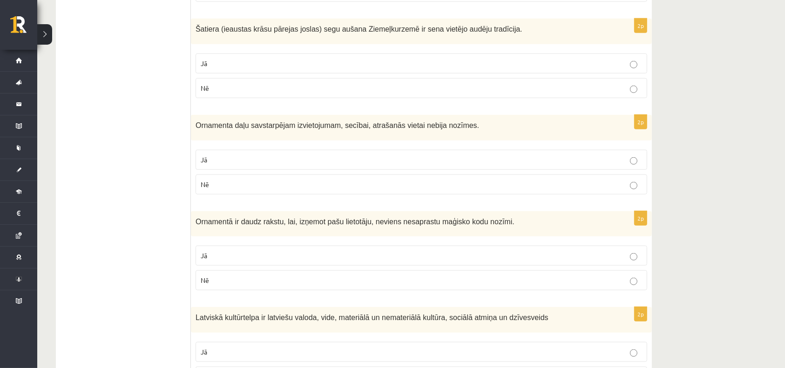
click at [245, 180] on p "Nē" at bounding box center [422, 185] width 442 height 10
click at [280, 58] on label "Jā" at bounding box center [422, 64] width 452 height 20
click at [246, 83] on p "Nē" at bounding box center [422, 88] width 442 height 10
click at [272, 54] on label "Jā" at bounding box center [422, 64] width 452 height 20
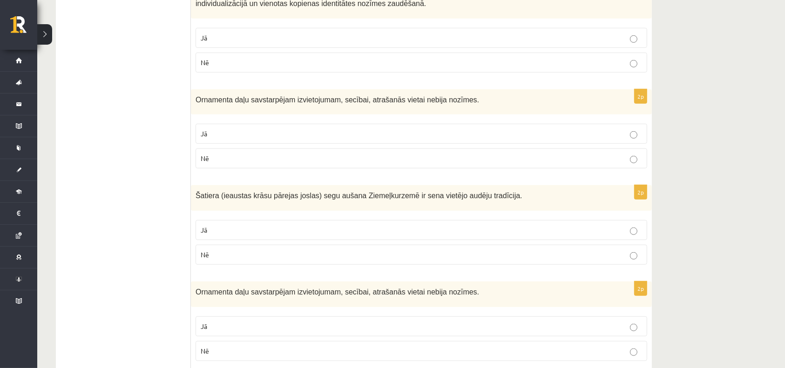
scroll to position [773, 0]
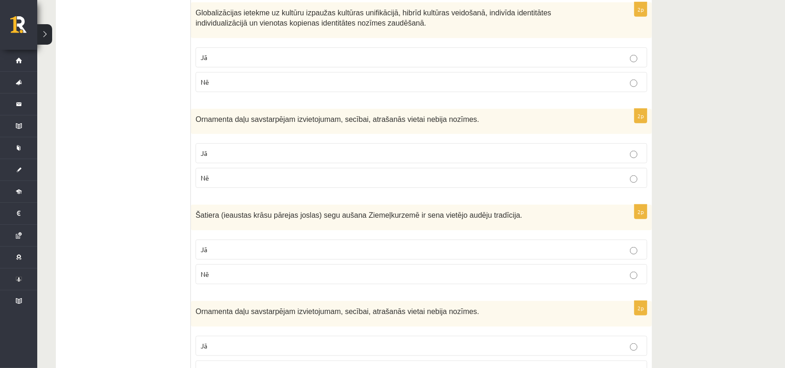
click at [304, 173] on p "Nē" at bounding box center [422, 178] width 442 height 10
click at [305, 53] on label "Jā" at bounding box center [422, 58] width 452 height 20
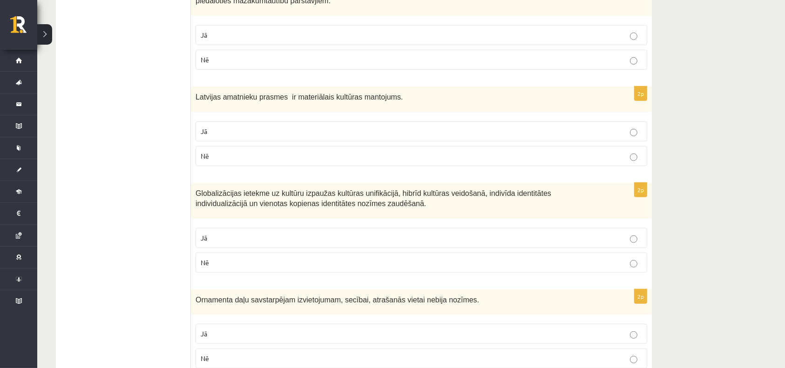
scroll to position [587, 0]
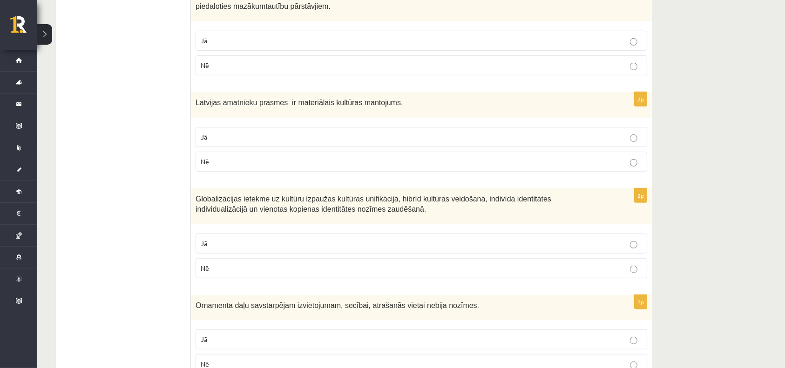
click at [301, 157] on p "Nē" at bounding box center [422, 162] width 442 height 10
click at [272, 35] on label "Jā" at bounding box center [422, 41] width 452 height 20
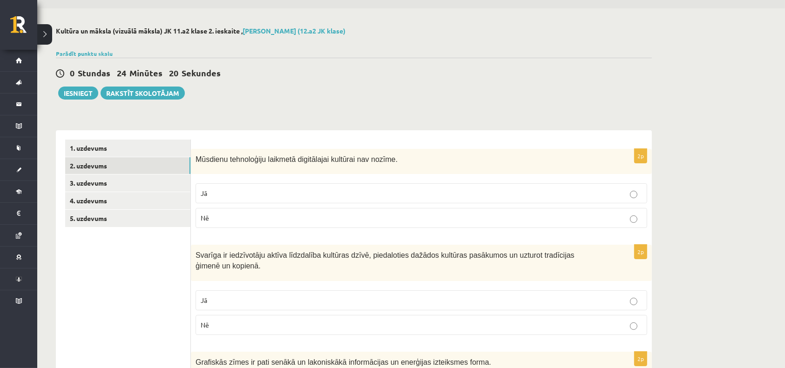
click at [257, 215] on p "Nē" at bounding box center [422, 218] width 442 height 10
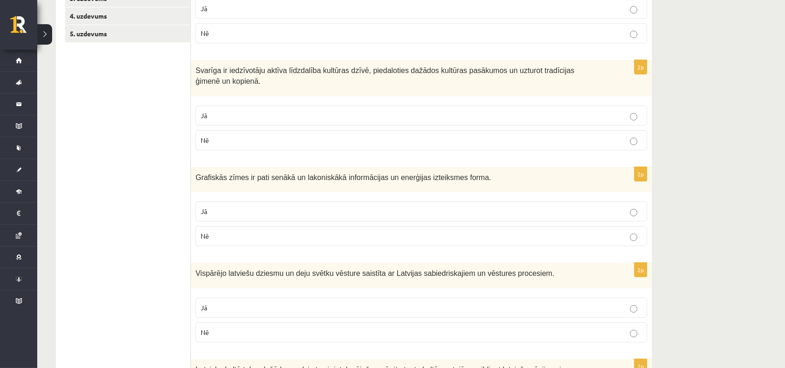
scroll to position [214, 0]
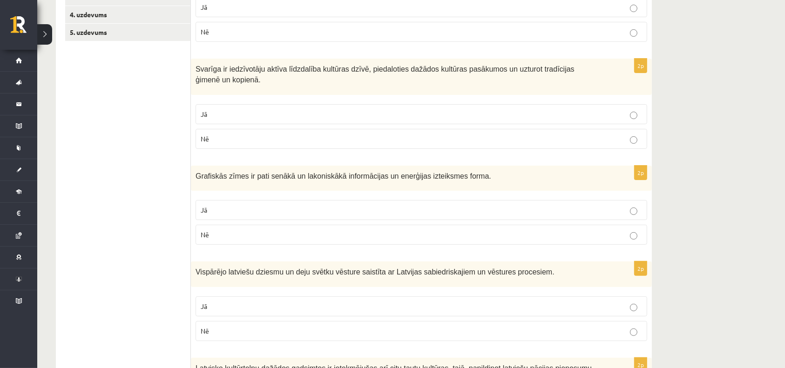
click at [239, 109] on p "Jā" at bounding box center [422, 114] width 442 height 10
click at [256, 200] on label "Jā" at bounding box center [422, 210] width 452 height 20
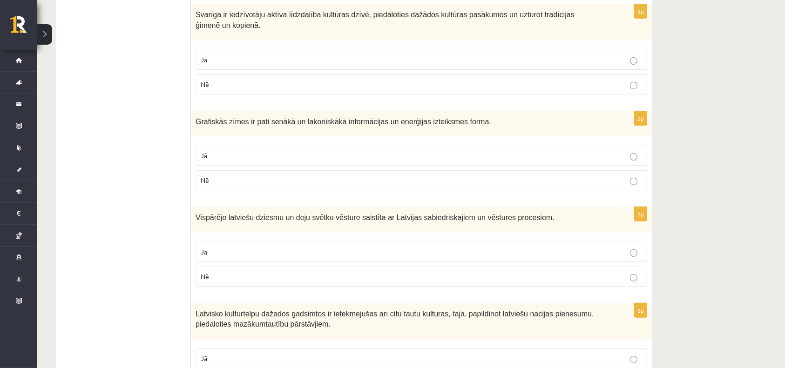
scroll to position [338, 0]
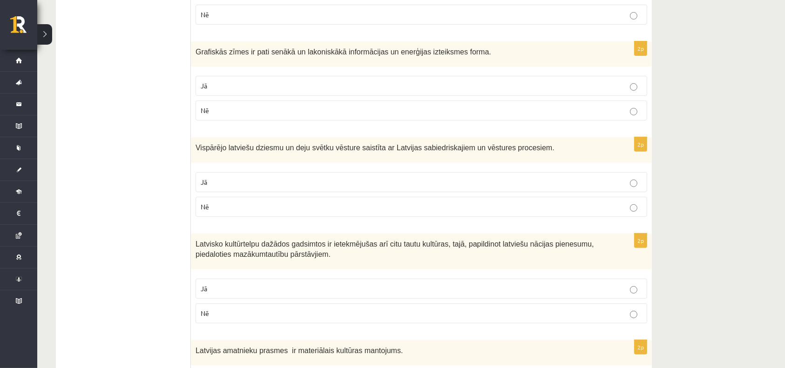
click at [247, 176] on label "Jā" at bounding box center [422, 182] width 452 height 20
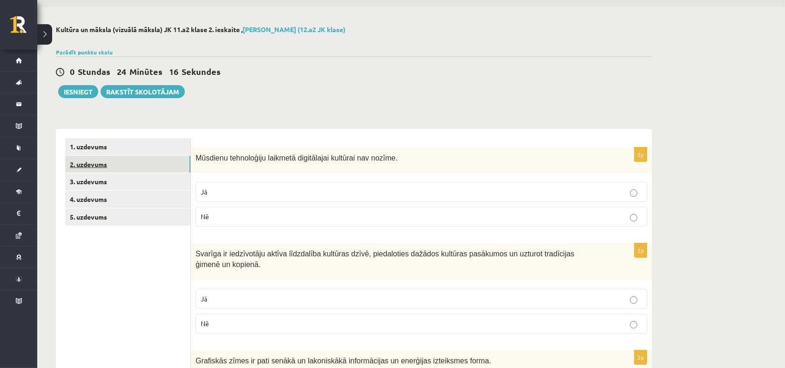
scroll to position [27, 0]
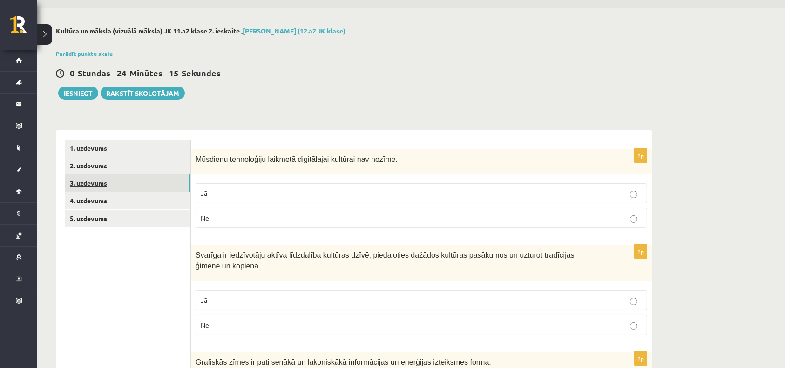
click at [95, 182] on link "3. uzdevums" at bounding box center [127, 183] width 125 height 17
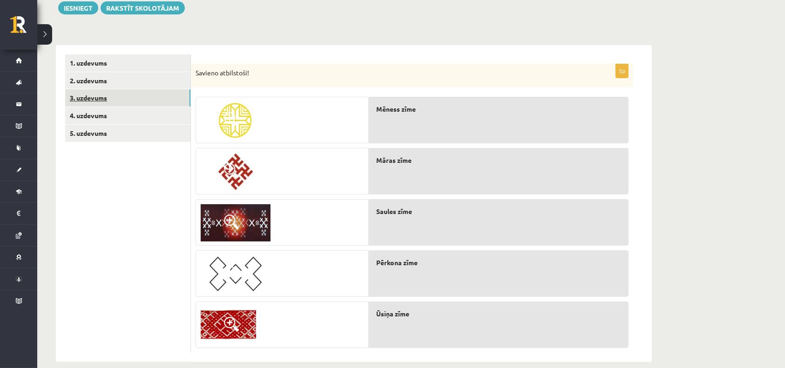
scroll to position [126, 0]
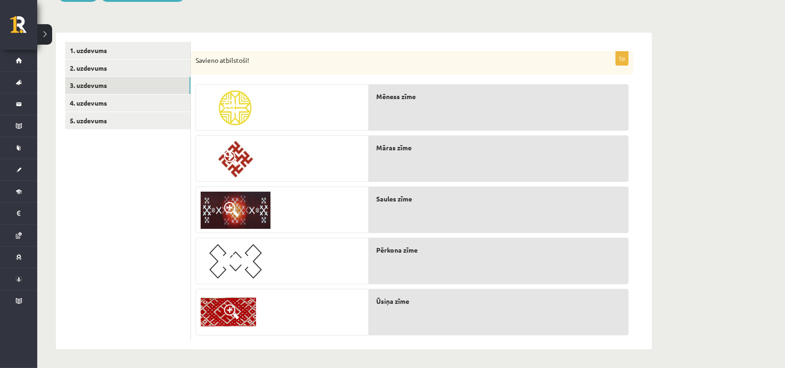
click at [402, 250] on span "Pērkona zīme" at bounding box center [396, 251] width 41 height 10
click at [725, 119] on div "**********" at bounding box center [411, 140] width 748 height 458
click at [95, 100] on link "4. uzdevums" at bounding box center [127, 103] width 125 height 17
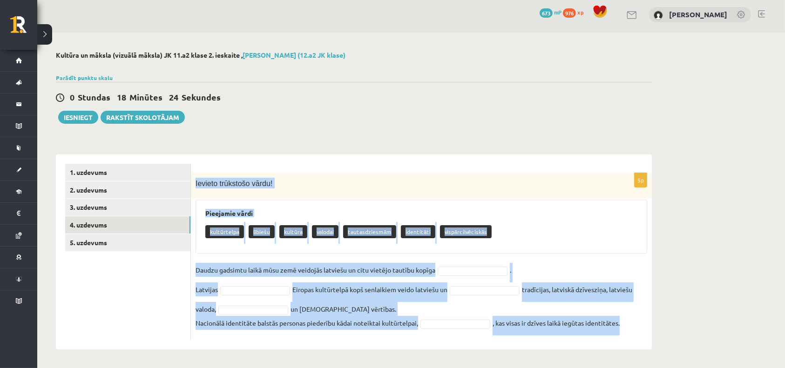
drag, startPoint x: 193, startPoint y: 184, endPoint x: 621, endPoint y: 339, distance: 455.4
click at [621, 339] on div "5p Ievieto trūkstošo vārdu! Pieejamie vārdi kultūrtelpa lībiešu kultūra valodai…" at bounding box center [421, 256] width 461 height 167
drag, startPoint x: 600, startPoint y: 230, endPoint x: 580, endPoint y: 231, distance: 21.0
click at [600, 229] on div "kultūrtelpa lībiešu kultūra valodai tautasdziesmām identitāti vispārcilvēciskās" at bounding box center [421, 233] width 432 height 22
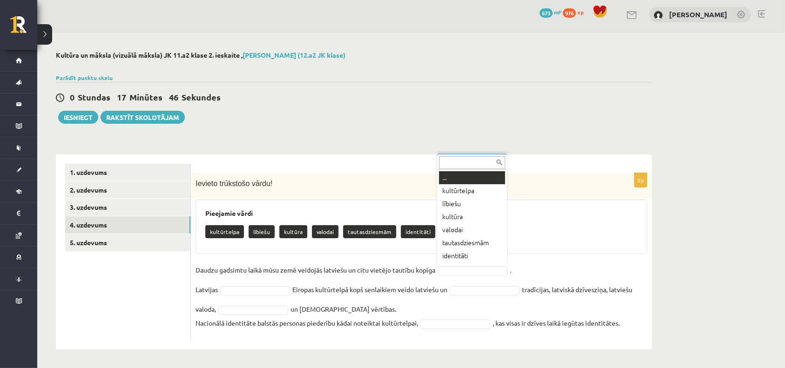
scroll to position [11, 0]
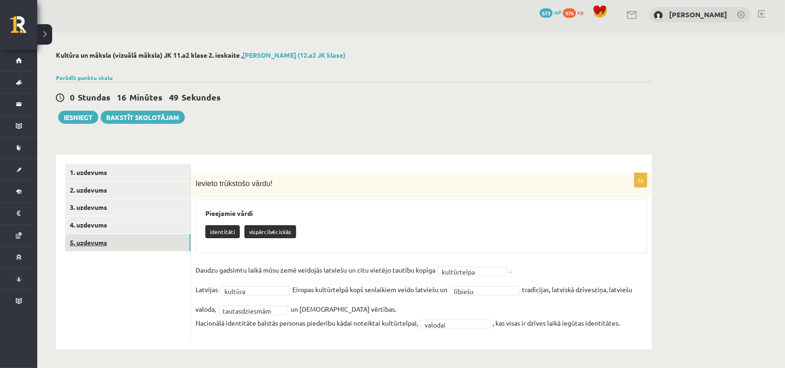
click at [97, 242] on link "5. uzdevums" at bounding box center [127, 242] width 125 height 17
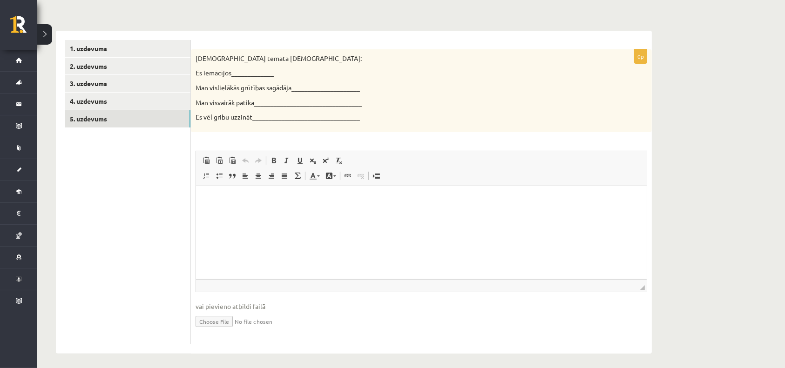
scroll to position [3, 0]
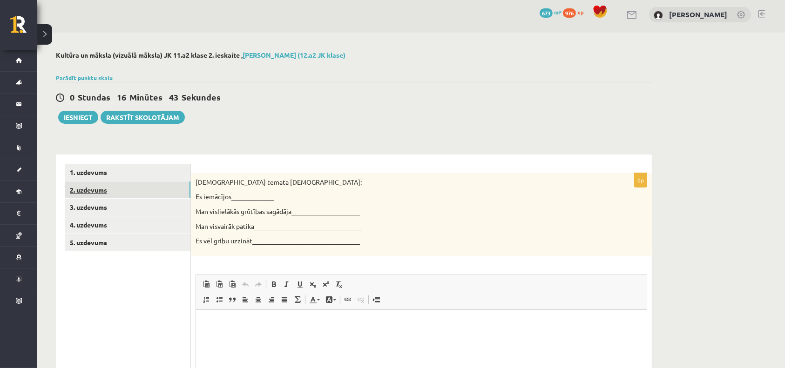
click at [89, 184] on link "2. uzdevums" at bounding box center [127, 190] width 125 height 17
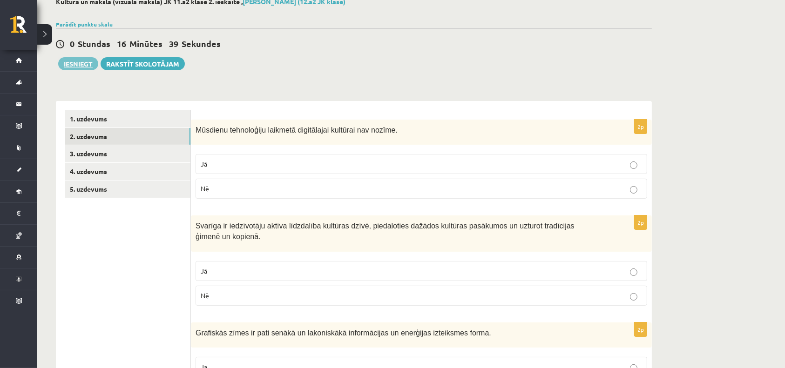
scroll to position [0, 0]
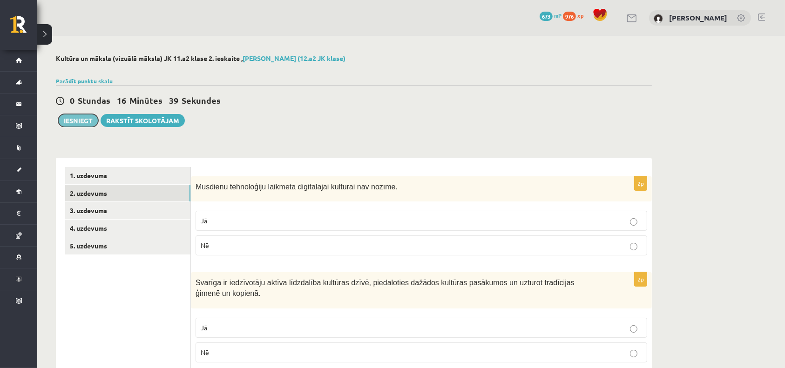
click at [77, 118] on button "Iesniegt" at bounding box center [78, 120] width 40 height 13
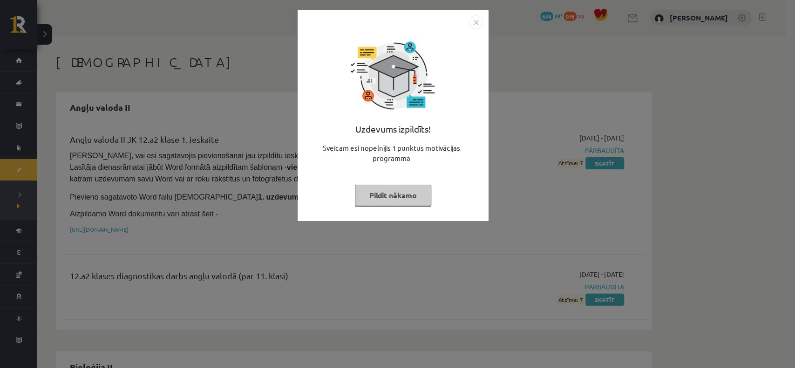
click at [377, 195] on button "Pildīt nākamo" at bounding box center [393, 195] width 76 height 21
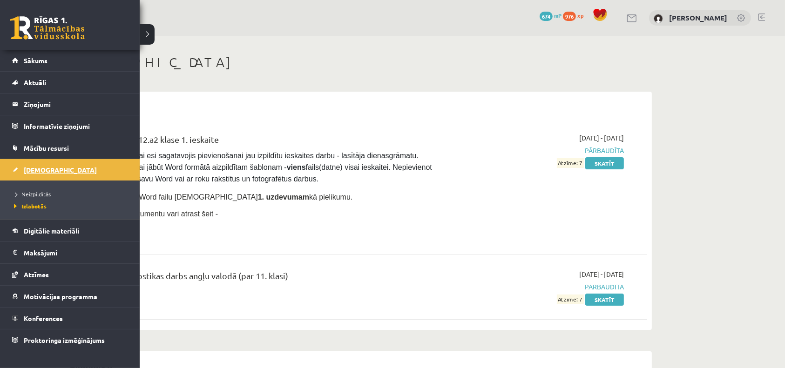
click at [37, 175] on link "[DEMOGRAPHIC_DATA]" at bounding box center [70, 169] width 116 height 21
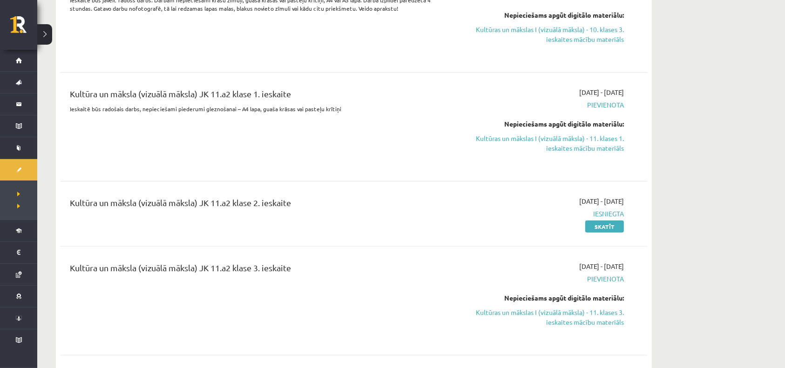
scroll to position [62, 0]
